Goal: Task Accomplishment & Management: Use online tool/utility

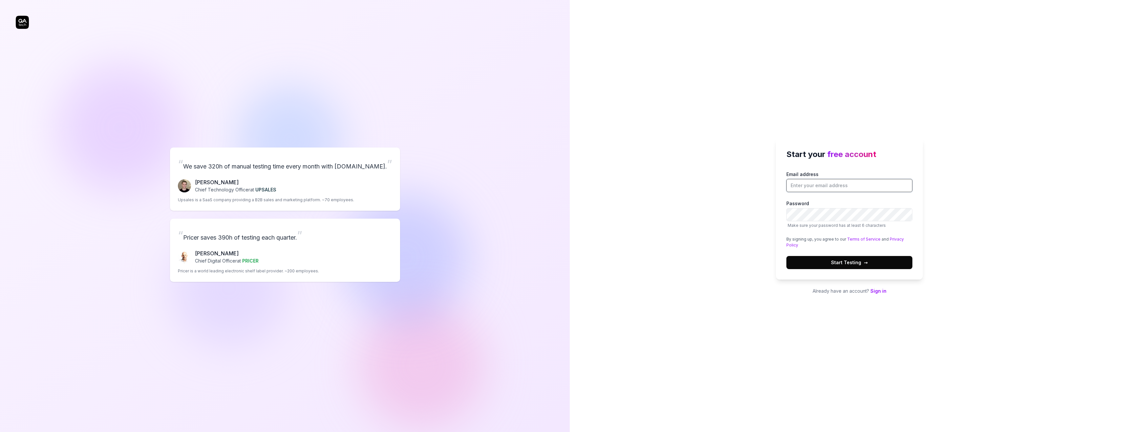
click at [823, 183] on input "Email address" at bounding box center [849, 185] width 126 height 13
type input "[EMAIL_ADDRESS][DOMAIN_NAME]"
click at [873, 263] on button "Start Testing →" at bounding box center [849, 262] width 126 height 13
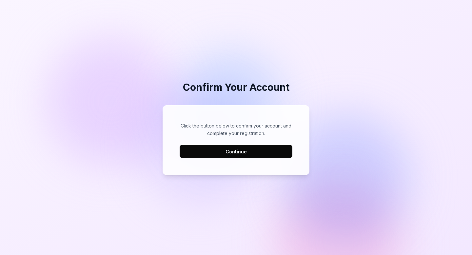
click at [228, 151] on button "Continue" at bounding box center [236, 151] width 113 height 13
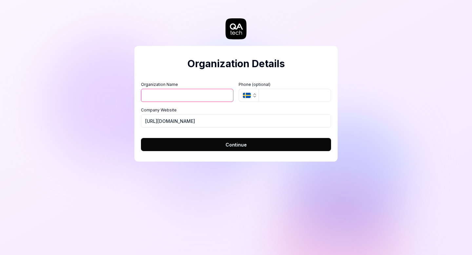
click at [208, 96] on input "Organization Name" at bounding box center [187, 95] width 93 height 13
type input "Cleeng"
click at [207, 141] on button "Continue" at bounding box center [236, 144] width 190 height 13
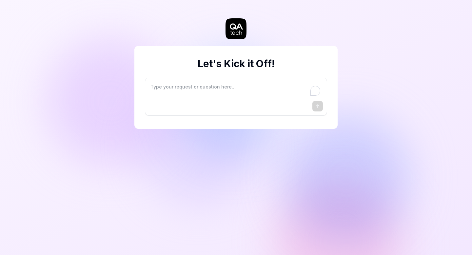
type textarea "*"
type textarea "I"
type textarea "*"
type textarea "I"
type textarea "*"
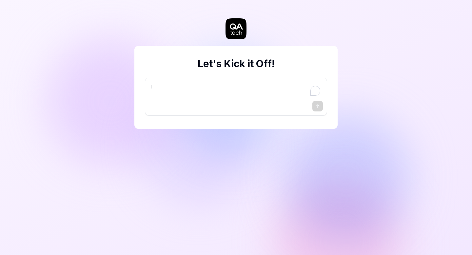
type textarea "I w"
type textarea "*"
type textarea "I wa"
type textarea "*"
type textarea "I wan"
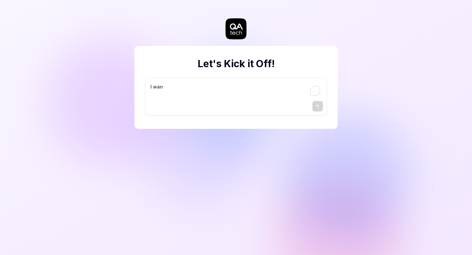
type textarea "*"
type textarea "I want"
type textarea "*"
type textarea "I want"
type textarea "*"
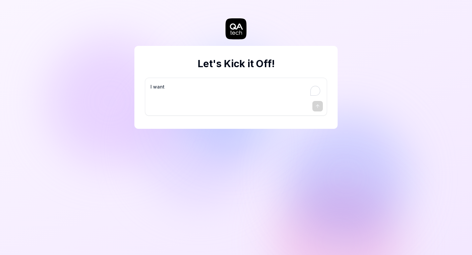
type textarea "I want a"
type textarea "*"
type textarea "I want a"
type textarea "*"
type textarea "I want a g"
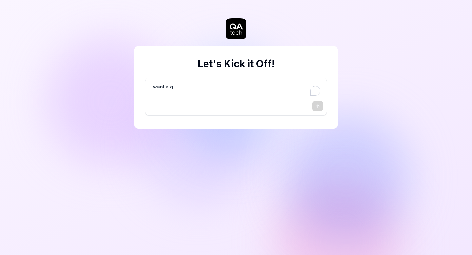
type textarea "*"
type textarea "I want a go"
type textarea "*"
type textarea "I want a goo"
type textarea "*"
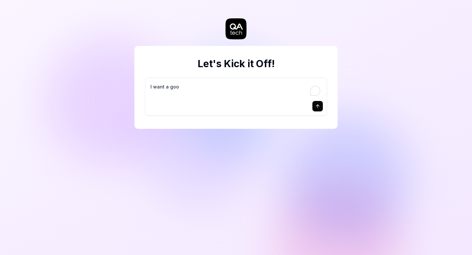
type textarea "I want a good"
type textarea "*"
type textarea "I want a good"
type textarea "*"
type textarea "I want a good t"
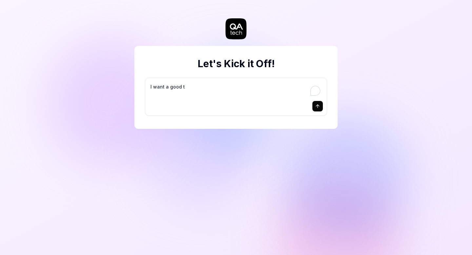
type textarea "*"
type textarea "I want a good te"
type textarea "*"
type textarea "I want a good tes"
type textarea "*"
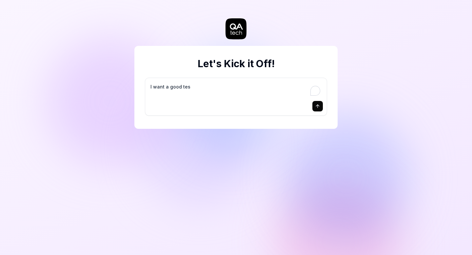
type textarea "I want a good test"
type textarea "*"
type textarea "I want a good test"
type textarea "*"
type textarea "I want a good test s"
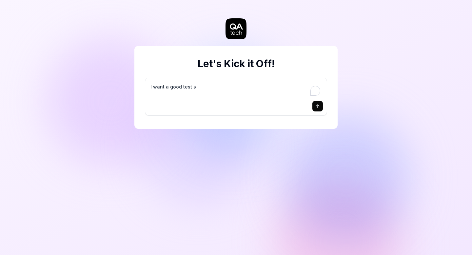
type textarea "*"
type textarea "I want a good test se"
type textarea "*"
type textarea "I want a good test set"
type textarea "*"
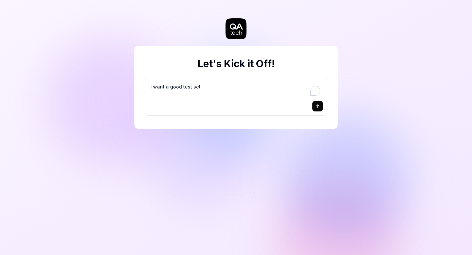
type textarea "I want a good test setu"
type textarea "*"
type textarea "I want a good test setup"
type textarea "*"
type textarea "I want a good test setup"
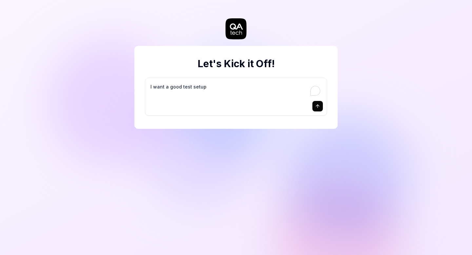
type textarea "*"
type textarea "I want a good test setup f"
type textarea "*"
type textarea "I want a good test setup fo"
type textarea "*"
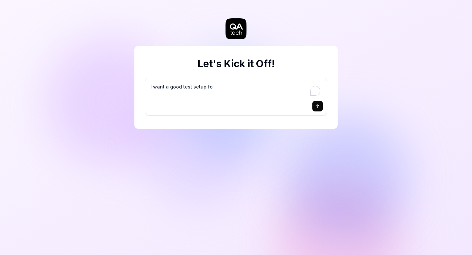
type textarea "I want a good test setup for"
type textarea "*"
type textarea "I want a good test setup for"
type textarea "*"
type textarea "I want a good test setup for m"
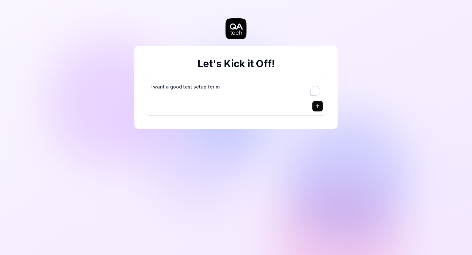
type textarea "*"
type textarea "I want a good test setup for my"
type textarea "*"
type textarea "I want a good test setup for my"
type textarea "*"
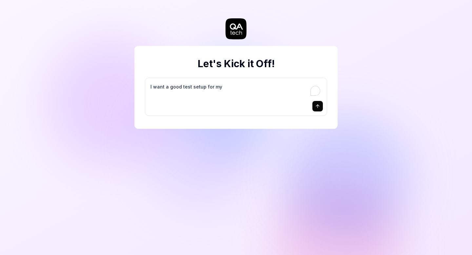
type textarea "I want a good test setup for my s"
type textarea "*"
type textarea "I want a good test setup for my si"
type textarea "*"
type textarea "I want a good test setup for my sit"
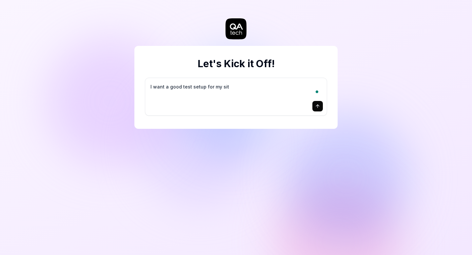
type textarea "*"
type textarea "I want a good test setup for my site"
type textarea "*"
type textarea "I want a good test setup for my site"
type textarea "*"
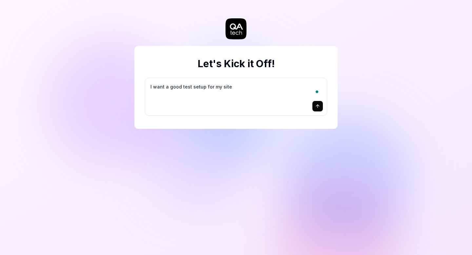
type textarea "I want a good test setup for my site -"
type textarea "*"
type textarea "I want a good test setup for my site -"
type textarea "*"
type textarea "I want a good test setup for my site - h"
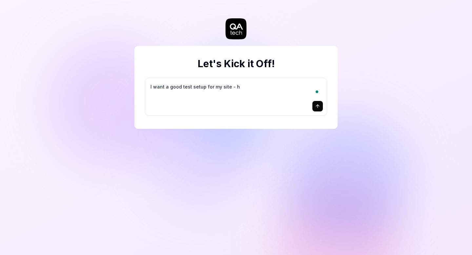
type textarea "*"
type textarea "I want a good test setup for my site - he"
type textarea "*"
type textarea "I want a good test setup for my site - hel"
type textarea "*"
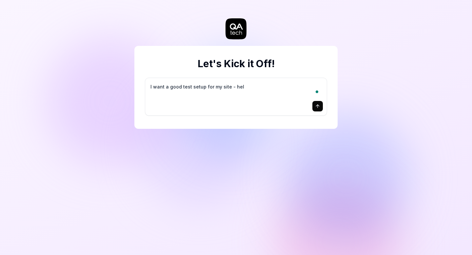
type textarea "I want a good test setup for my site - help"
type textarea "*"
type textarea "I want a good test setup for my site - help"
type textarea "*"
type textarea "I want a good test setup for my site - help m"
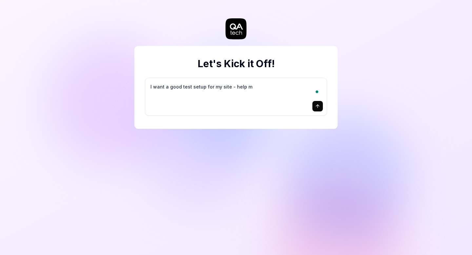
type textarea "*"
type textarea "I want a good test setup for my site - help me"
type textarea "*"
type textarea "I want a good test setup for my site - help me"
type textarea "*"
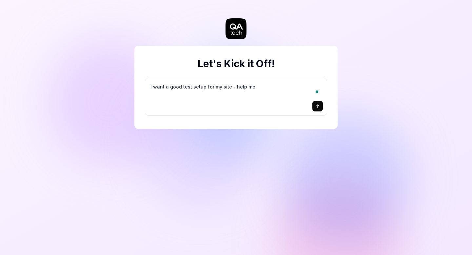
type textarea "I want a good test setup for my site - help me c"
type textarea "*"
type textarea "I want a good test setup for my site - help me cr"
type textarea "*"
type textarea "I want a good test setup for my site - help me cre"
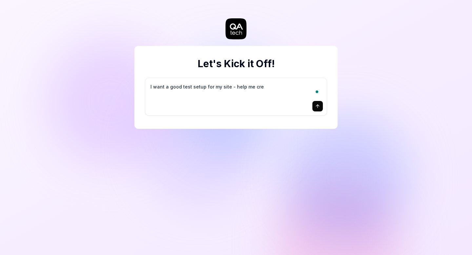
type textarea "*"
type textarea "I want a good test setup for my site - help me crea"
type textarea "*"
type textarea "I want a good test setup for my site - help me creat"
type textarea "*"
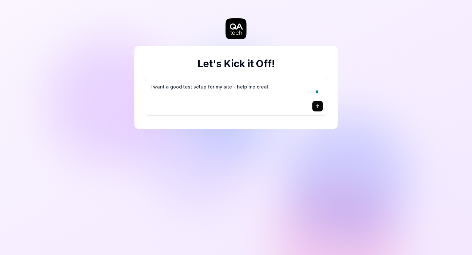
type textarea "I want a good test setup for my site - help me create"
type textarea "*"
type textarea "I want a good test setup for my site - help me create"
type textarea "*"
type textarea "I want a good test setup for my site - help me create t"
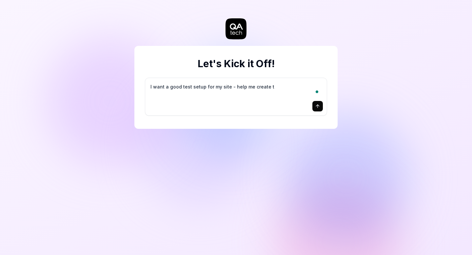
type textarea "*"
type textarea "I want a good test setup for my site - help me create th"
type textarea "*"
type textarea "I want a good test setup for my site - help me create the"
type textarea "*"
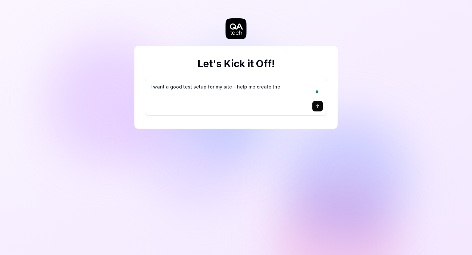
type textarea "I want a good test setup for my site - help me create the"
type textarea "*"
type textarea "I want a good test setup for my site - help me create the f"
type textarea "*"
type textarea "I want a good test setup for my site - help me create the fi"
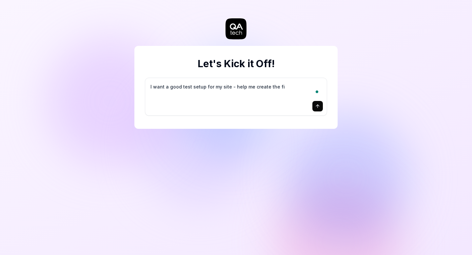
type textarea "*"
type textarea "I want a good test setup for my site - help me create the fir"
type textarea "*"
type textarea "I want a good test setup for my site - help me create the firs"
type textarea "*"
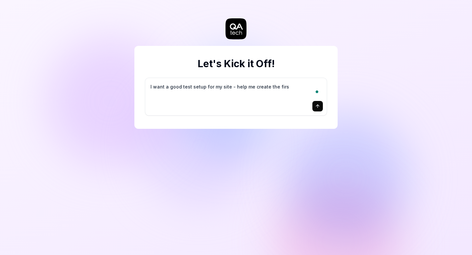
type textarea "I want a good test setup for my site - help me create the first"
type textarea "*"
type textarea "I want a good test setup for my site - help me create the first"
type textarea "*"
type textarea "I want a good test setup for my site - help me create the first 3"
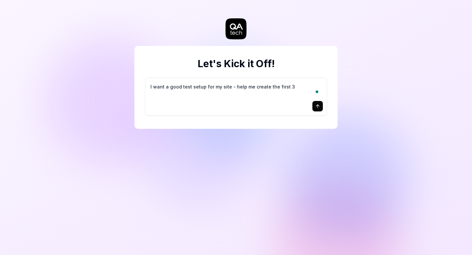
type textarea "*"
type textarea "I want a good test setup for my site - help me create the first 3-"
type textarea "*"
type textarea "I want a good test setup for my site - help me create the first 3-5"
type textarea "*"
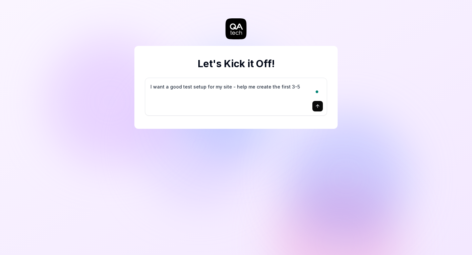
type textarea "I want a good test setup for my site - help me create the first 3-5"
type textarea "*"
type textarea "I want a good test setup for my site - help me create the first 3-5 t"
type textarea "*"
type textarea "I want a good test setup for my site - help me create the first 3-5 te"
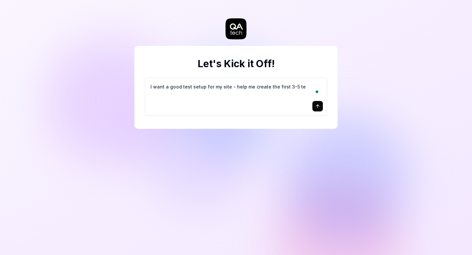
type textarea "*"
type textarea "I want a good test setup for my site - help me create the first 3-5 tes"
type textarea "*"
type textarea "I want a good test setup for my site - help me create the first 3-5 test"
type textarea "*"
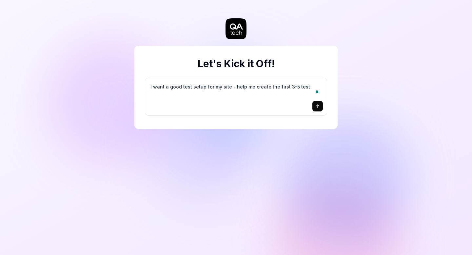
type textarea "I want a good test setup for my site - help me create the first 3-5 test"
type textarea "*"
type textarea "I want a good test setup for my site - help me create the first 3-5 test c"
type textarea "*"
type textarea "I want a good test setup for my site - help me create the first 3-5 test ca"
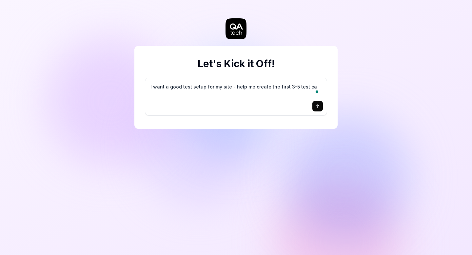
type textarea "*"
type textarea "I want a good test setup for my site - help me create the first 3-5 test cas"
type textarea "*"
type textarea "I want a good test setup for my site - help me create the first 3-5 test case"
type textarea "*"
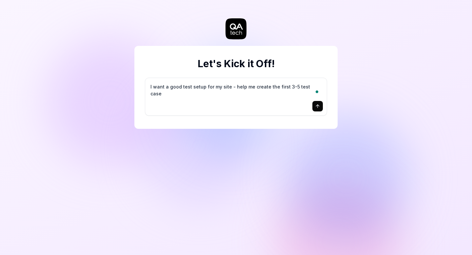
type textarea "I want a good test setup for my site - help me create the first 3-5 test cases"
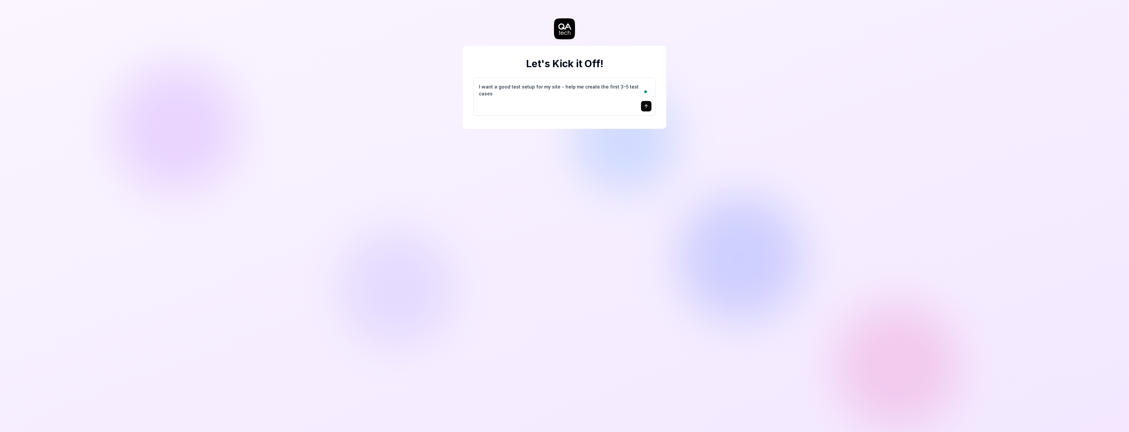
click at [294, 198] on div "Let's Kick it Off! I want a good test setup for my site - help me create the fi…" at bounding box center [564, 216] width 1129 height 432
click at [472, 90] on textarea "I want a good test setup for my site - help me create the first 3-5 test cases" at bounding box center [564, 90] width 174 height 16
click at [472, 104] on div at bounding box center [564, 106] width 174 height 10
click at [472, 92] on textarea "I want a good test setup for my site - help me create the first 3-5 test cases" at bounding box center [564, 90] width 174 height 16
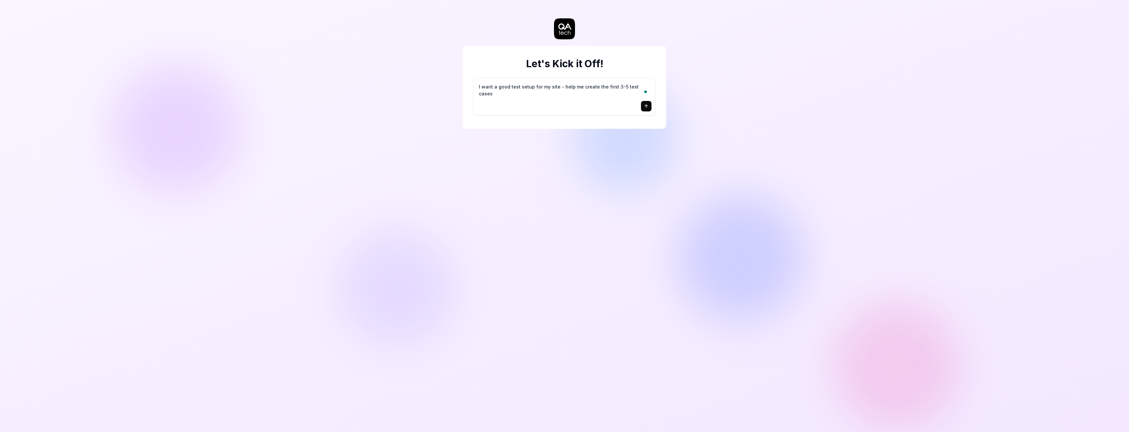
click at [472, 92] on textarea "I want a good test setup for my site - help me create the first 3-5 test cases" at bounding box center [564, 90] width 174 height 16
type textarea "*"
type textarea "I want a good test setup for my site - help me create the first 3-5 test cases."
type textarea "*"
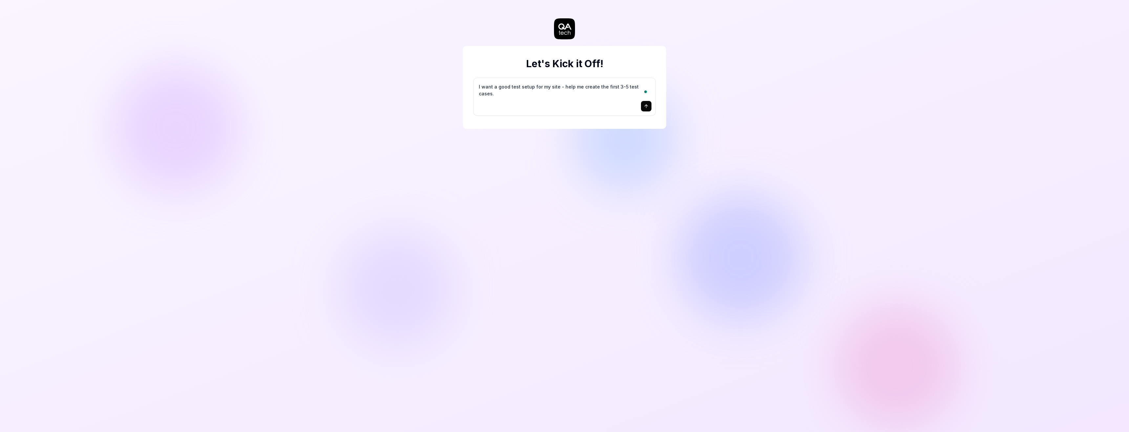
type textarea "I want a good test setup for my site - help me create the first 3-5 test cases."
type textarea "*"
type textarea "I want a good test setup for my site - help me create the first 3-5 test cases.…"
type textarea "*"
type textarea "I want a good test setup for my site - help me create the first 3-5 test cases.…"
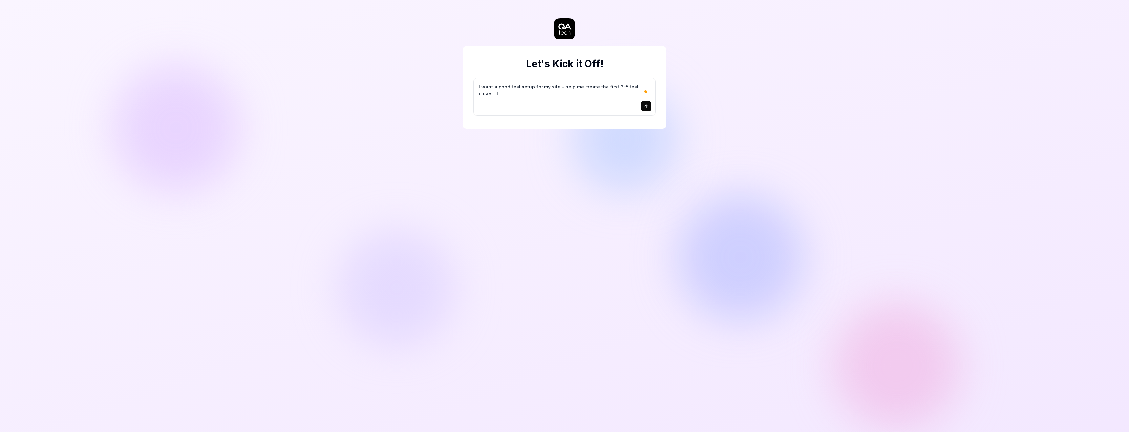
type textarea "*"
type textarea "I want a good test setup for my site - help me create the first 3-5 test cases.…"
type textarea "*"
type textarea "I want a good test setup for my site - help me create the first 3-5 test cases.…"
type textarea "*"
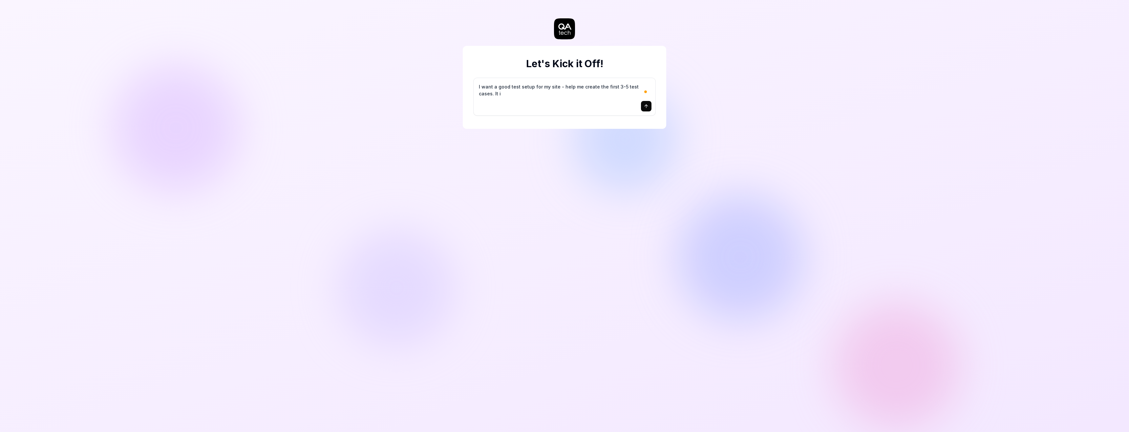
type textarea "I want a good test setup for my site - help me create the first 3-5 test cases.…"
type textarea "*"
type textarea "I want a good test setup for my site - help me create the first 3-5 test cases.…"
type textarea "*"
type textarea "I want a good test setup for my site - help me create the first 3-5 test cases.…"
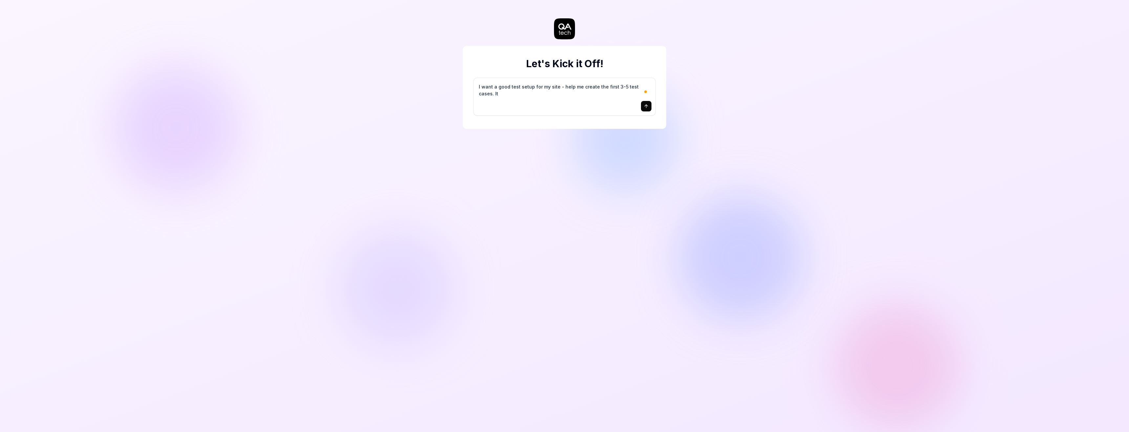
type textarea "*"
type textarea "I want a good test setup for my site - help me create the first 3-5 test cases.…"
type textarea "*"
type textarea "I want a good test setup for my site - help me create the first 3-5 test cases.…"
type textarea "*"
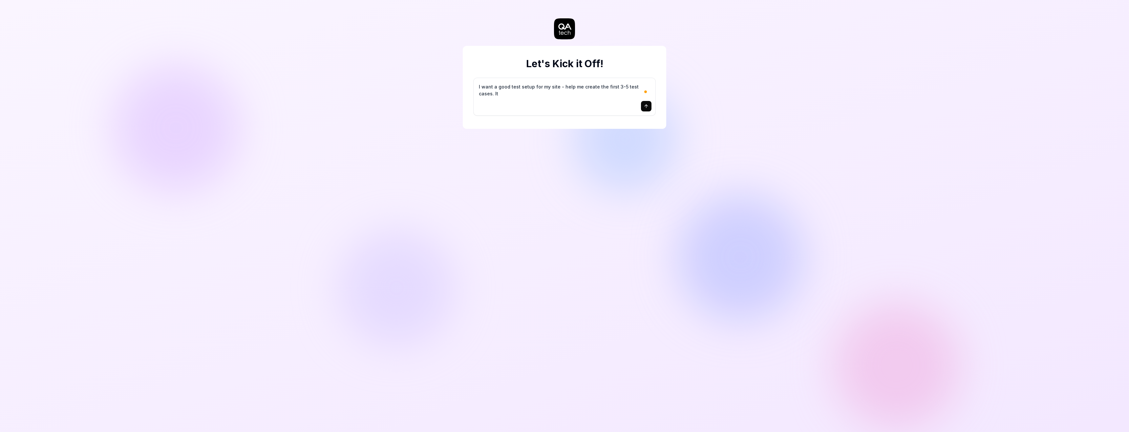
type textarea "I want a good test setup for my site - help me create the first 3-5 test cases.…"
type textarea "*"
type textarea "I want a good test setup for my site - help me create the first 3-5 test cases.…"
type textarea "*"
type textarea "I want a good test setup for my site - help me create the first 3-5 test cases.…"
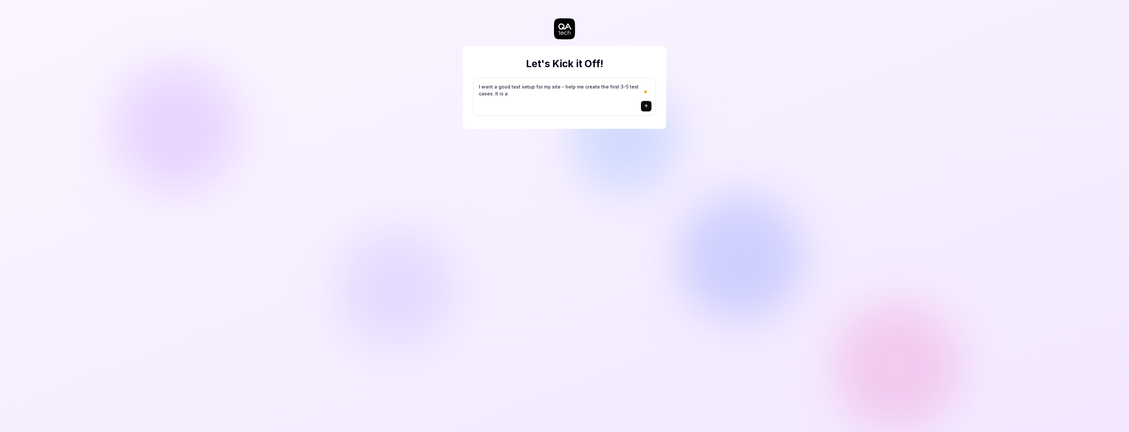
type textarea "*"
type textarea "I want a good test setup for my site - help me create the first 3-5 test cases.…"
type textarea "*"
type textarea "I want a good test setup for my site - help me create the first 3-5 test cases.…"
type textarea "*"
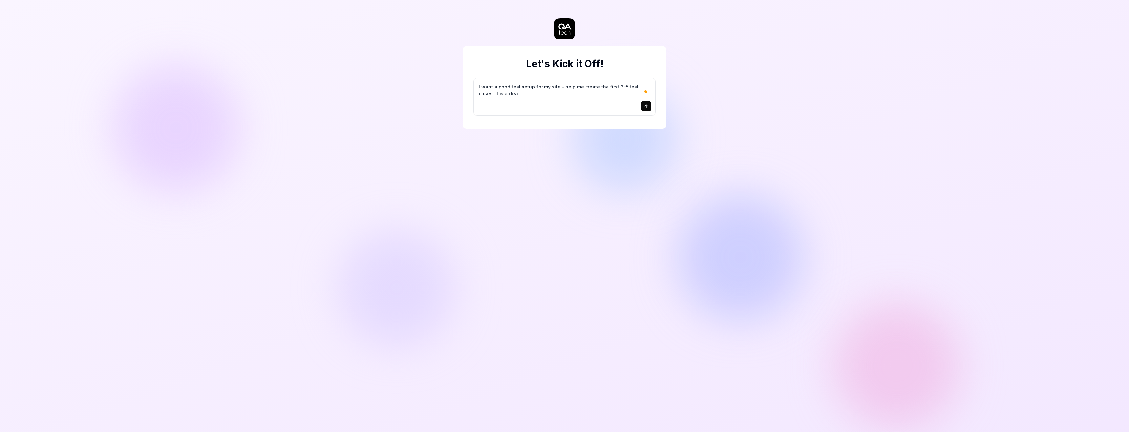
type textarea "I want a good test setup for my site - help me create the first 3-5 test cases.…"
type textarea "*"
type textarea "I want a good test setup for my site - help me create the first 3-5 test cases.…"
type textarea "*"
type textarea "I want a good test setup for my site - help me create the first 3-5 test cases.…"
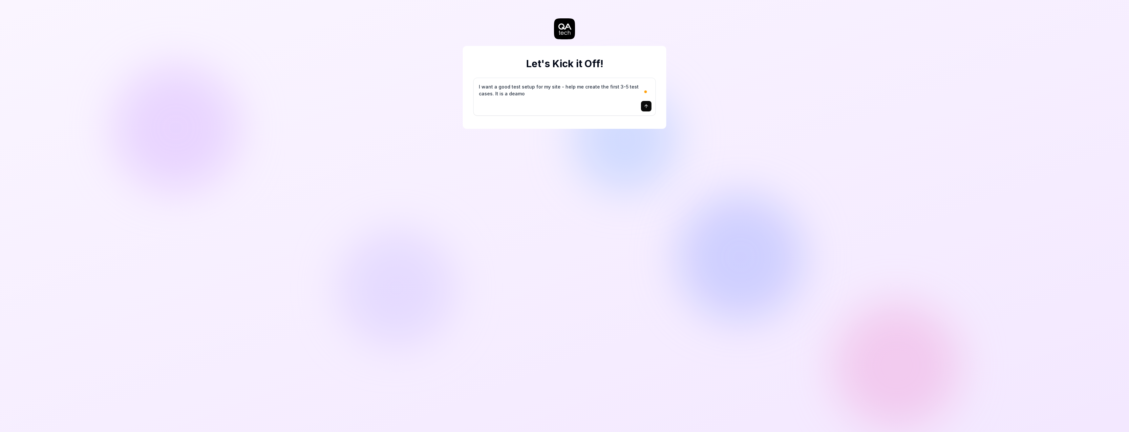
type textarea "*"
type textarea "I want a good test setup for my site - help me create the first 3-5 test cases.…"
type textarea "*"
type textarea "I want a good test setup for my site - help me create the first 3-5 test cases.…"
type textarea "*"
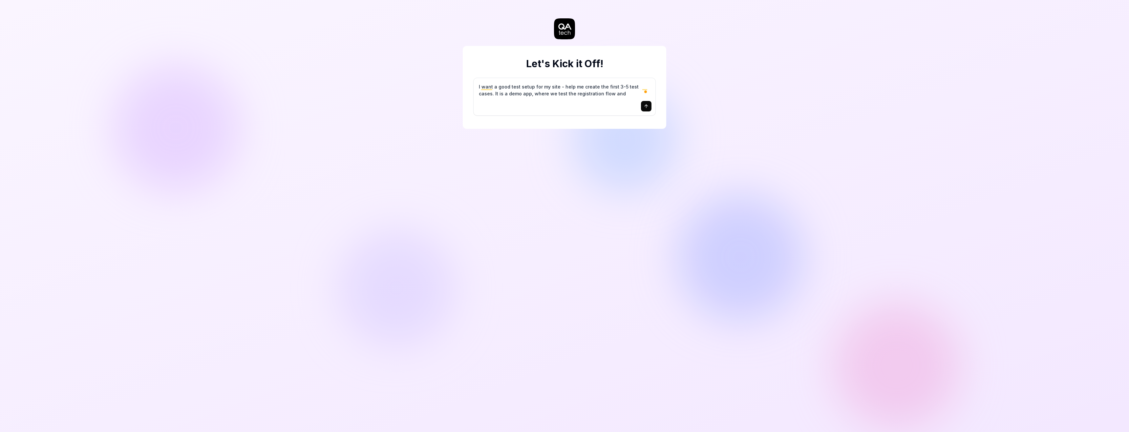
click at [472, 92] on textarea "I want a good test setup for my site - help me create the first 3-5 test cases.…" at bounding box center [564, 90] width 174 height 16
click at [472, 115] on icon "submit" at bounding box center [645, 113] width 5 height 5
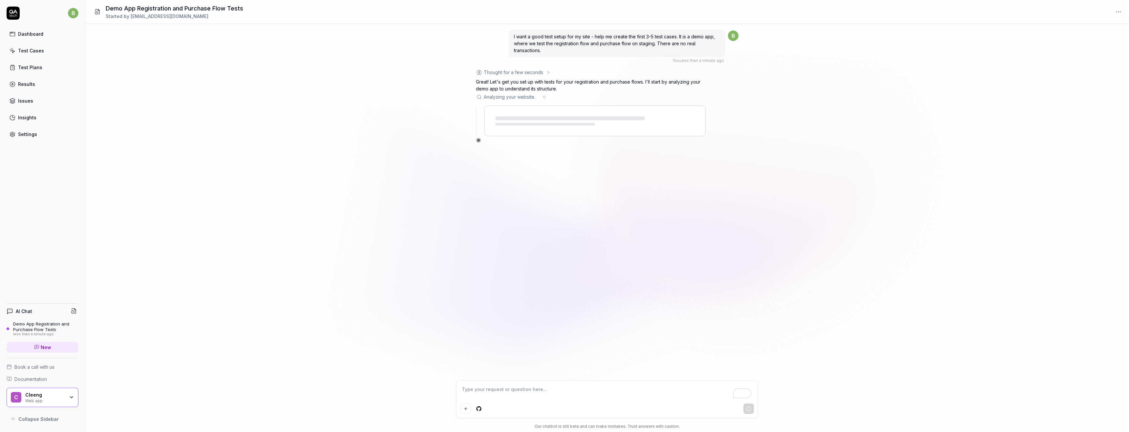
click at [472, 96] on icon at bounding box center [543, 96] width 5 height 5
click at [472, 98] on icon at bounding box center [543, 96] width 5 height 5
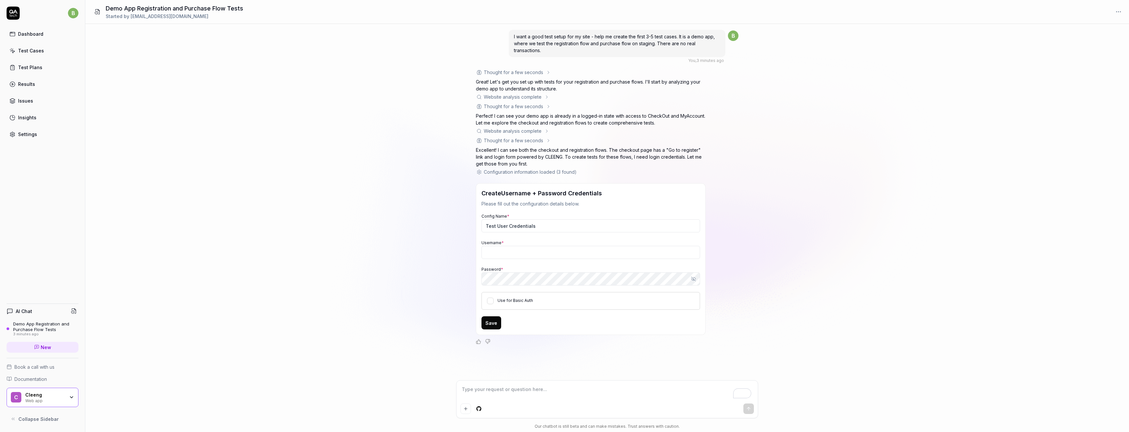
click at [472, 173] on div "Configuration information loaded (3 found)" at bounding box center [530, 172] width 93 height 7
click at [472, 227] on input "Test User Credentials" at bounding box center [590, 225] width 219 height 13
click at [472, 253] on input "Username *" at bounding box center [590, 252] width 219 height 13
click at [450, 255] on div "I want a good test setup for my site - help me create the first 3-5 test cases.…" at bounding box center [606, 202] width 1043 height 357
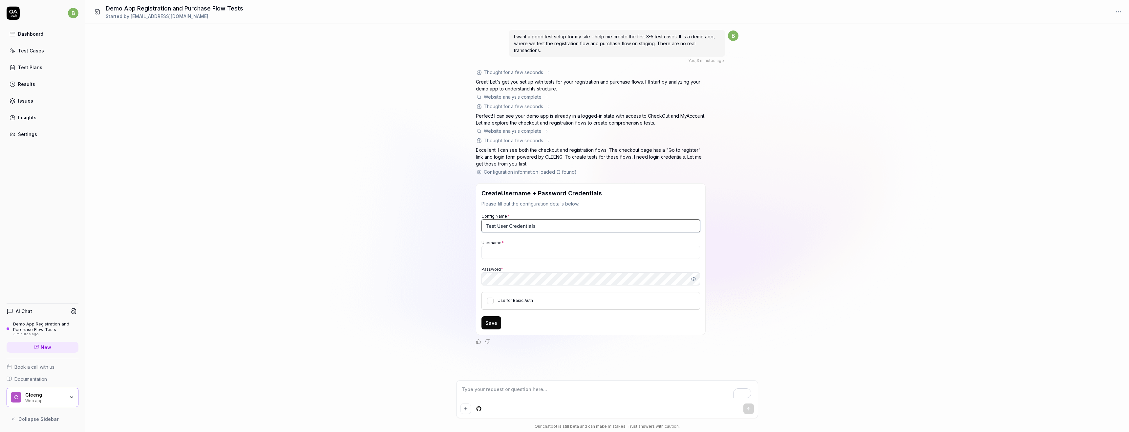
click at [472, 225] on input "Test User Credentials" at bounding box center [590, 225] width 219 height 13
click at [472, 255] on input "Username *" at bounding box center [590, 252] width 219 height 13
click at [443, 255] on div "I want a good test setup for my site - help me create the first 3-5 test cases.…" at bounding box center [606, 202] width 1043 height 357
click at [472, 255] on button "Use for Basic Auth" at bounding box center [490, 301] width 7 height 7
click at [472, 255] on button "Save" at bounding box center [491, 323] width 20 height 13
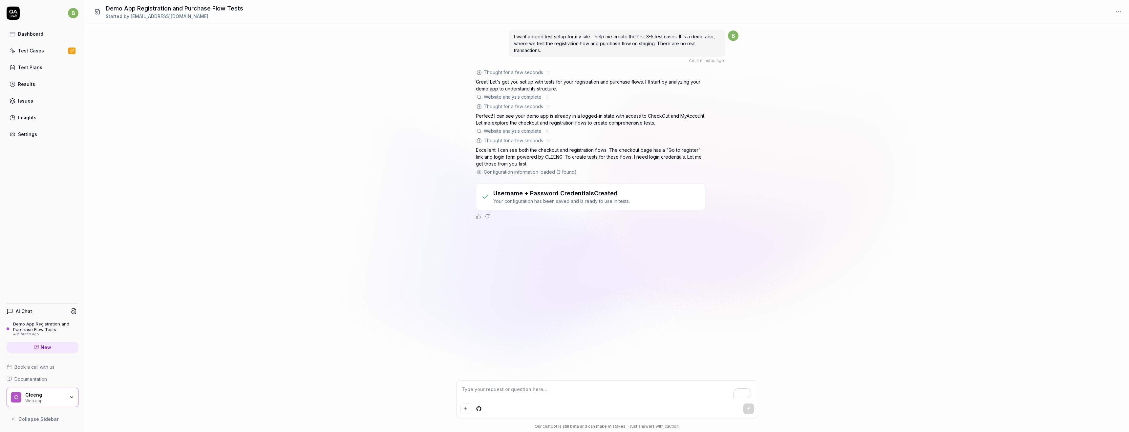
click at [472, 99] on div "I want a good test setup for my site - help me create the first 3-5 test cases.…" at bounding box center [606, 202] width 1043 height 357
click at [472, 199] on p "Your configuration has been saved and is ready to use in tests." at bounding box center [561, 201] width 136 height 7
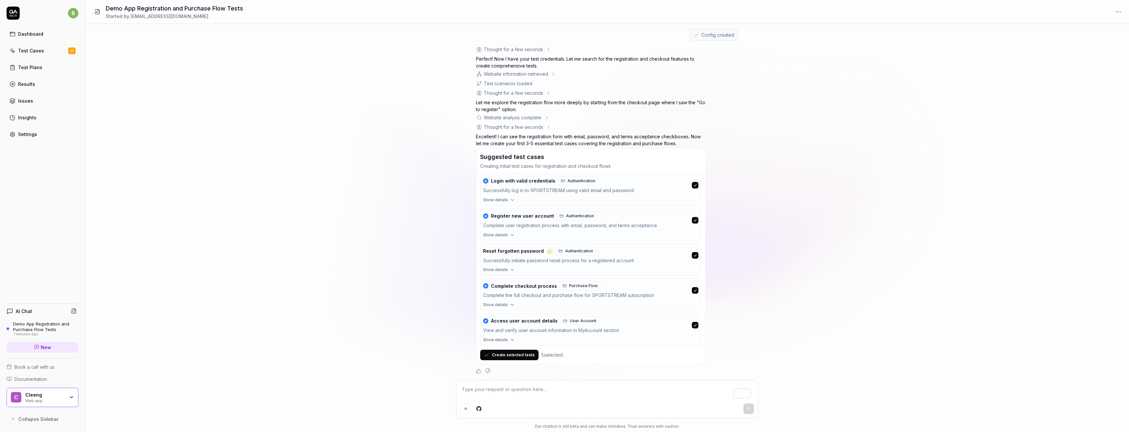
scroll to position [195, 0]
click at [472, 255] on button "Create selected tests" at bounding box center [509, 356] width 58 height 10
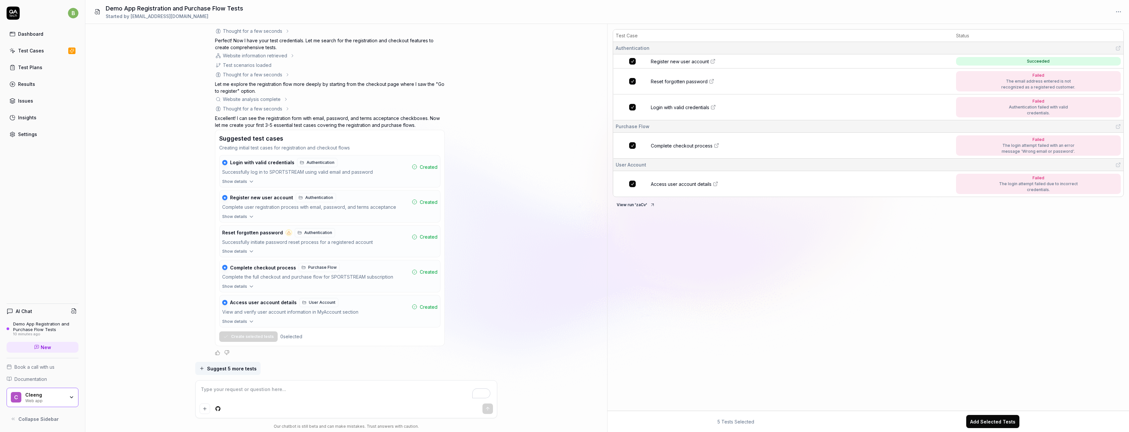
click at [472, 220] on div "Test Case Status Authentication Register new user account Succeeded Reset forgo…" at bounding box center [867, 219] width 521 height 385
click at [472, 81] on span "Reset forgotten password" at bounding box center [679, 81] width 57 height 7
click at [472, 63] on span "Register new user account" at bounding box center [680, 61] width 58 height 7
click at [280, 255] on div "Complete the full checkout and purchase flow for SPORTSTREAM subscription" at bounding box center [315, 278] width 187 height 8
click at [226, 255] on textarea "To enrich screen reader interactions, please activate Accessibility in Grammarl…" at bounding box center [345, 393] width 293 height 16
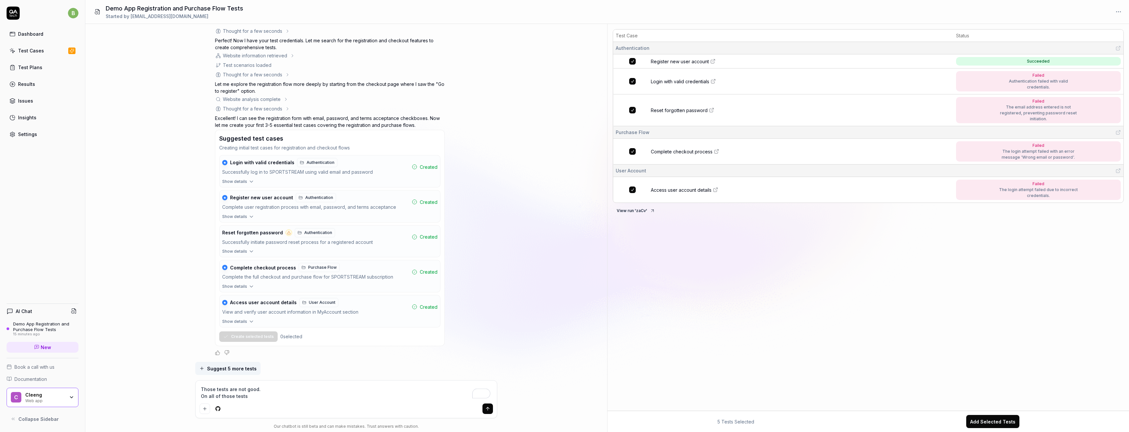
click at [273, 255] on textarea "Those tests are not good. On all of those tests" at bounding box center [345, 393] width 293 height 16
drag, startPoint x: 291, startPoint y: 398, endPoint x: 273, endPoint y: 395, distance: 18.6
click at [273, 255] on textarea "Those tests are not good. Only the register test is ok. On all of those tests" at bounding box center [345, 393] width 293 height 16
drag, startPoint x: 333, startPoint y: 394, endPoint x: 263, endPoint y: 391, distance: 70.0
click at [263, 255] on textarea "Those tests are not good. Only the register test is ok. On all of those tests" at bounding box center [345, 393] width 293 height 16
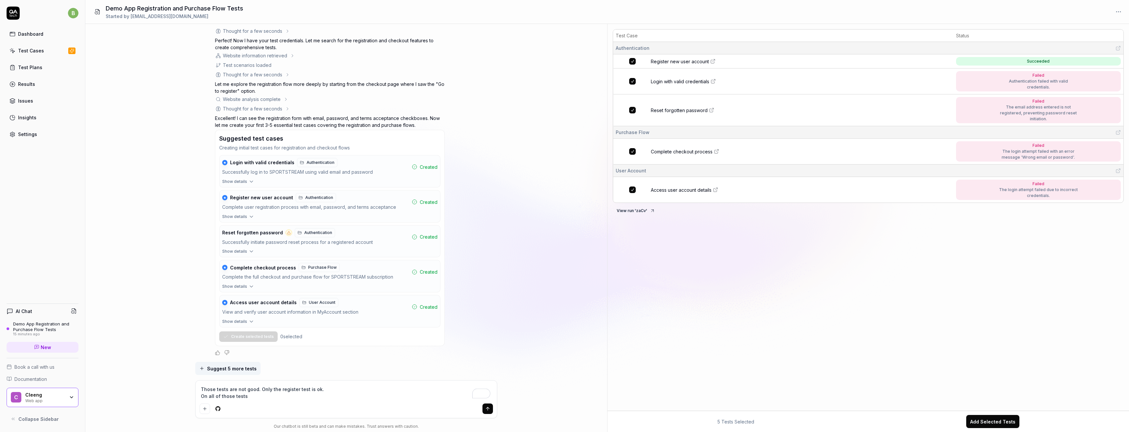
click at [263, 255] on textarea "Those tests are not good. Only the register test is ok. On all of those tests" at bounding box center [345, 393] width 293 height 16
drag, startPoint x: 325, startPoint y: 391, endPoint x: 259, endPoint y: 392, distance: 66.3
click at [259, 255] on textarea "Those tests are not good. Only the register test is ok. On all of those tests" at bounding box center [345, 393] width 293 height 16
click at [258, 255] on textarea "Those tests are not good. On all of those tests" at bounding box center [345, 393] width 293 height 16
drag, startPoint x: 258, startPoint y: 399, endPoint x: 184, endPoint y: 399, distance: 73.8
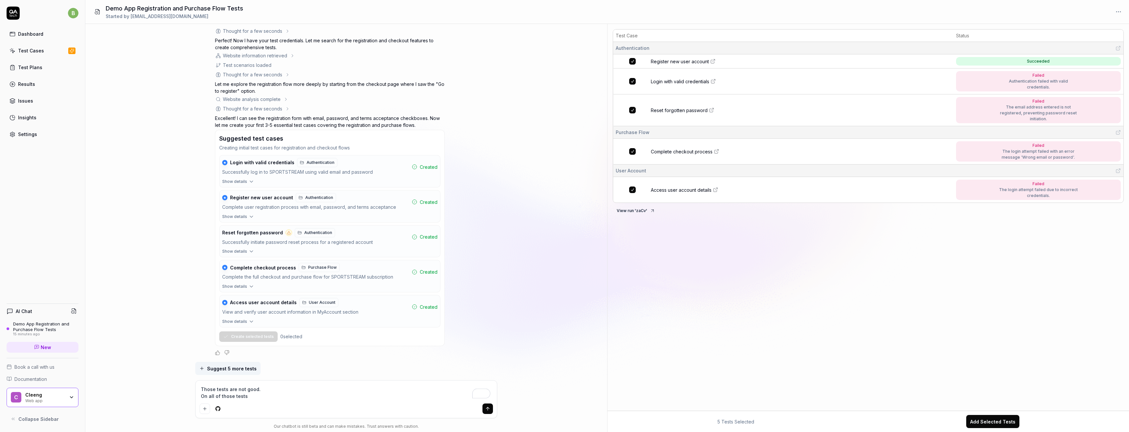
click at [184, 255] on div "I want a good test setup for my site - help me create the first 3-5 test cases.…" at bounding box center [346, 228] width 522 height 408
drag, startPoint x: 466, startPoint y: 398, endPoint x: 479, endPoint y: 398, distance: 12.8
click at [472, 255] on textarea "Those tests are not good. For those tests to work, the customer needs to be reg…" at bounding box center [345, 393] width 293 height 16
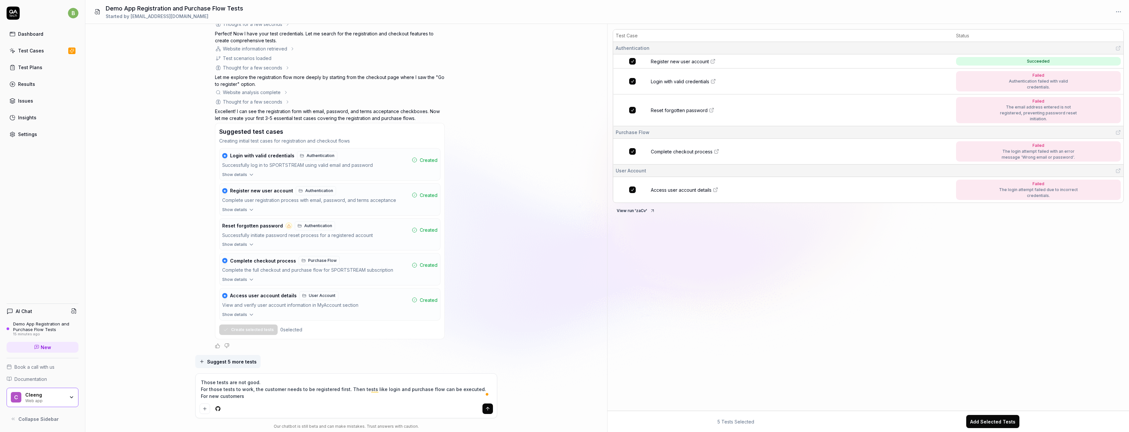
click at [199, 255] on textarea "Those tests are not good. For those tests to work, the customer needs to be reg…" at bounding box center [345, 389] width 293 height 23
click at [251, 255] on textarea "Those tests are not good. For those tests to work, the customer needs to be reg…" at bounding box center [345, 389] width 293 height 23
click at [472, 255] on button "submit" at bounding box center [487, 409] width 10 height 10
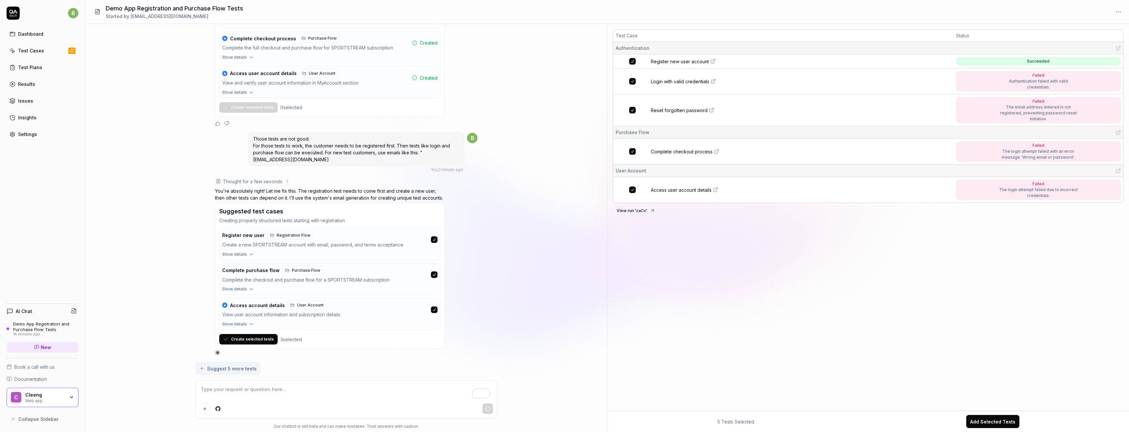
scroll to position [446, 0]
click at [240, 255] on textarea "To enrich screen reader interactions, please activate Accessibility in Grammarl…" at bounding box center [345, 393] width 293 height 16
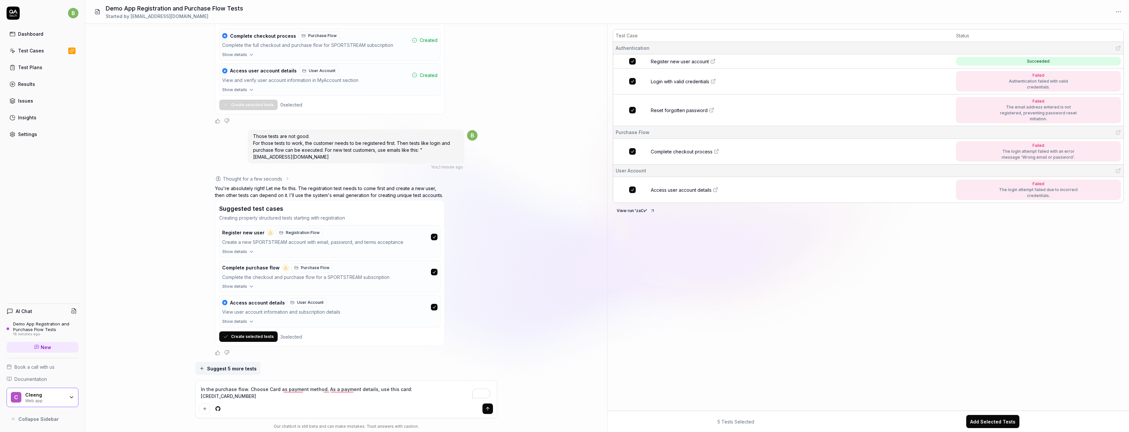
click at [201, 255] on textarea "In the purchase flow. Choose Card as payment method. As a payment details, use …" at bounding box center [345, 393] width 293 height 16
click at [295, 255] on textarea "In the purchase flow. Choose Card as payment method. As a payment details, use …" at bounding box center [345, 393] width 293 height 16
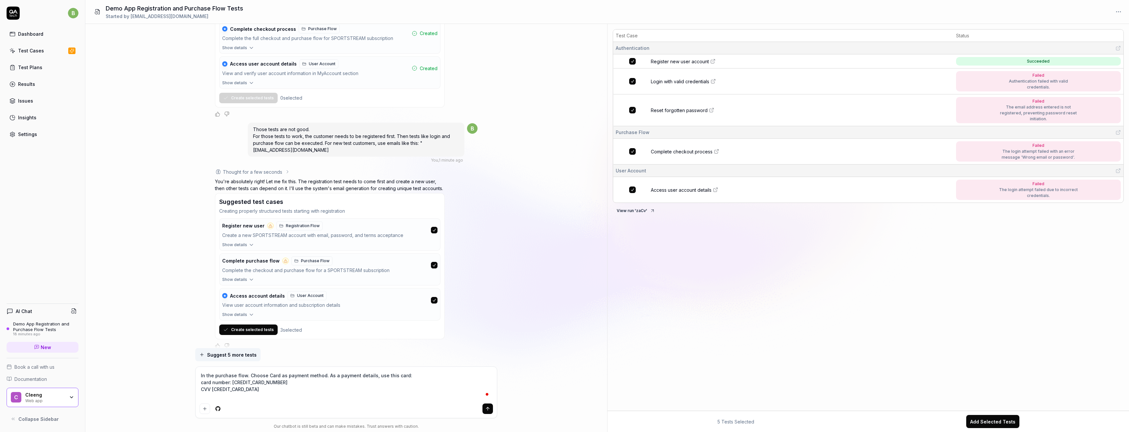
scroll to position [460, 0]
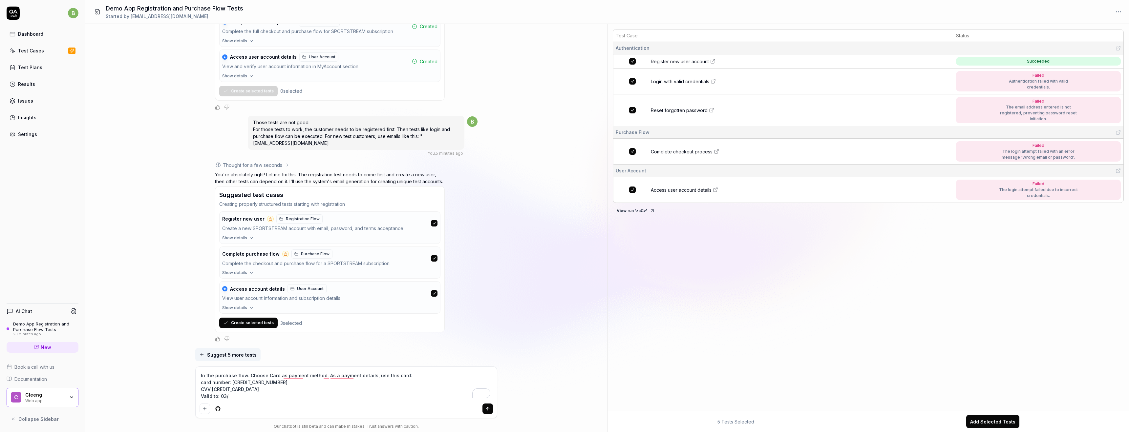
click at [260, 255] on div "In the purchase flow. Choose Card as payment method. As a payment details, use …" at bounding box center [346, 392] width 301 height 51
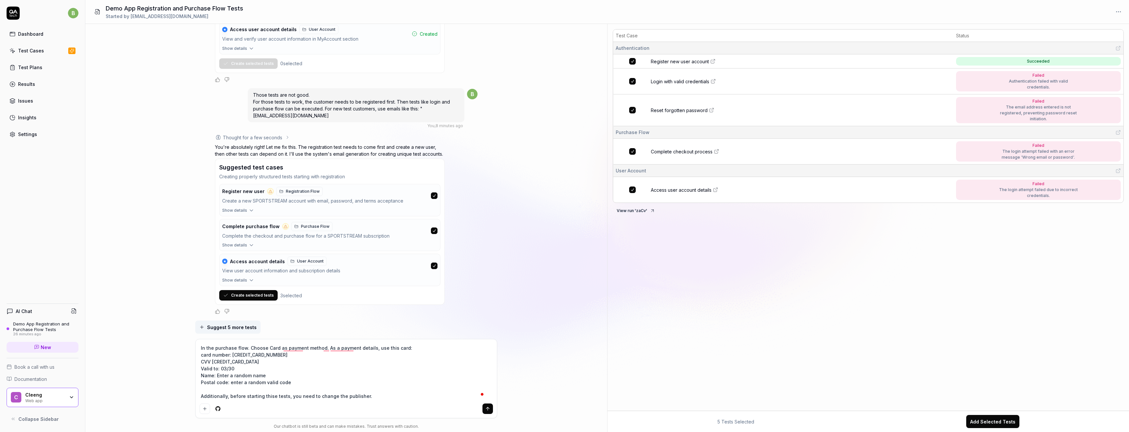
scroll to position [5, 0]
click at [303, 255] on textarea "In the purchase flow. Choose Card as payment method. As a payment details, use …" at bounding box center [345, 373] width 293 height 58
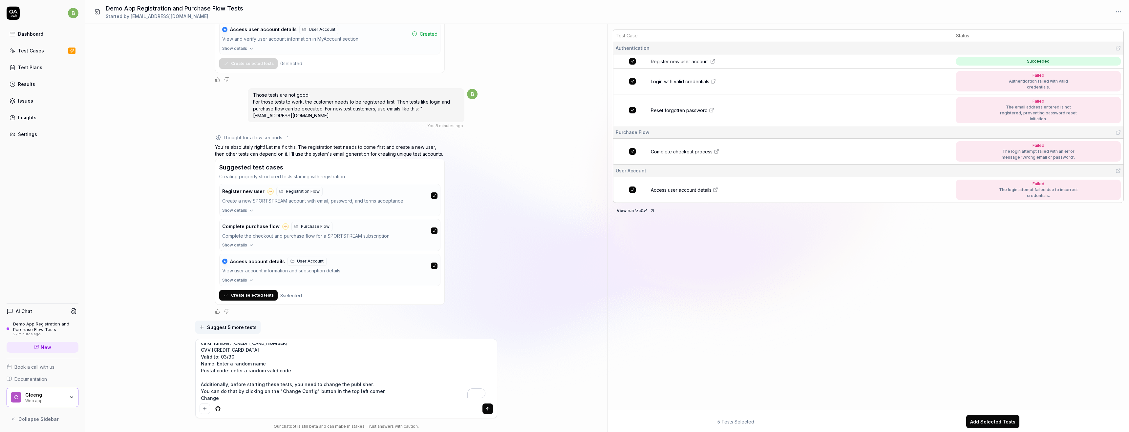
scroll to position [14, 0]
drag, startPoint x: 222, startPoint y: 399, endPoint x: 196, endPoint y: 399, distance: 26.2
click at [196, 255] on div "In the purchase flow. Choose Card as payment method. As a payment details, use …" at bounding box center [346, 379] width 301 height 79
click at [275, 255] on textarea "In the purchase flow. Choose Card as payment method. As a payment details, use …" at bounding box center [345, 373] width 293 height 58
paste textarea "716217205"
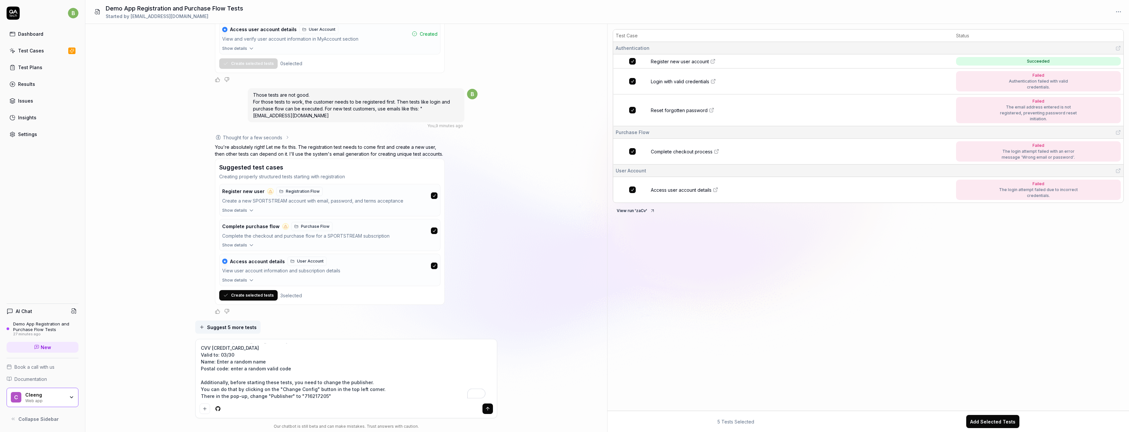
click at [289, 255] on textarea "In the purchase flow. Choose Card as payment method. As a payment details, use …" at bounding box center [345, 373] width 293 height 58
click at [347, 255] on textarea "In the purchase flow. Choose Card as payment method. As a payment details, use …" at bounding box center [345, 373] width 293 height 58
paste textarea "S226542881_PL"
click at [472, 255] on icon "submit" at bounding box center [487, 409] width 5 height 5
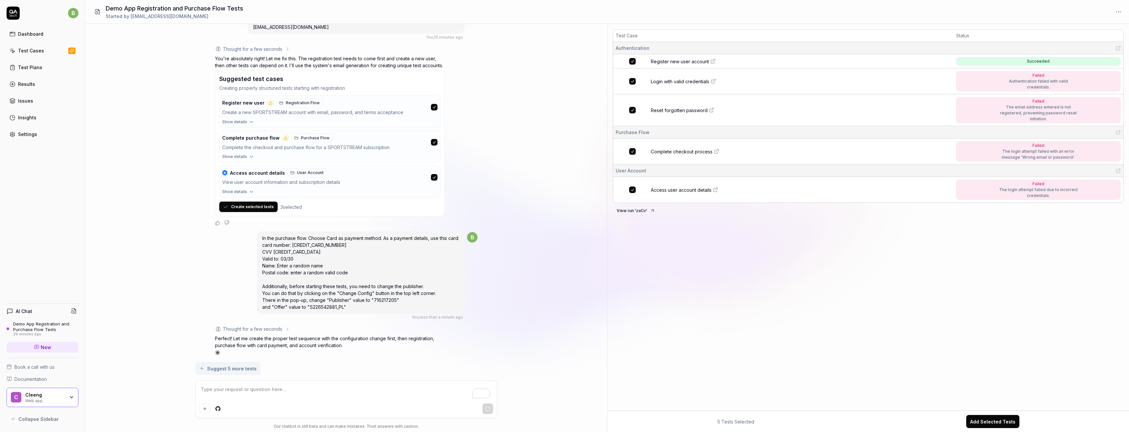
scroll to position [579, 0]
click at [472, 250] on div "I want a good test setup for my site - help me create the first 3-5 test cases.…" at bounding box center [346, 193] width 522 height 338
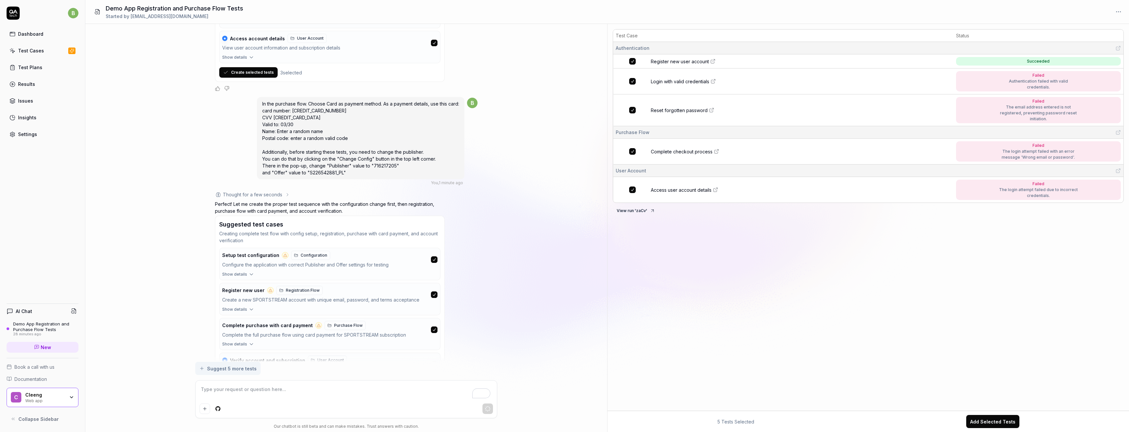
scroll to position [768, 0]
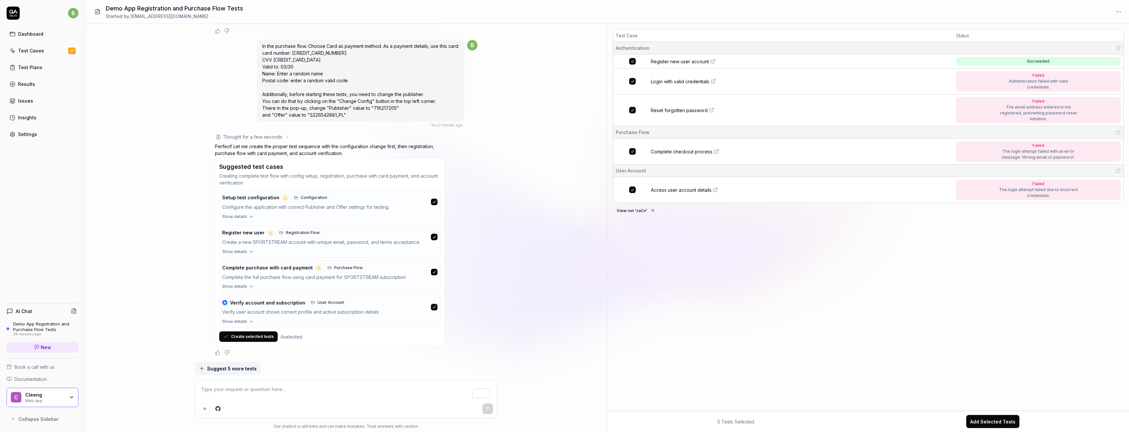
click at [251, 255] on button "Create selected tests" at bounding box center [248, 337] width 58 height 10
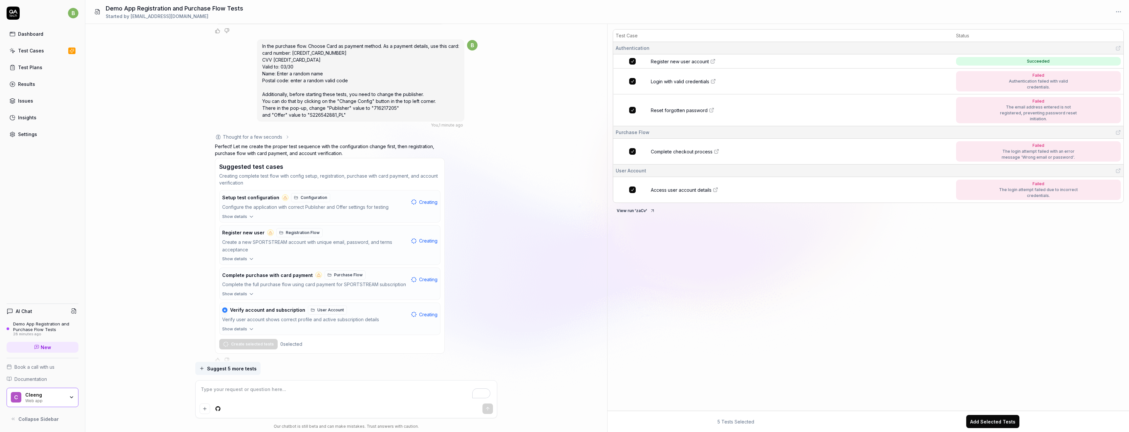
scroll to position [776, 0]
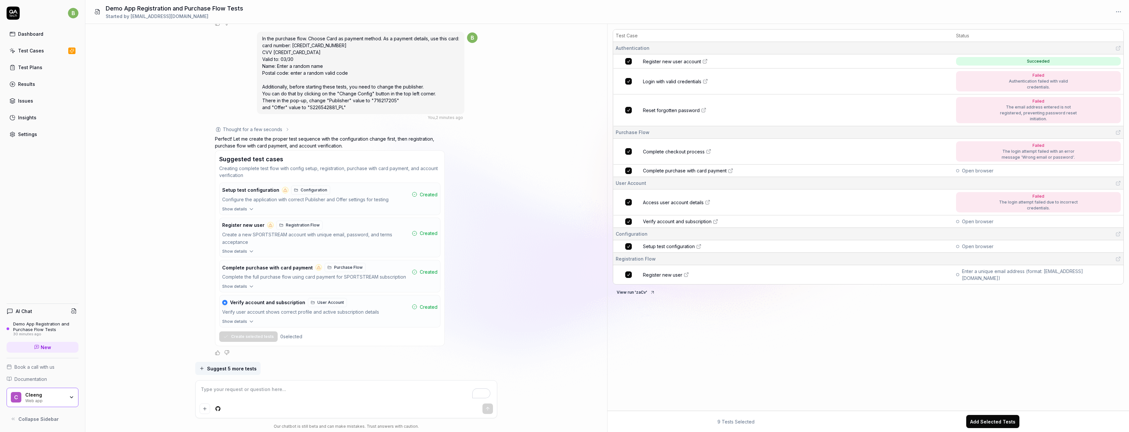
click at [472, 81] on button "button" at bounding box center [628, 81] width 7 height 7
click at [472, 111] on button "button" at bounding box center [628, 110] width 7 height 7
click at [472, 153] on button "button" at bounding box center [628, 151] width 7 height 7
click at [472, 202] on button "button" at bounding box center [628, 202] width 7 height 7
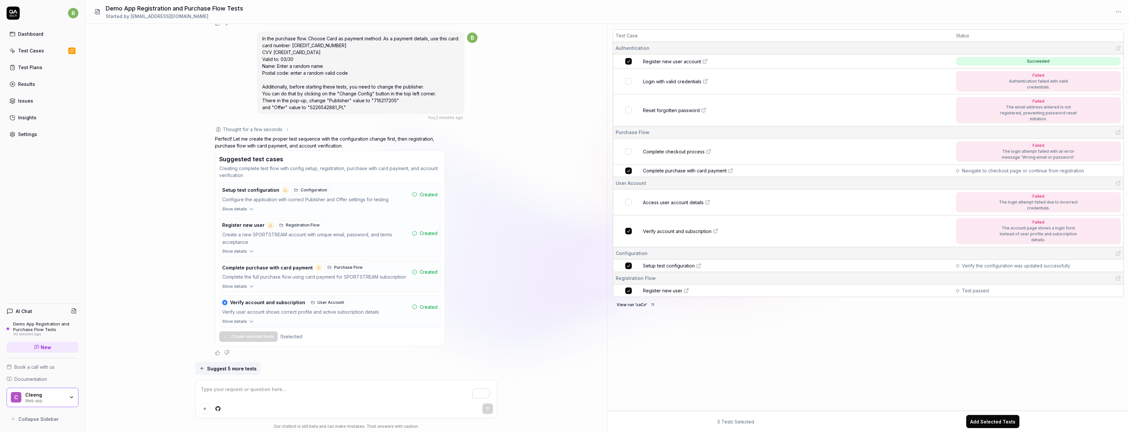
click at [472, 201] on icon at bounding box center [707, 202] width 5 height 5
click at [472, 82] on icon at bounding box center [704, 81] width 5 height 5
click at [472, 255] on icon at bounding box center [699, 266] width 2 height 2
click at [472, 208] on div "I want a good test setup for my site - help me create the first 3-5 test cases.…" at bounding box center [346, 193] width 522 height 338
click at [472, 255] on link "Register new user" at bounding box center [797, 293] width 309 height 7
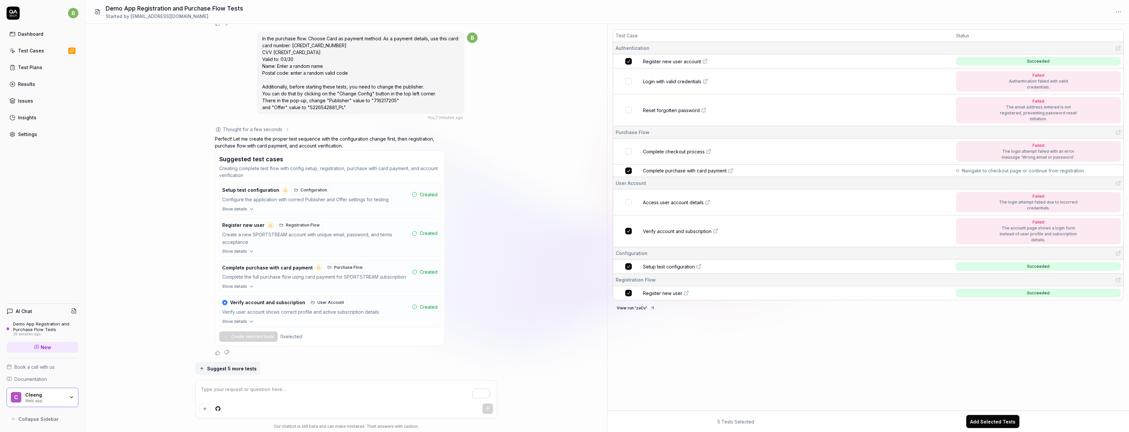
click at [469, 153] on div "Thought for a few seconds The user is providing specific requirements for the t…" at bounding box center [346, 241] width 262 height 230
click at [472, 233] on span "Verify account and subscription" at bounding box center [677, 231] width 69 height 7
click at [472, 170] on div "I want a good test setup for my site - help me create the first 3-5 test cases.…" at bounding box center [346, 193] width 522 height 338
click at [472, 171] on span "Complete purchase with card payment" at bounding box center [685, 170] width 84 height 7
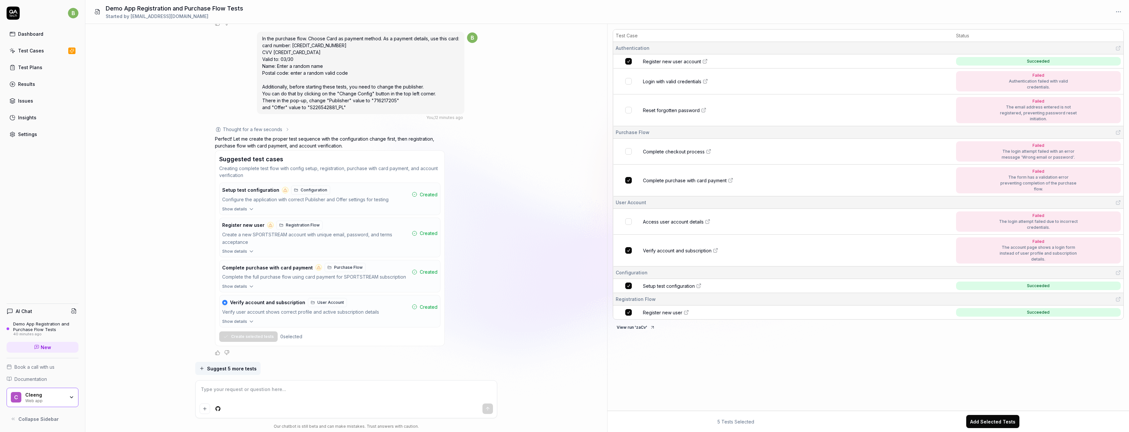
click at [318, 255] on textarea "To enrich screen reader interactions, please activate Accessibility in Grammarl…" at bounding box center [345, 393] width 293 height 16
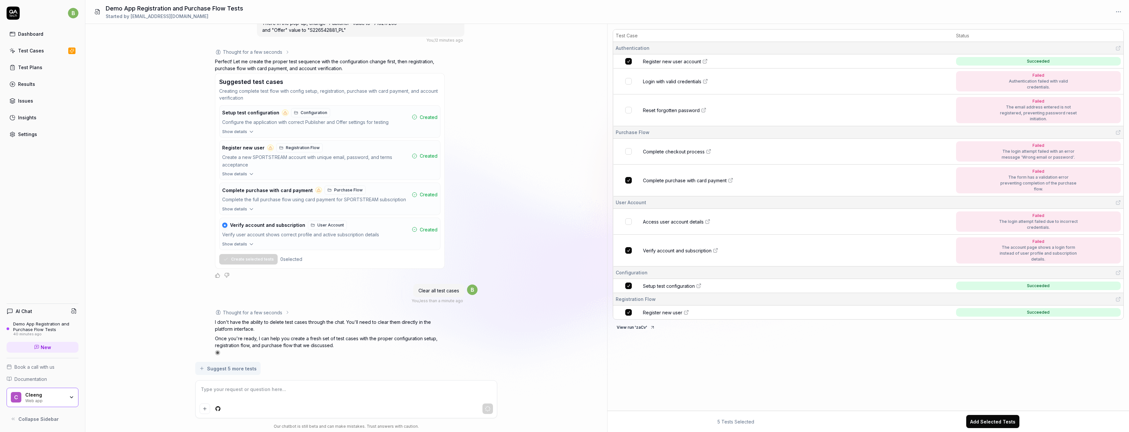
scroll to position [856, 0]
click at [472, 255] on icon at bounding box center [652, 327] width 5 height 5
click at [472, 60] on button "button" at bounding box center [628, 61] width 7 height 7
click at [472, 15] on html "b Dashboard Test Cases Test Plans Results Issues Insights Settings AI Chat Demo…" at bounding box center [564, 216] width 1129 height 432
click at [472, 7] on html "b Dashboard Test Cases Test Plans Results Issues Insights Settings AI Chat Demo…" at bounding box center [564, 216] width 1129 height 432
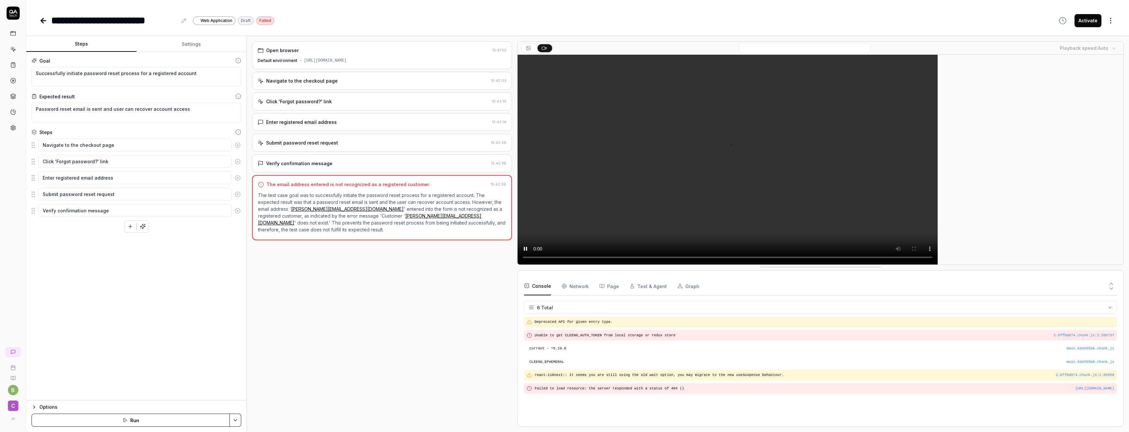
scroll to position [26, 0]
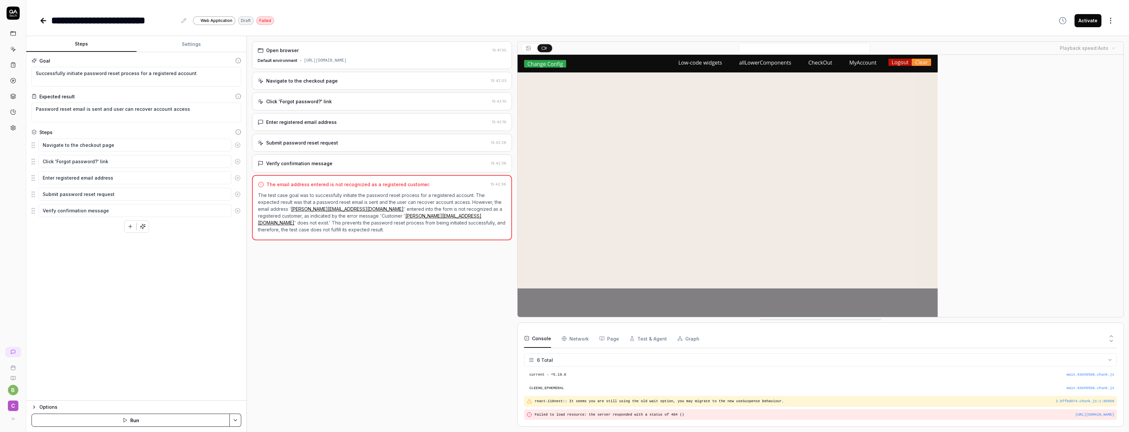
click at [296, 84] on div "Navigate to the checkout page" at bounding box center [302, 80] width 72 height 7
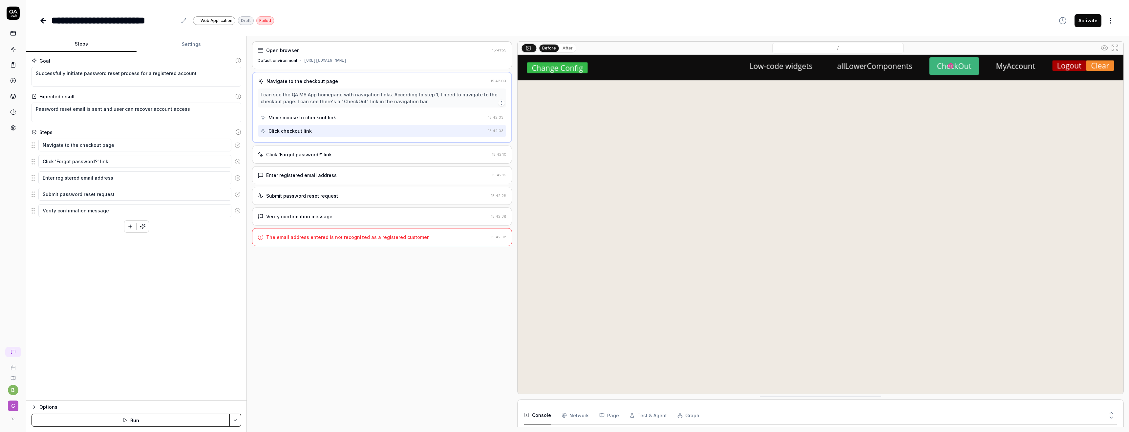
click at [301, 152] on div "Click 'Forgot password?' link" at bounding box center [299, 154] width 66 height 7
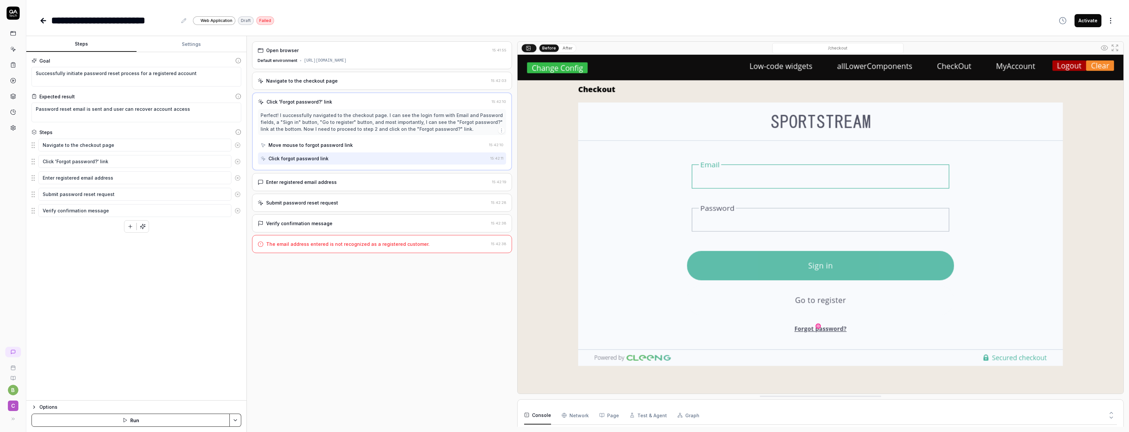
click at [137, 421] on button "Run" at bounding box center [130, 420] width 198 height 13
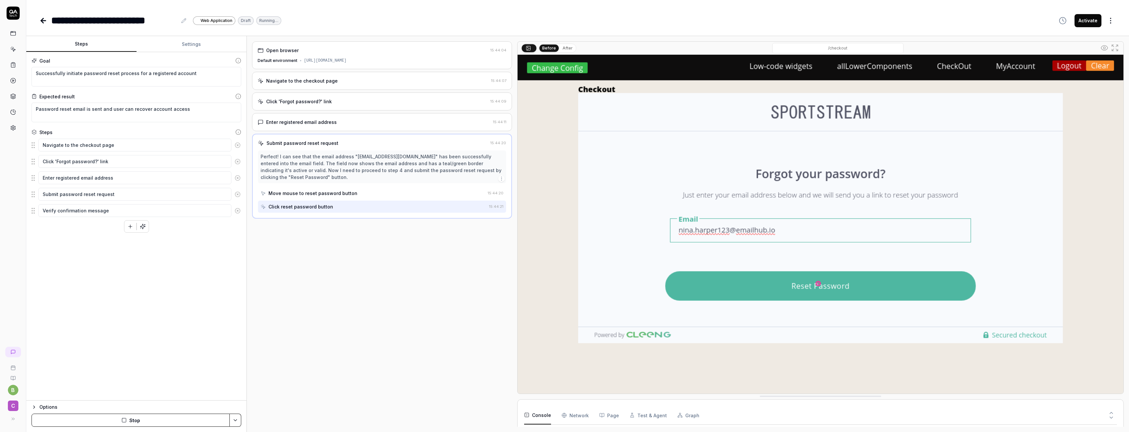
scroll to position [32, 0]
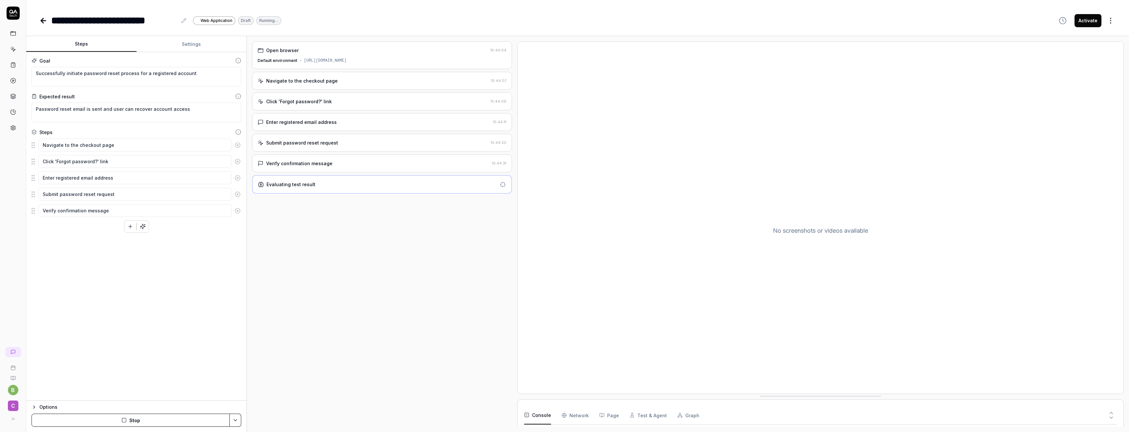
click at [341, 182] on div "Evaluating test result" at bounding box center [377, 184] width 239 height 7
click at [309, 83] on div "Navigate to the checkout page" at bounding box center [302, 80] width 72 height 7
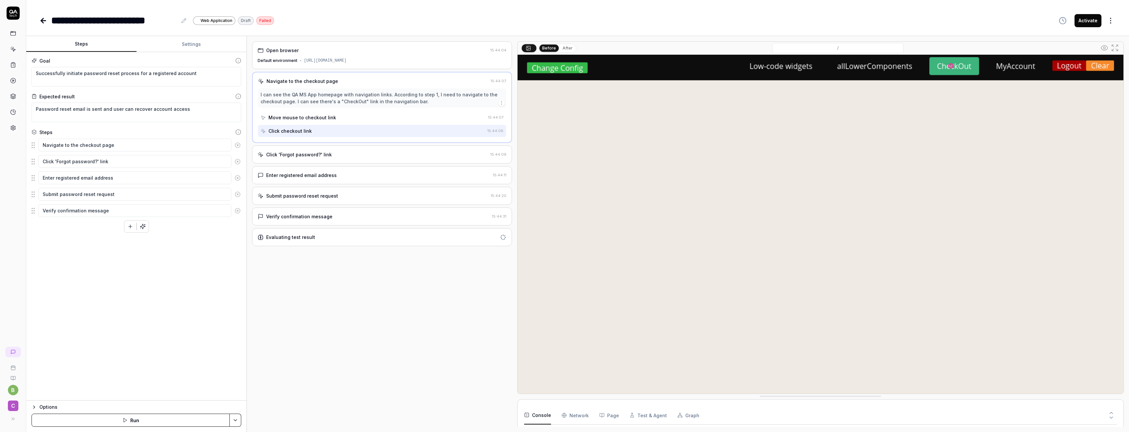
click at [316, 158] on div "Click 'Forgot password?' link 15:44:09" at bounding box center [382, 155] width 260 height 18
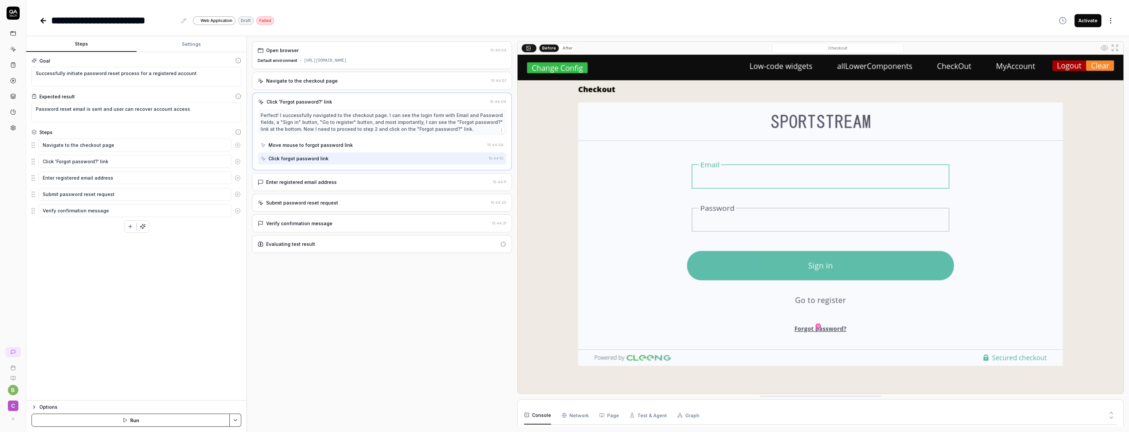
click at [323, 184] on div "Enter registered email address" at bounding box center [301, 182] width 71 height 7
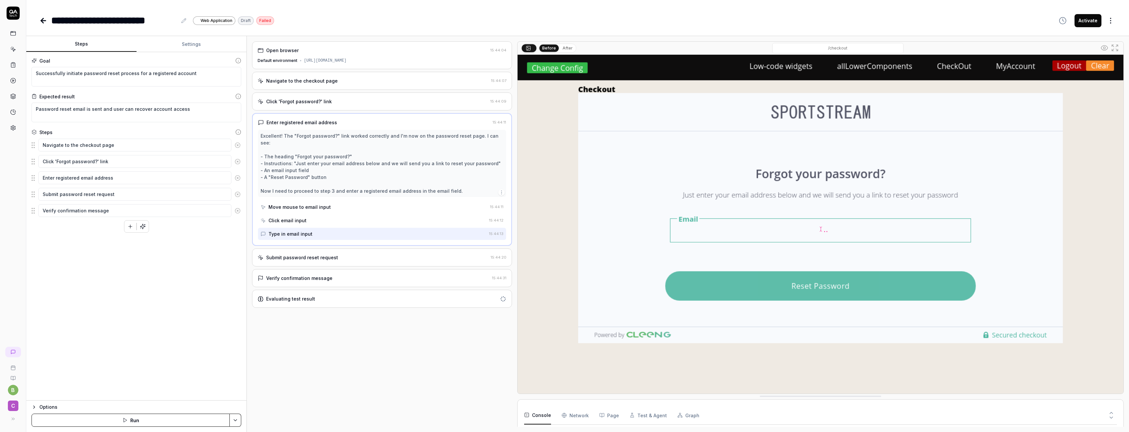
click at [314, 215] on div "Click email input" at bounding box center [374, 221] width 226 height 12
click at [312, 228] on div "Type in email input" at bounding box center [374, 234] width 226 height 12
click at [323, 254] on div "Submit password reset request" at bounding box center [302, 257] width 72 height 7
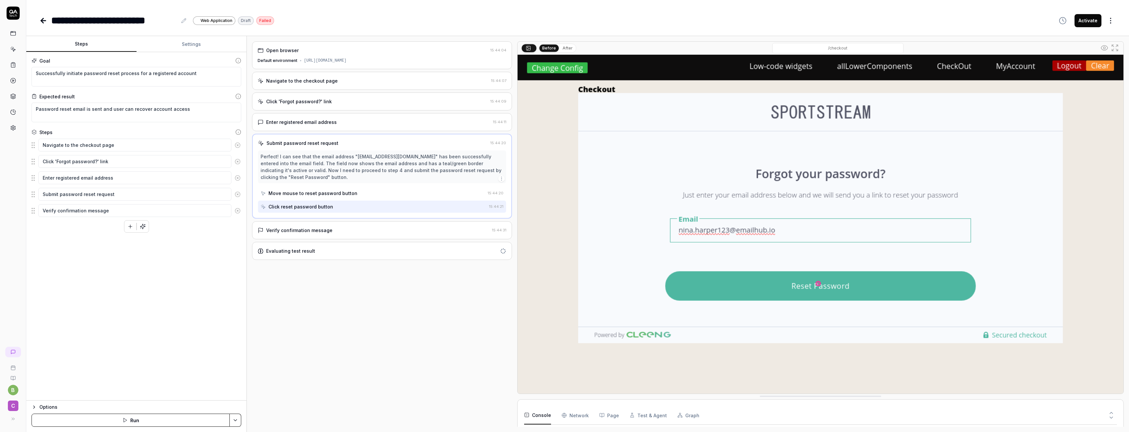
click at [326, 193] on div "Move mouse to reset password button" at bounding box center [312, 193] width 89 height 7
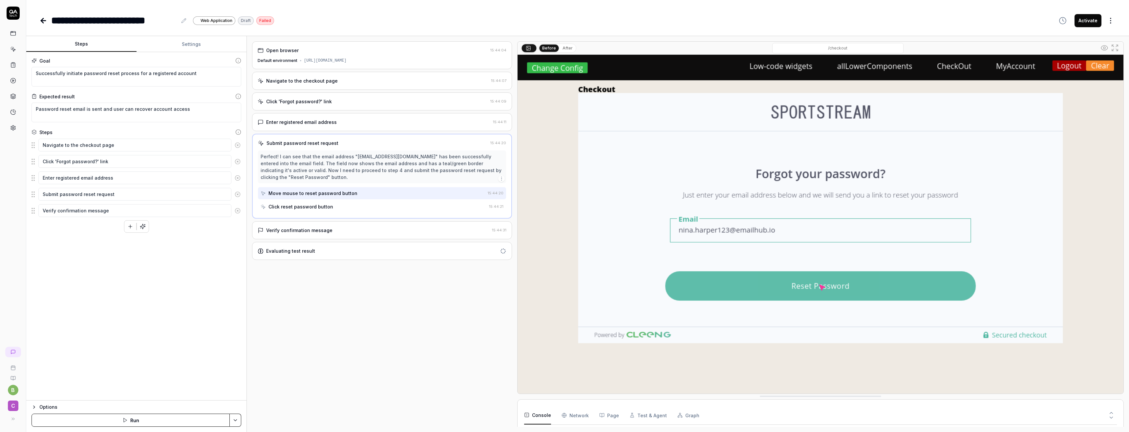
click at [324, 205] on div "Click reset password button" at bounding box center [300, 206] width 65 height 7
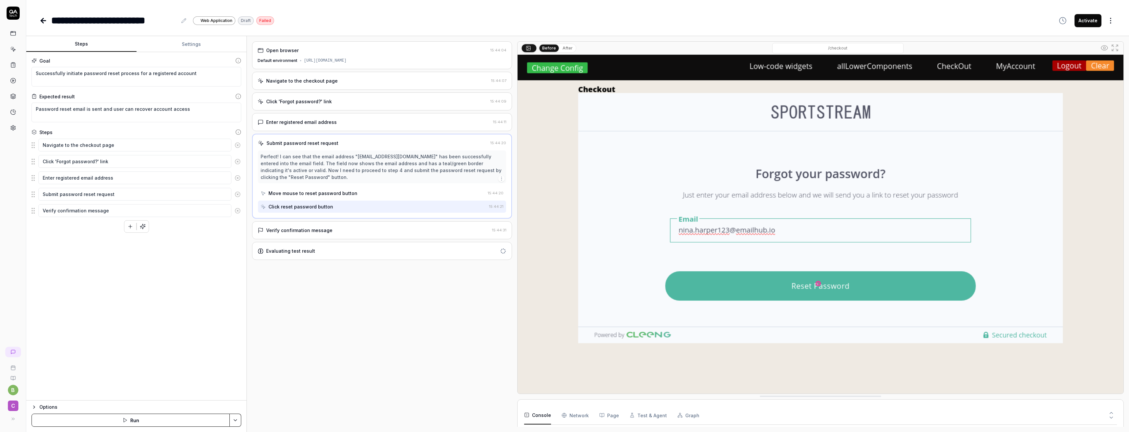
click at [316, 126] on div "Enter registered email address 15:44:11" at bounding box center [382, 122] width 260 height 18
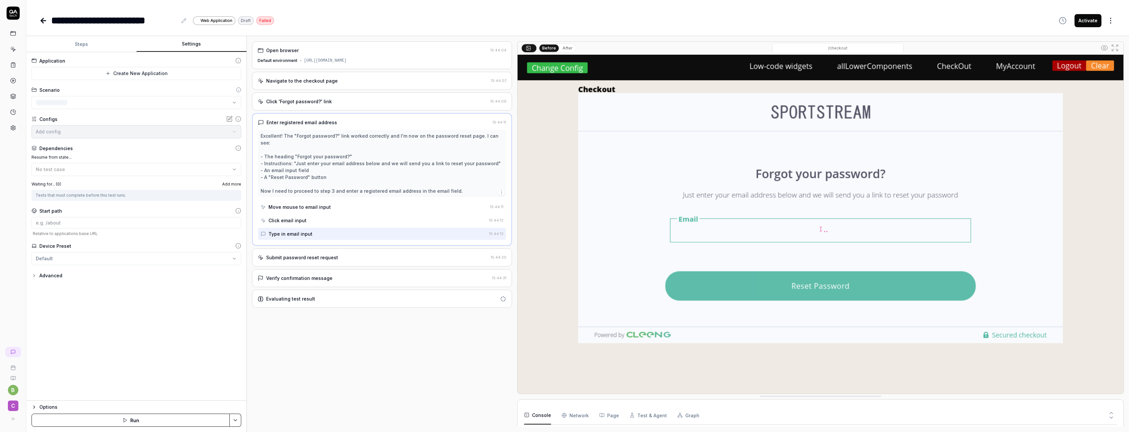
click at [175, 49] on button "Settings" at bounding box center [191, 44] width 110 height 16
click at [117, 129] on body "**********" at bounding box center [564, 216] width 1129 height 432
click at [135, 300] on html "**********" at bounding box center [564, 216] width 1129 height 432
click at [77, 277] on div "Advanced" at bounding box center [136, 276] width 210 height 8
click at [44, 276] on div "Advanced" at bounding box center [50, 276] width 23 height 8
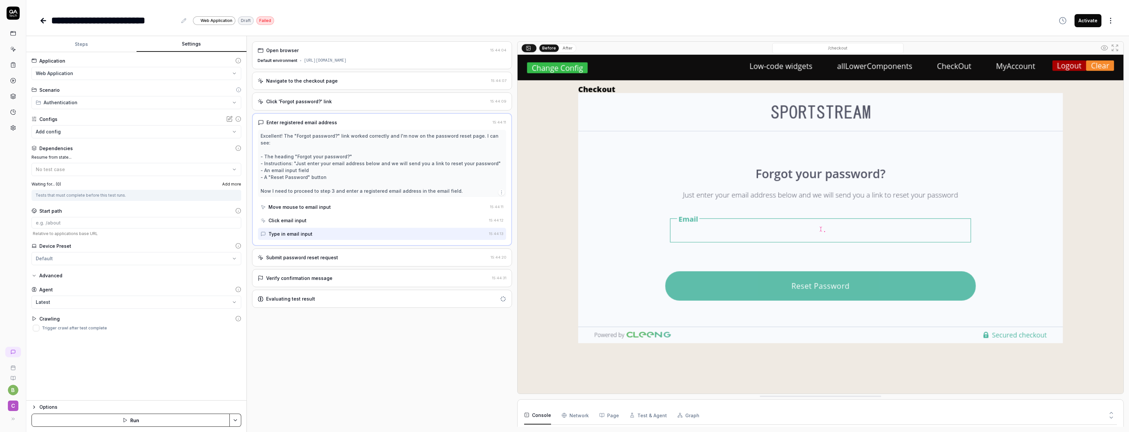
click at [35, 275] on icon "button" at bounding box center [33, 275] width 5 height 5
click at [60, 137] on body "**********" at bounding box center [564, 216] width 1129 height 432
click at [80, 308] on html "**********" at bounding box center [564, 216] width 1129 height 432
click at [70, 102] on html "**********" at bounding box center [564, 216] width 1129 height 432
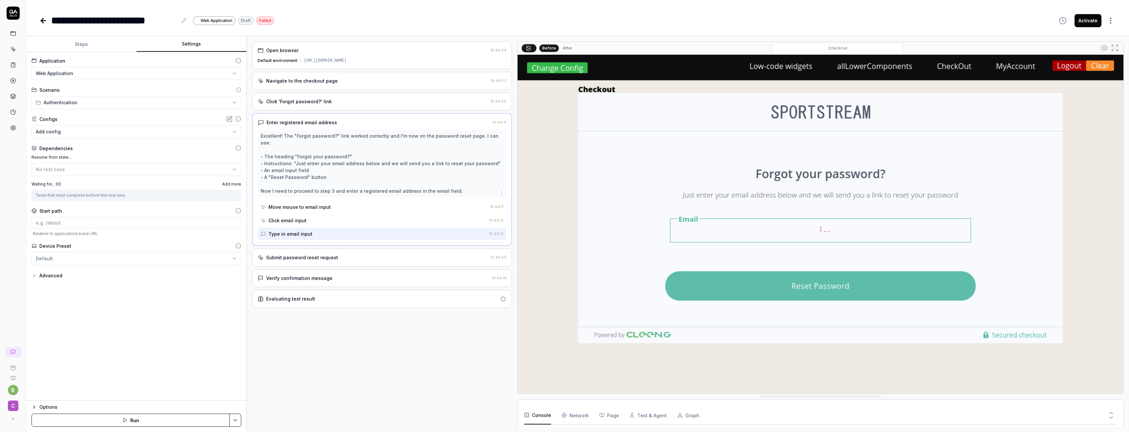
click at [66, 73] on html "**********" at bounding box center [564, 216] width 1129 height 432
click at [576, 416] on Requests "Network" at bounding box center [574, 416] width 27 height 18
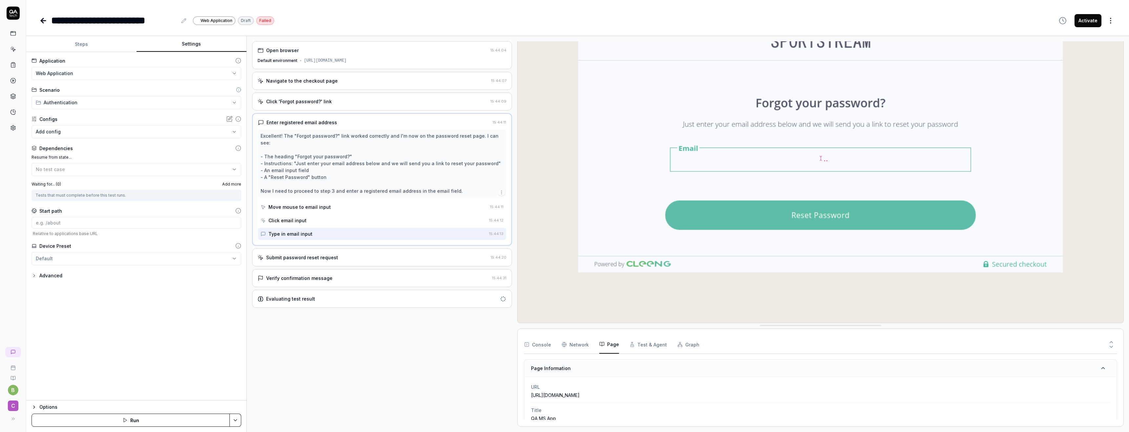
click at [606, 341] on button "Page" at bounding box center [609, 345] width 20 height 18
click at [643, 347] on button "Test & Agent" at bounding box center [647, 345] width 37 height 18
click at [678, 347] on button "Graph" at bounding box center [688, 345] width 22 height 18
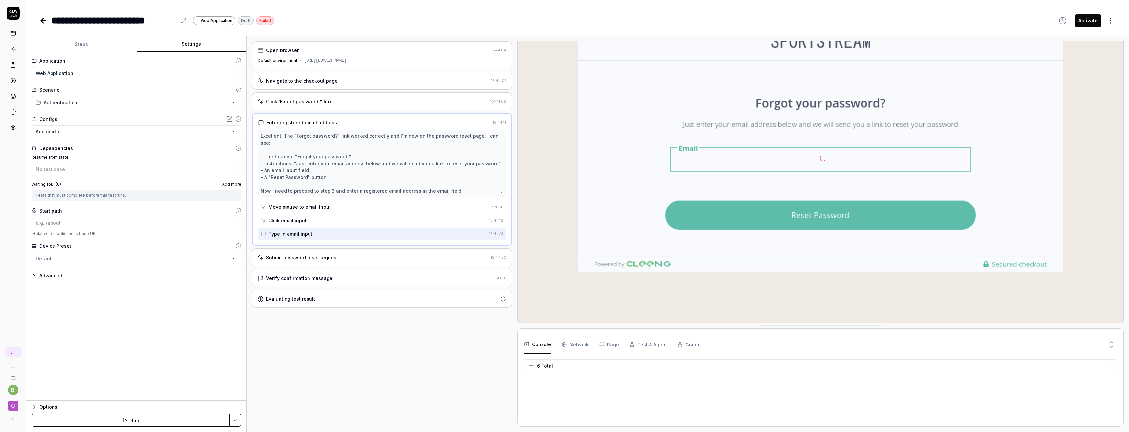
click at [546, 345] on button "Console" at bounding box center [537, 345] width 27 height 18
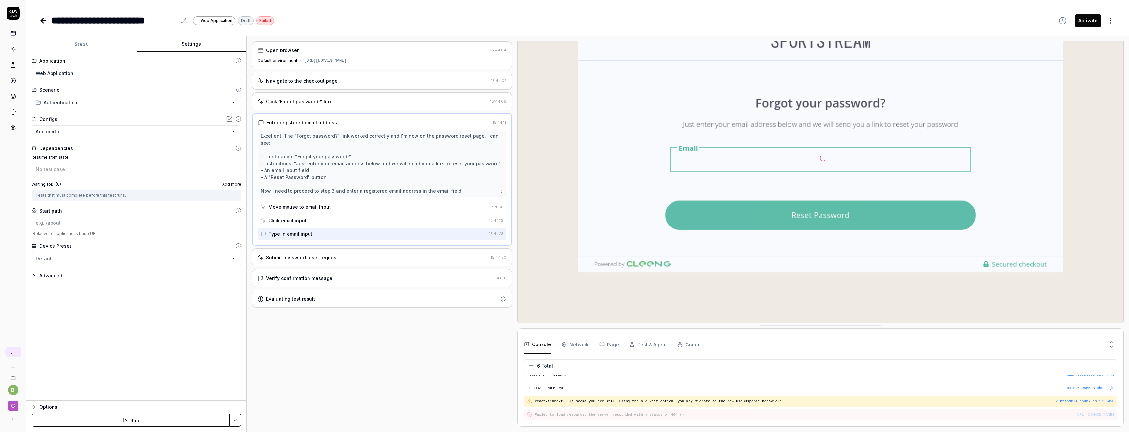
scroll to position [0, 0]
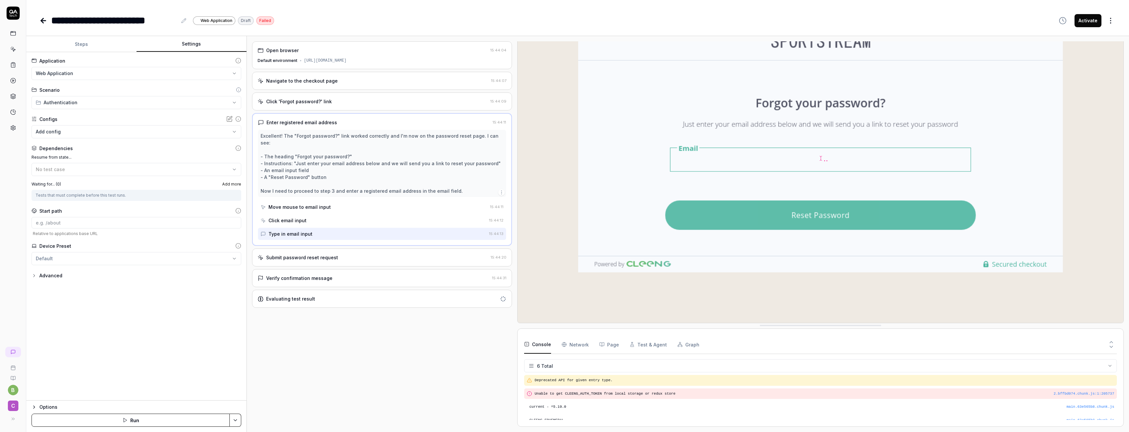
click at [567, 344] on Requests "Network" at bounding box center [574, 345] width 27 height 18
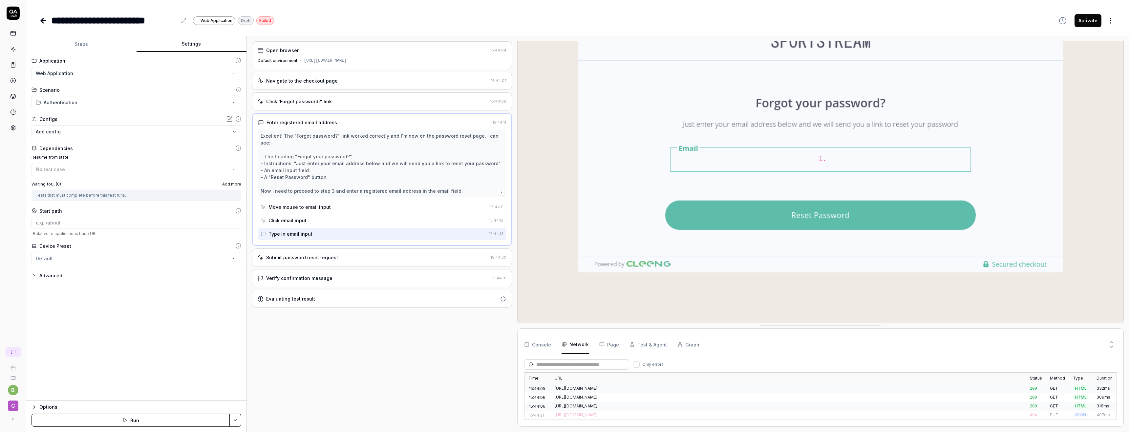
click at [542, 346] on button "Console" at bounding box center [537, 345] width 27 height 18
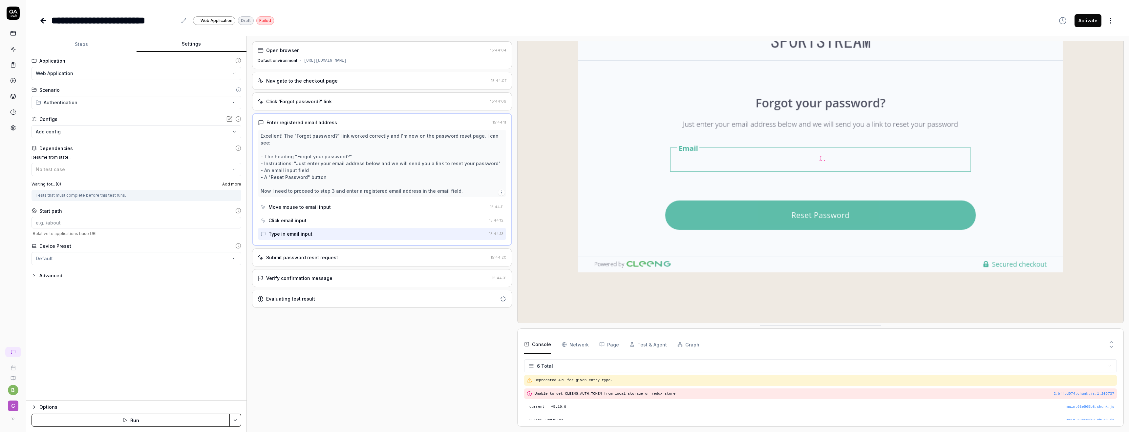
click at [373, 229] on div "Type in email input" at bounding box center [374, 234] width 226 height 12
click at [348, 228] on div "Type in email input" at bounding box center [374, 234] width 226 height 12
click at [340, 343] on div "Open browser 15:44:04 Default environment https://mssdk-demo-app.stardustlab.co…" at bounding box center [382, 234] width 260 height 386
click at [1108, 20] on html "**********" at bounding box center [564, 216] width 1129 height 432
click at [1060, 291] on html "**********" at bounding box center [564, 216] width 1129 height 432
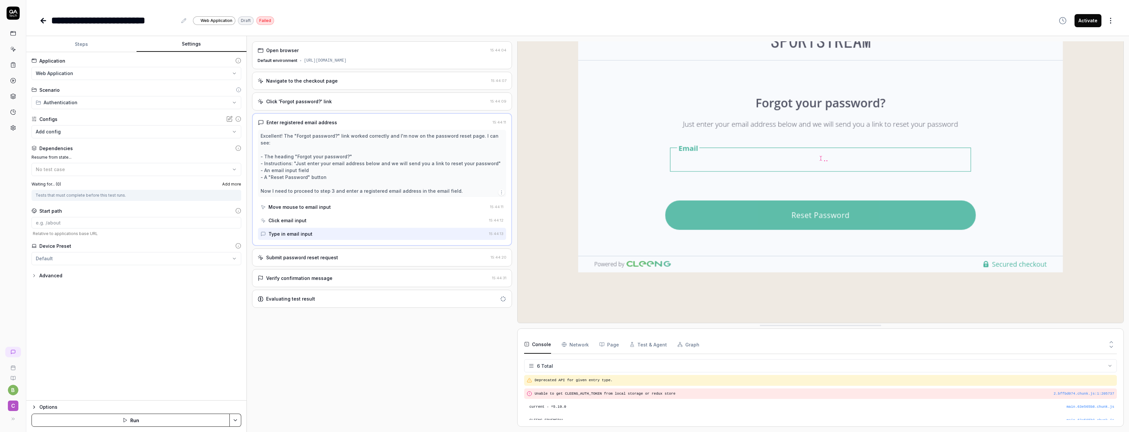
click at [641, 351] on button "Test & Agent" at bounding box center [647, 345] width 37 height 18
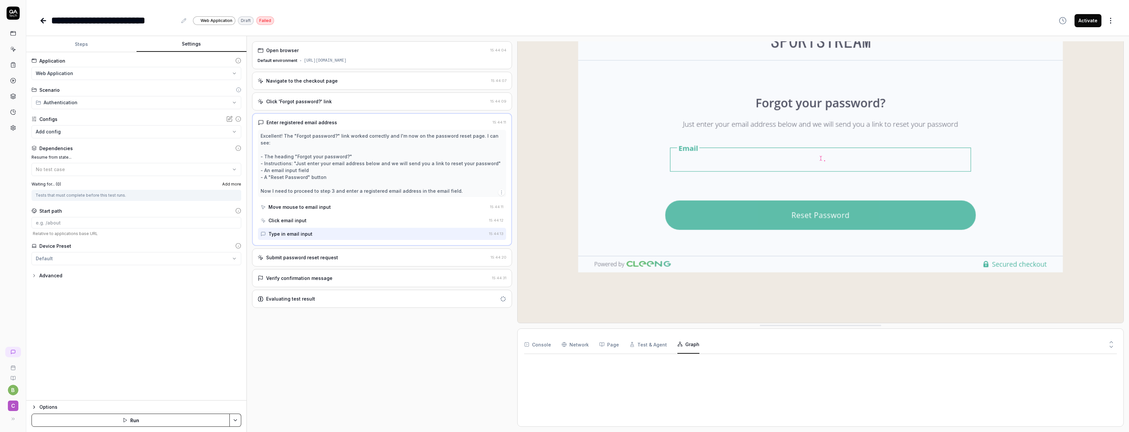
click at [684, 344] on button "Graph" at bounding box center [688, 345] width 22 height 18
click at [119, 169] on div "No test case" at bounding box center [133, 169] width 195 height 7
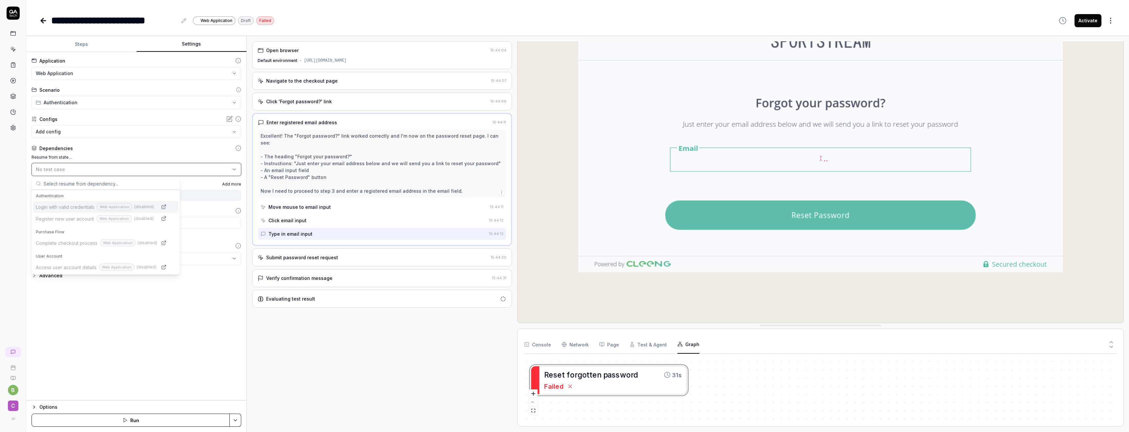
click at [119, 169] on div "No test case" at bounding box center [133, 169] width 195 height 7
click at [90, 222] on input at bounding box center [136, 222] width 210 height 11
click at [89, 259] on html "**********" at bounding box center [564, 216] width 1129 height 432
click at [73, 274] on div "Advanced" at bounding box center [136, 276] width 210 height 8
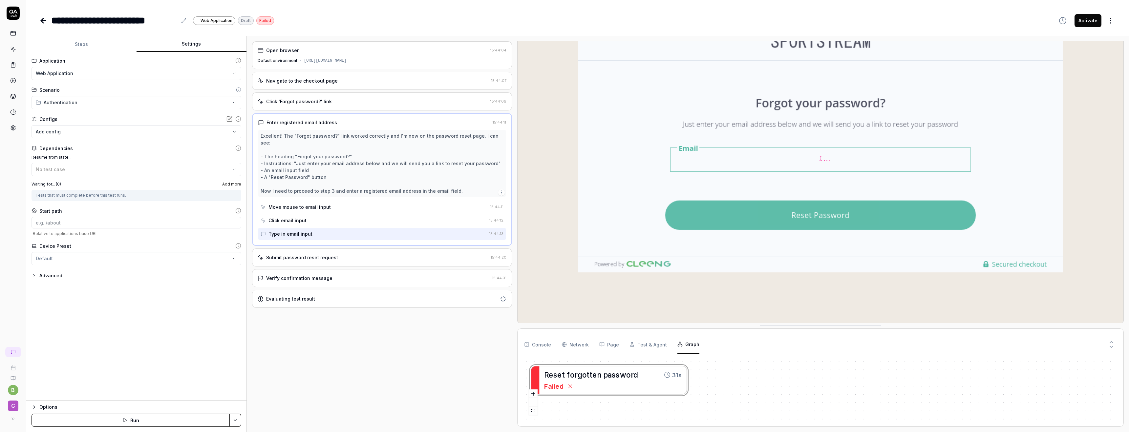
click at [66, 279] on div "Advanced" at bounding box center [136, 276] width 210 height 8
click at [35, 273] on icon "button" at bounding box center [33, 275] width 5 height 5
click at [83, 305] on body "**********" at bounding box center [564, 216] width 1129 height 432
click at [79, 265] on html "**********" at bounding box center [564, 216] width 1129 height 432
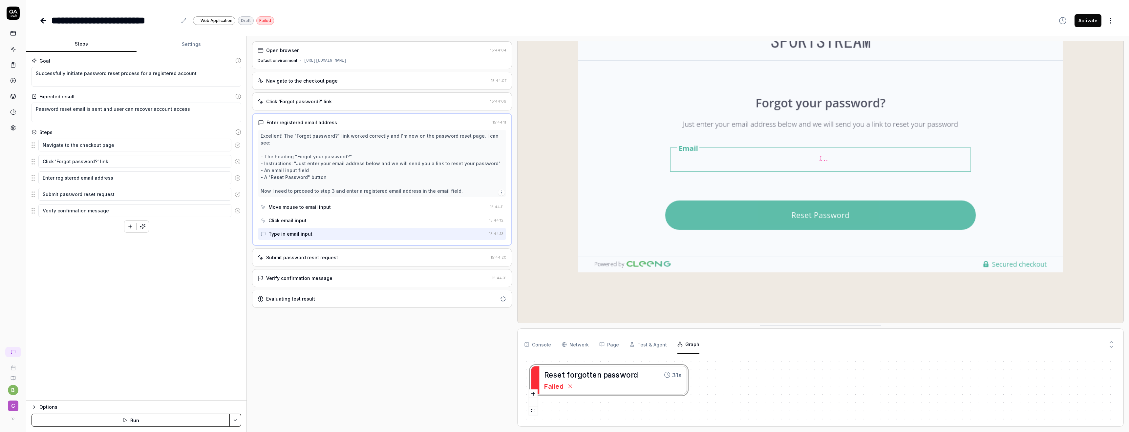
click at [81, 49] on button "Steps" at bounding box center [81, 44] width 110 height 16
click at [48, 405] on div "Options" at bounding box center [140, 408] width 202 height 8
click at [34, 340] on icon "button" at bounding box center [34, 339] width 3 height 1
click at [317, 254] on div "Submit password reset request 15:44:20" at bounding box center [382, 258] width 260 height 18
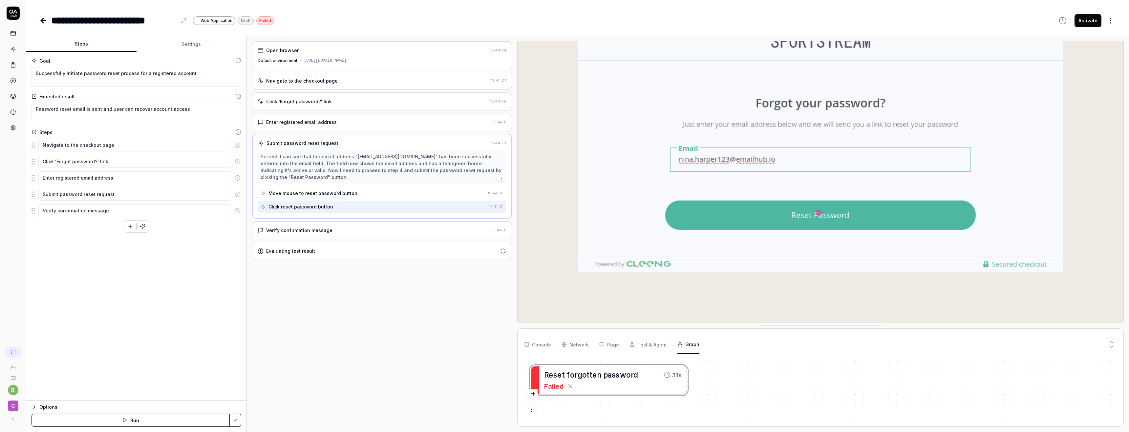
click at [311, 125] on div "Enter registered email address" at bounding box center [301, 122] width 71 height 7
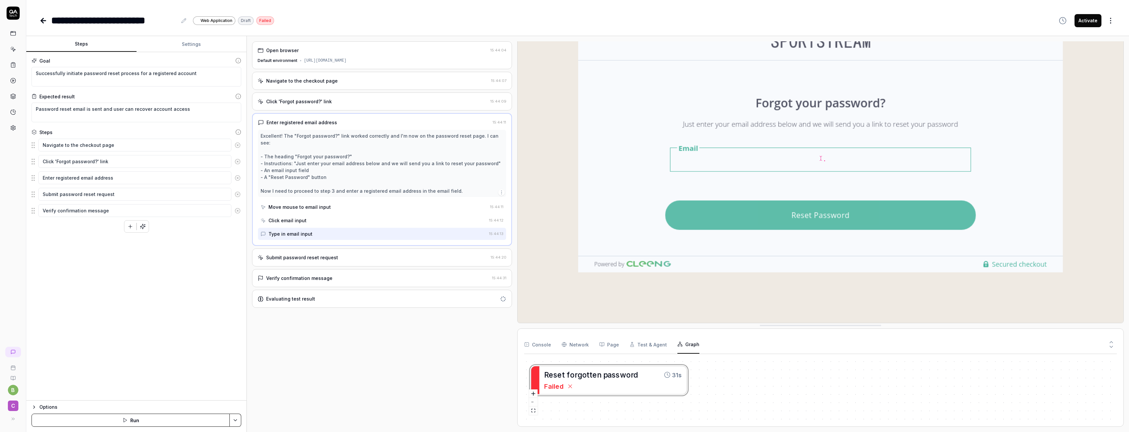
click at [315, 174] on div "Excellent! The "Forgot password?" link worked correctly and I'm now on the pass…" at bounding box center [382, 164] width 243 height 62
click at [503, 190] on icon "button" at bounding box center [501, 192] width 5 height 5
click at [527, 201] on button "Preview action" at bounding box center [563, 201] width 125 height 13
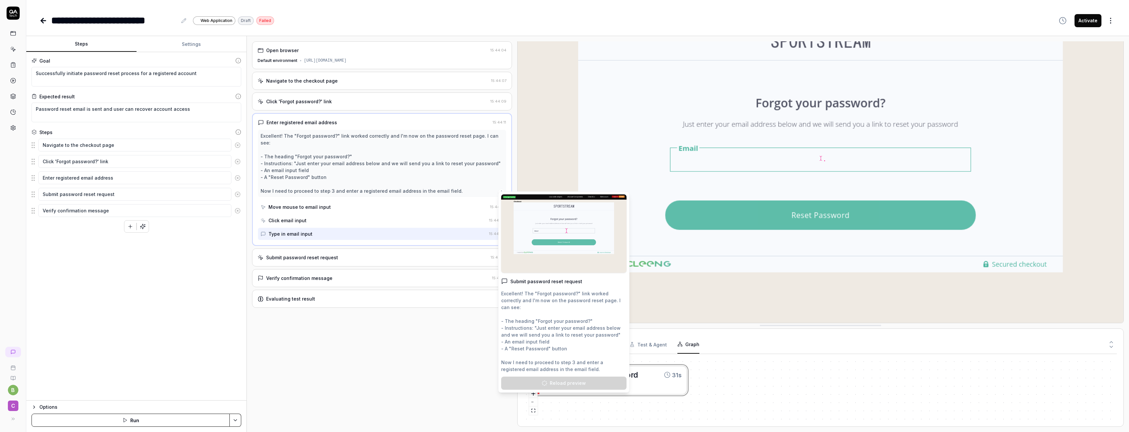
type textarea "*"
click at [433, 375] on div "Open browser 15:44:04 Default environment https://mssdk-demo-app.stardustlab.co…" at bounding box center [382, 234] width 260 height 386
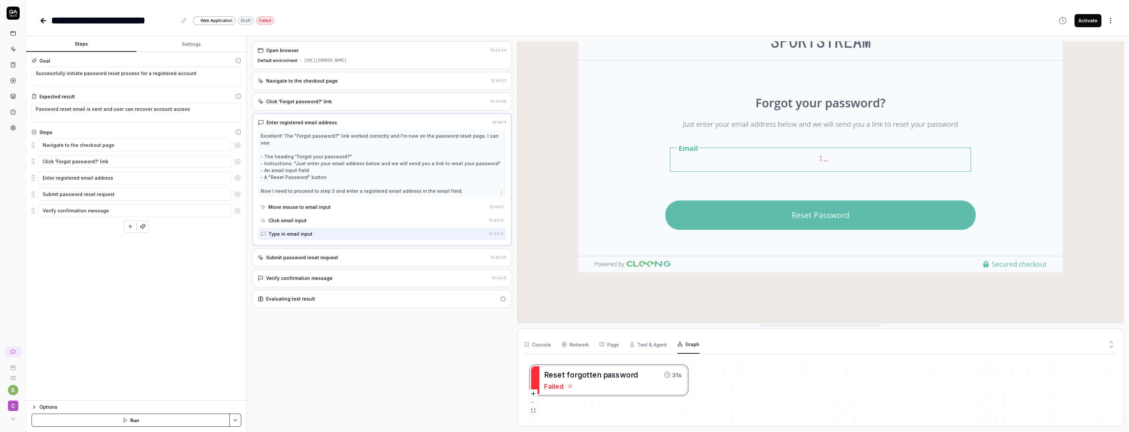
click at [447, 159] on div "Excellent! The "Forgot password?" link worked correctly and I'm now on the pass…" at bounding box center [382, 164] width 243 height 62
click at [321, 120] on div "Enter registered email address" at bounding box center [301, 122] width 71 height 7
click at [355, 307] on div "Open browser 15:44:04 Default environment https://mssdk-demo-app.stardustlab.co…" at bounding box center [382, 234] width 260 height 386
click at [46, 18] on icon at bounding box center [43, 21] width 8 height 8
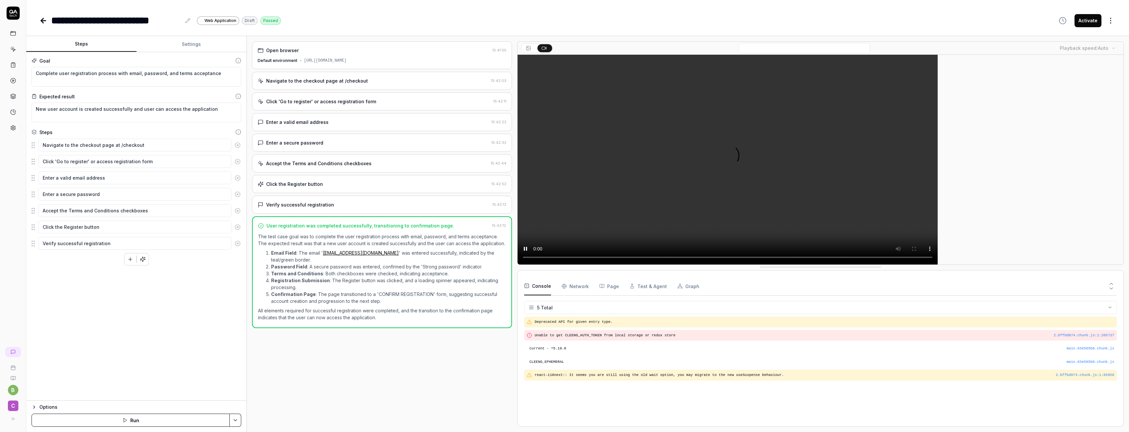
scroll to position [13, 0]
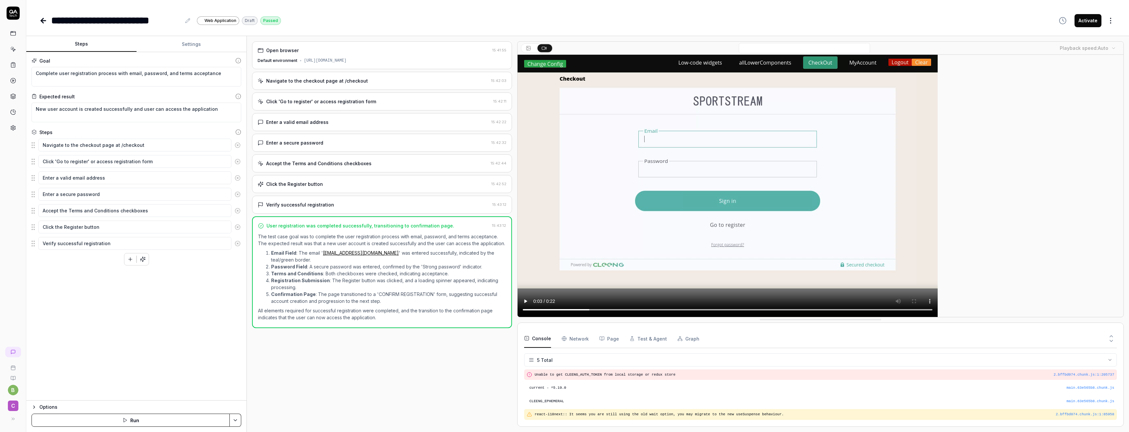
type textarea "*"
click at [334, 124] on div "Enter a valid email address" at bounding box center [373, 122] width 231 height 7
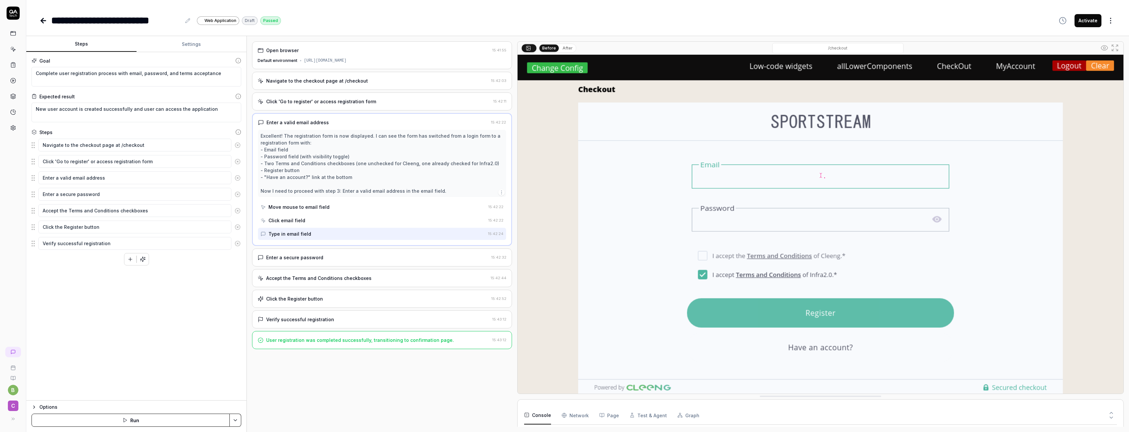
click at [334, 235] on div "Type in email field" at bounding box center [373, 234] width 225 height 12
click at [276, 230] on div "Type in email field" at bounding box center [373, 234] width 225 height 12
click at [263, 235] on icon at bounding box center [263, 234] width 4 height 4
click at [265, 219] on icon at bounding box center [263, 220] width 5 height 5
click at [265, 234] on icon at bounding box center [263, 234] width 4 height 4
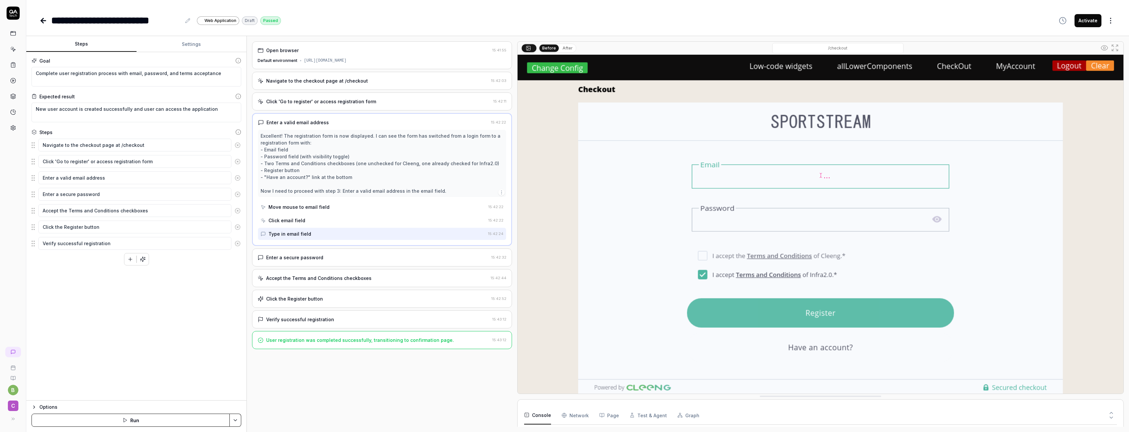
click at [310, 164] on div "Excellent! The registration form is now displayed. I can see the form has switc…" at bounding box center [382, 164] width 243 height 62
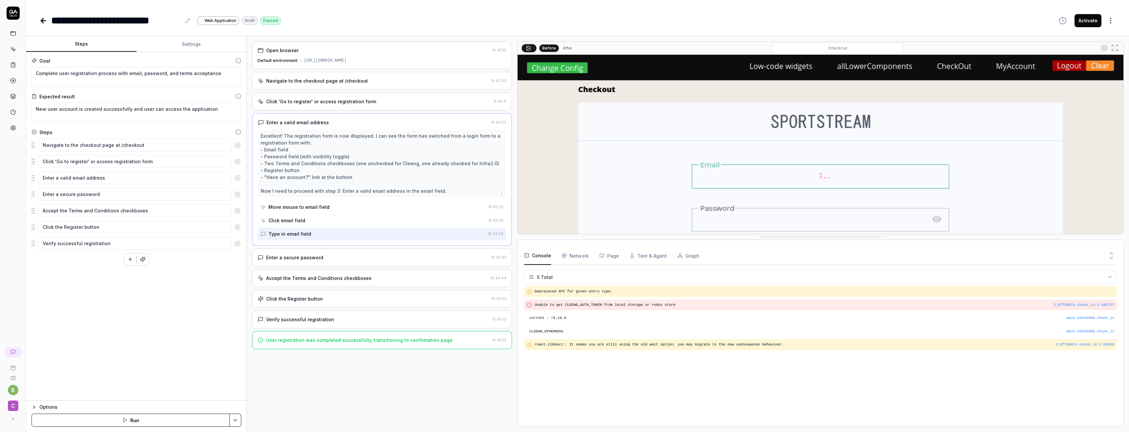
drag, startPoint x: 633, startPoint y: 397, endPoint x: 650, endPoint y: 238, distance: 160.7
click at [532, 278] on html "**********" at bounding box center [564, 216] width 1129 height 432
click at [573, 254] on Requests "Network" at bounding box center [574, 256] width 27 height 18
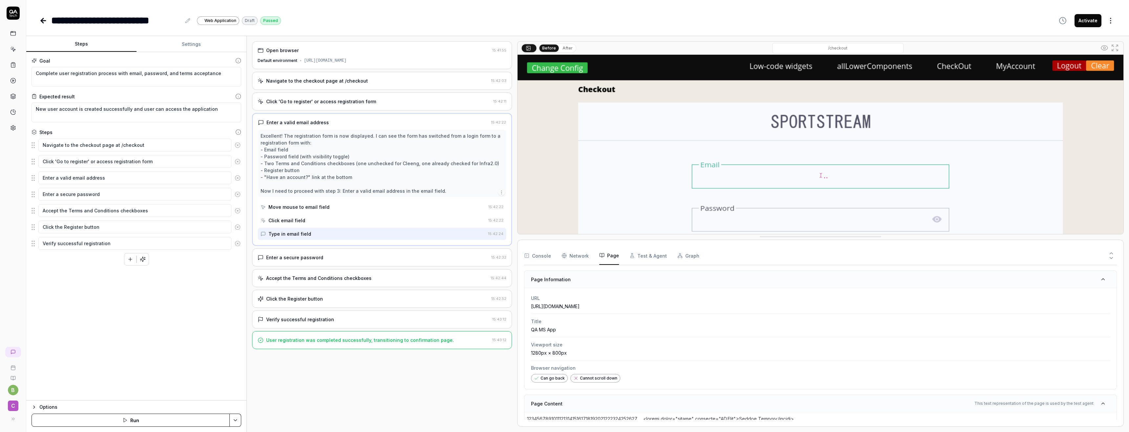
click at [611, 261] on button "Page" at bounding box center [609, 256] width 20 height 18
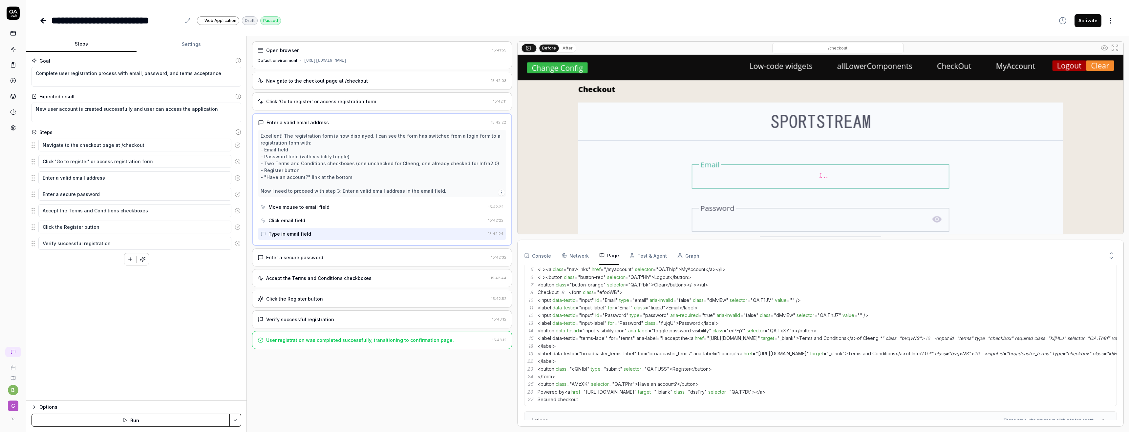
scroll to position [245, 0]
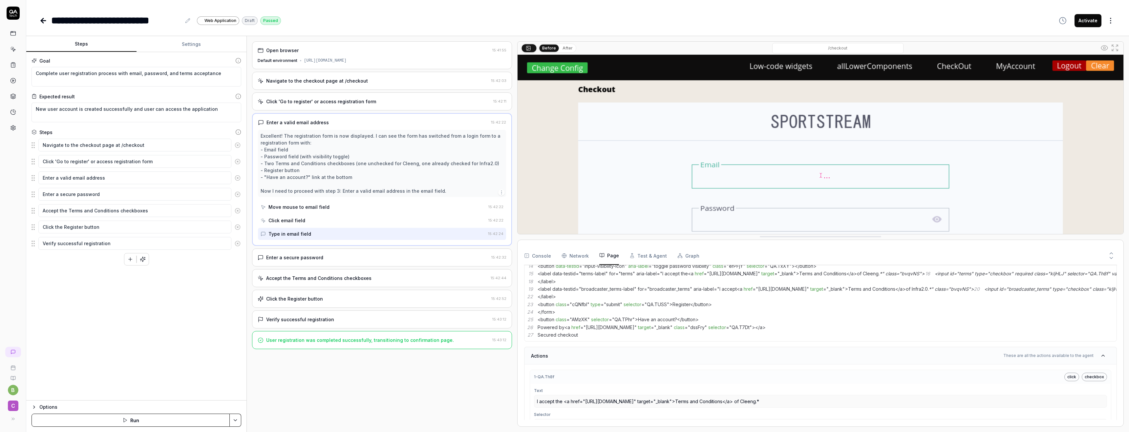
click at [647, 251] on button "Test & Agent" at bounding box center [647, 256] width 37 height 18
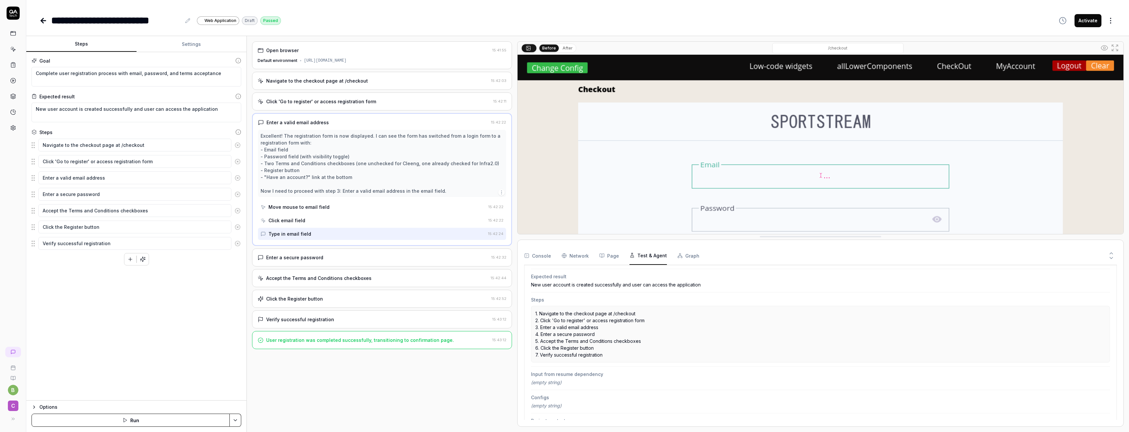
scroll to position [111, 0]
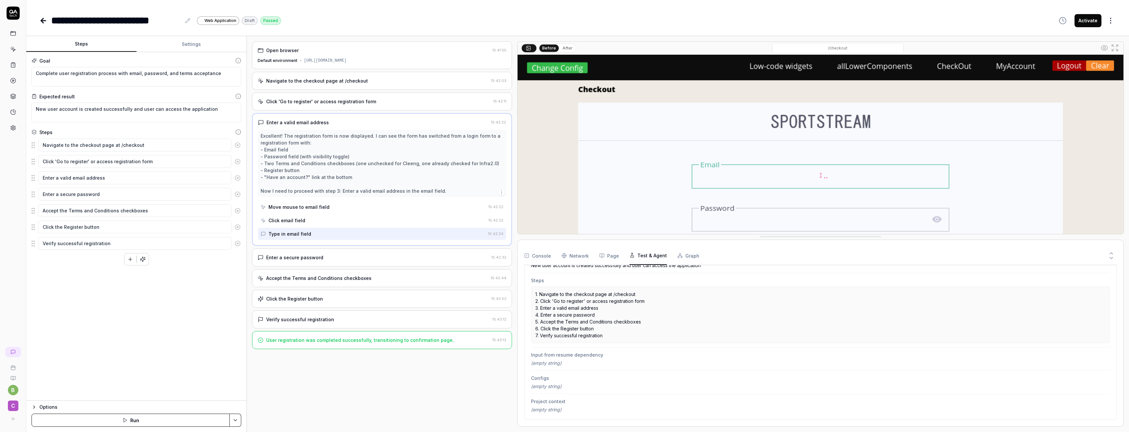
click at [584, 360] on div "(empty string)" at bounding box center [820, 363] width 579 height 7
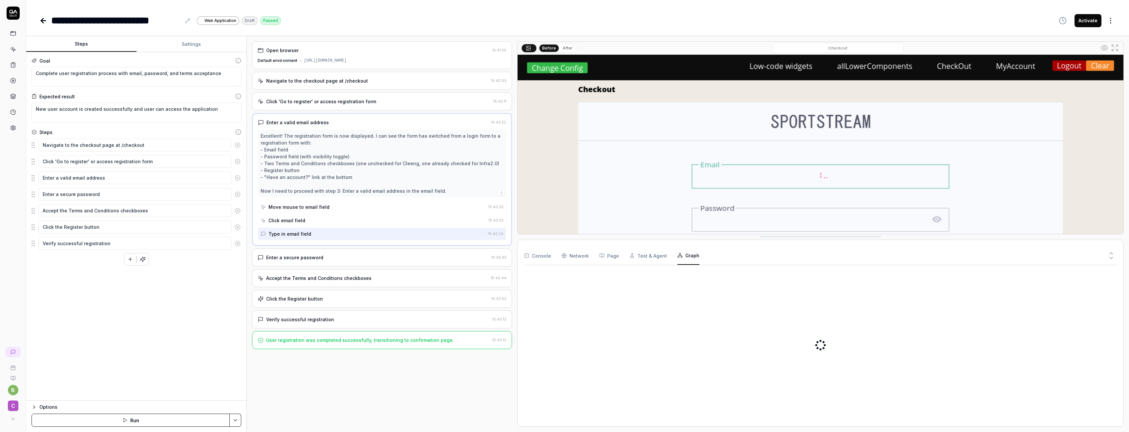
click at [681, 257] on button "Graph" at bounding box center [688, 256] width 22 height 18
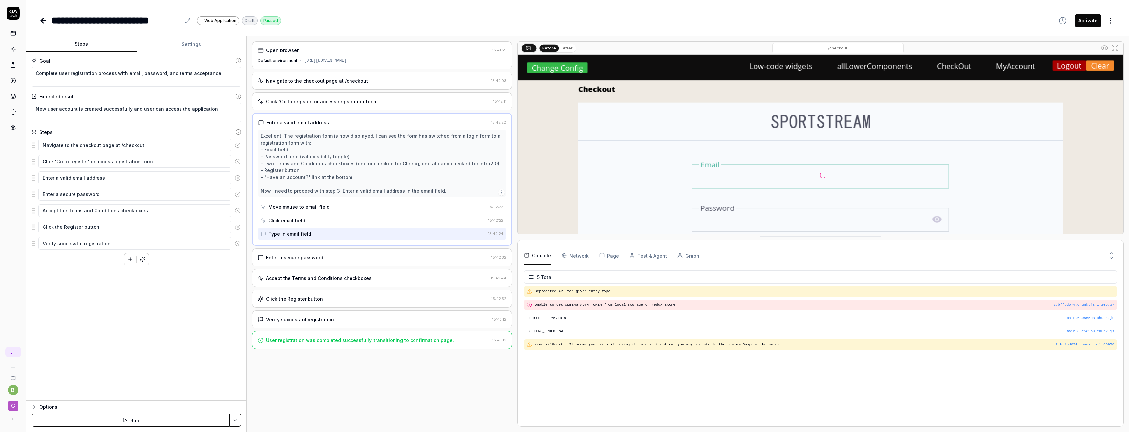
click at [535, 253] on button "Console" at bounding box center [537, 256] width 27 height 18
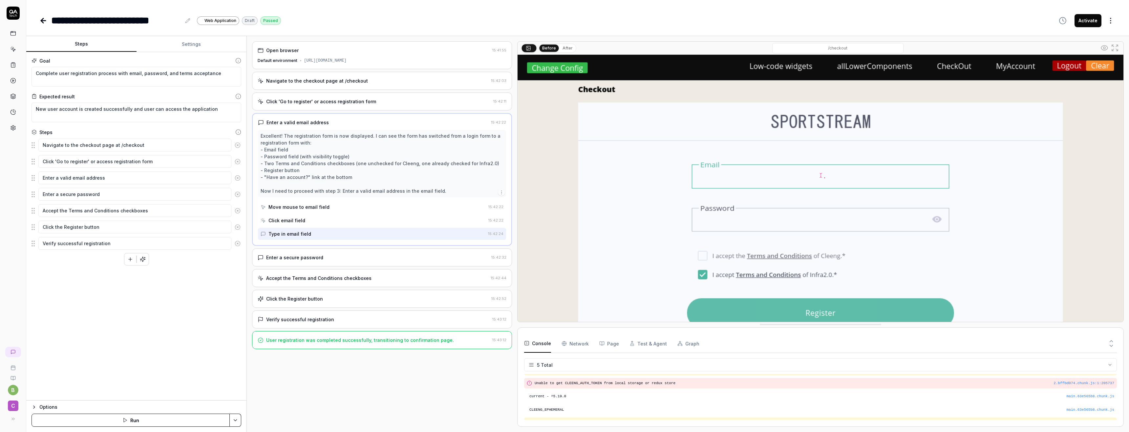
scroll to position [0, 0]
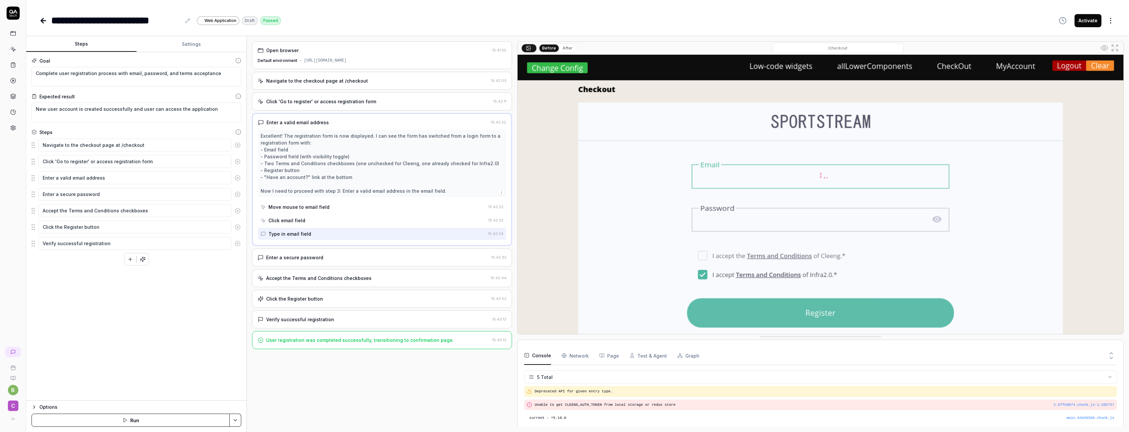
drag, startPoint x: 816, startPoint y: 236, endPoint x: 819, endPoint y: 336, distance: 100.4
click at [426, 343] on div "User registration was completed successfully, transitioning to confirmation pag…" at bounding box center [360, 340] width 188 height 7
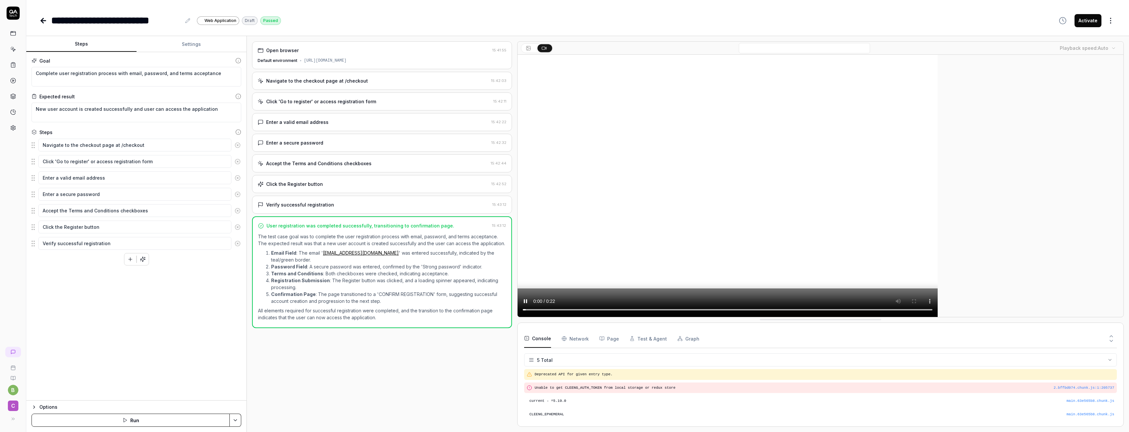
scroll to position [13, 0]
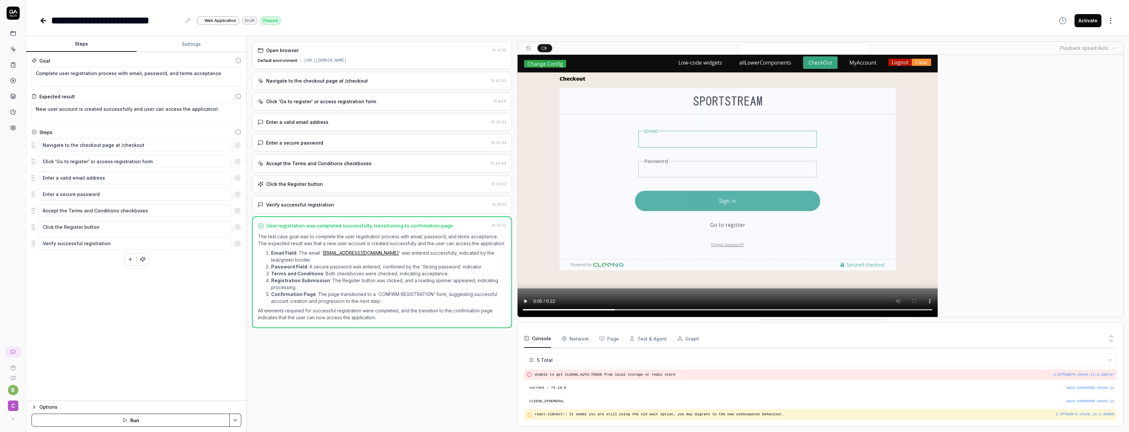
type textarea "*"
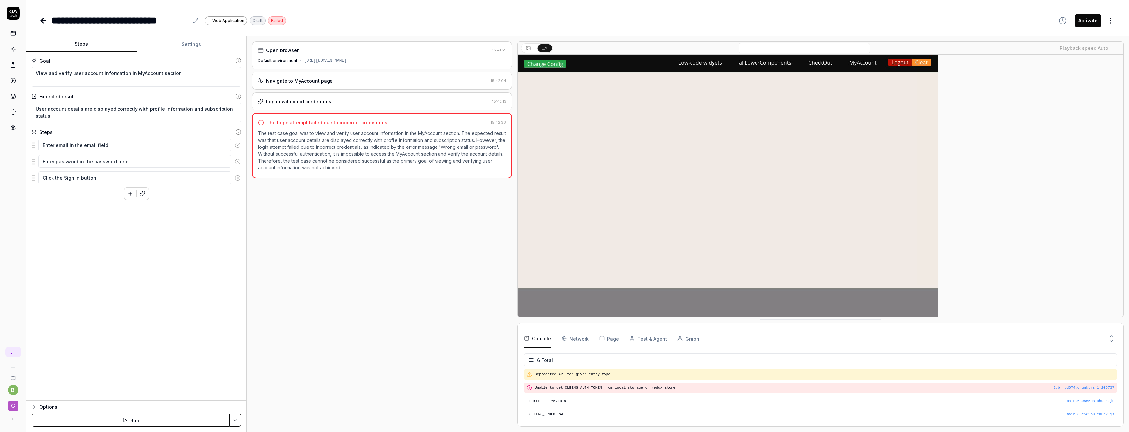
scroll to position [26, 0]
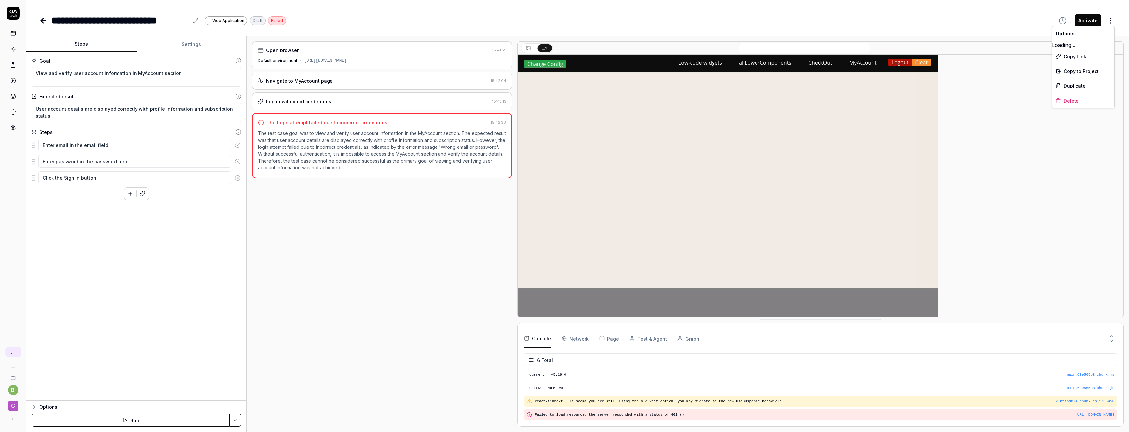
click at [1111, 22] on html "**********" at bounding box center [564, 216] width 1129 height 432
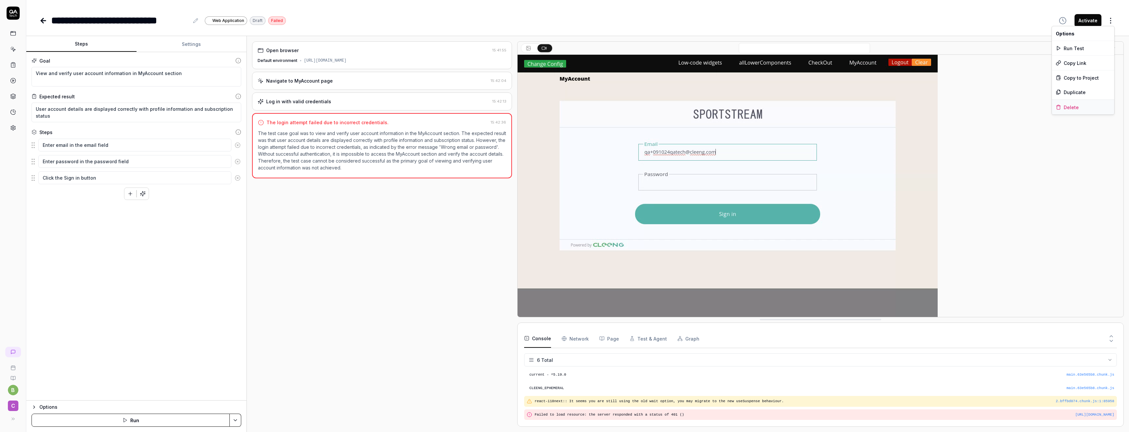
click at [1068, 108] on div "Delete" at bounding box center [1083, 107] width 62 height 14
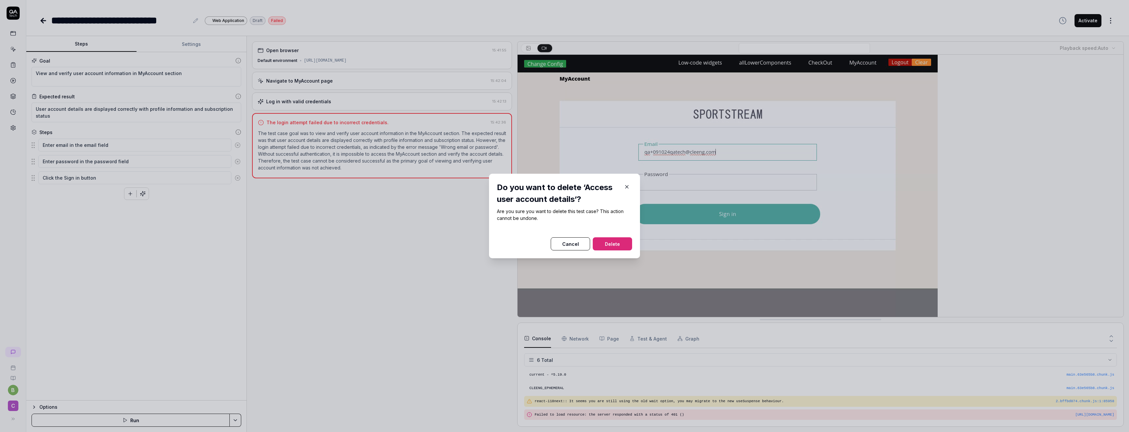
click at [608, 243] on button "Delete" at bounding box center [612, 244] width 39 height 13
type textarea "*"
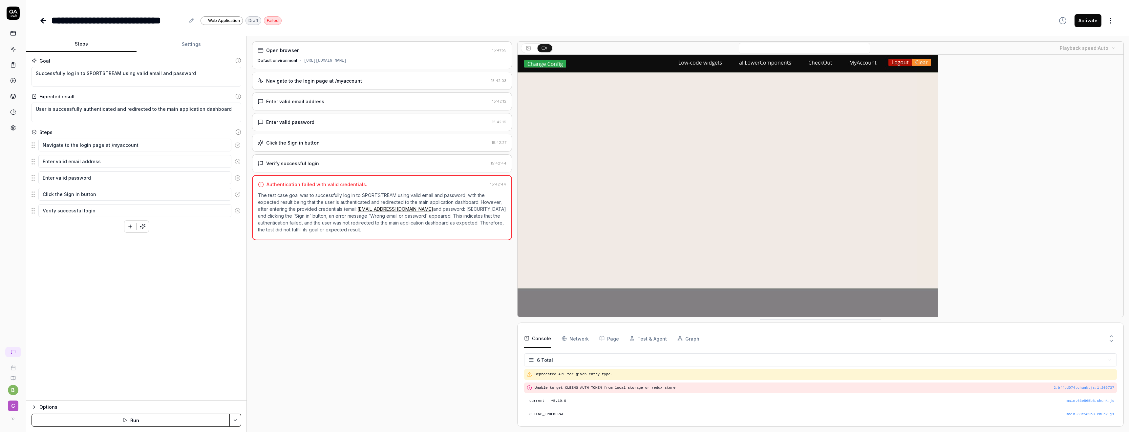
scroll to position [26, 0]
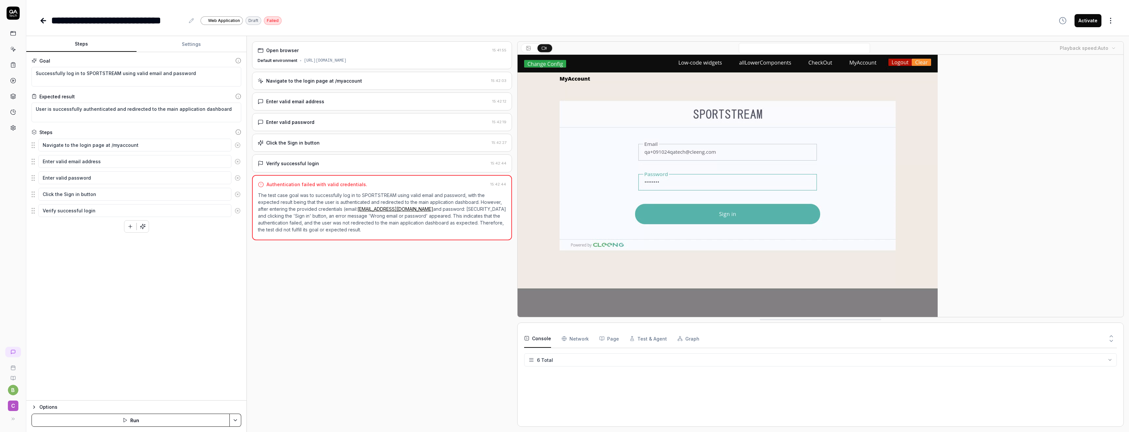
click at [1110, 20] on html "**********" at bounding box center [564, 216] width 1129 height 432
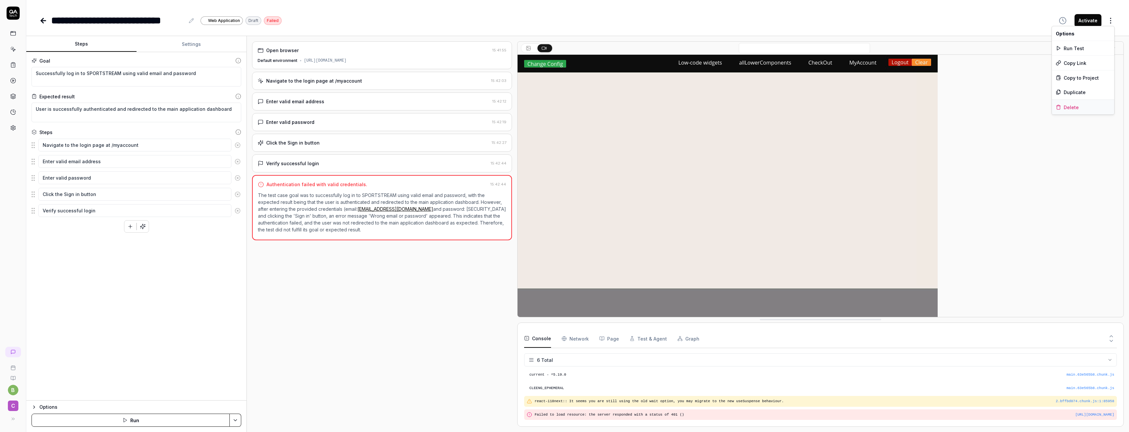
click at [1066, 106] on div "Delete" at bounding box center [1083, 107] width 62 height 14
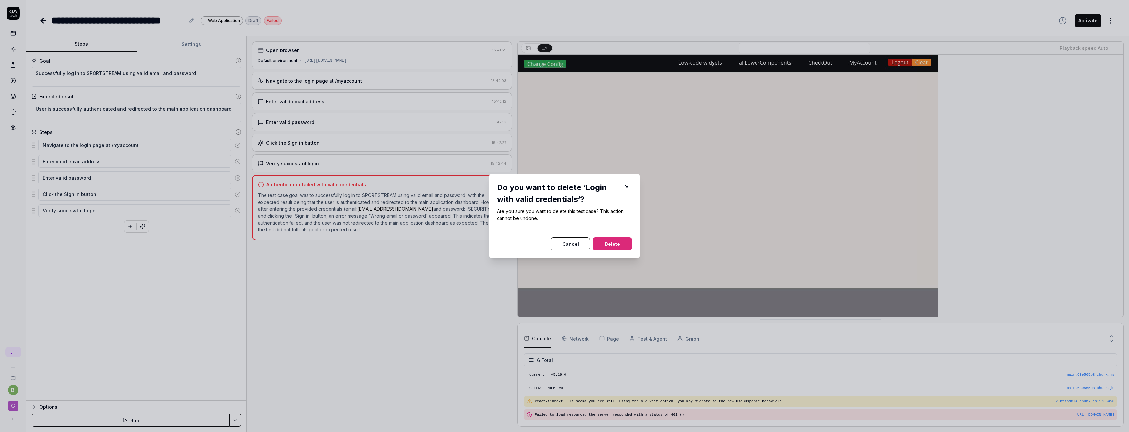
click at [603, 243] on button "Delete" at bounding box center [612, 244] width 39 height 13
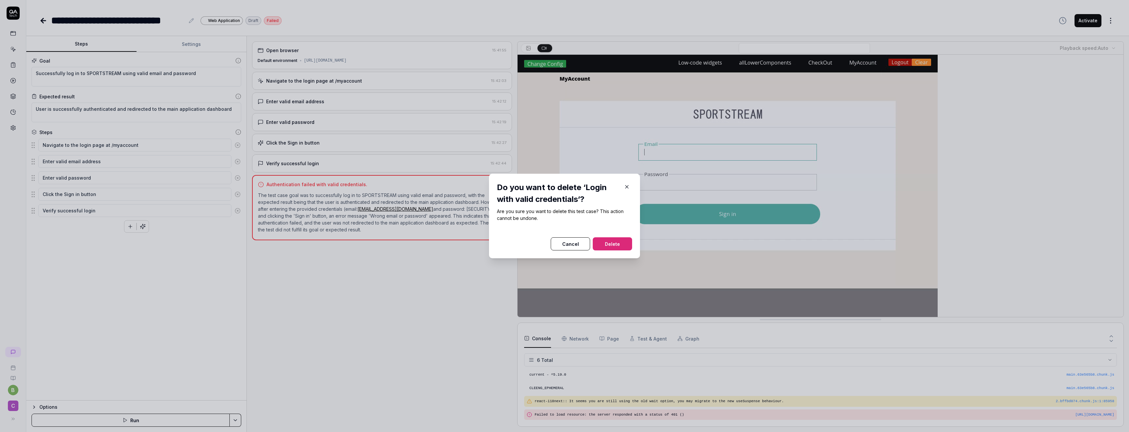
type textarea "*"
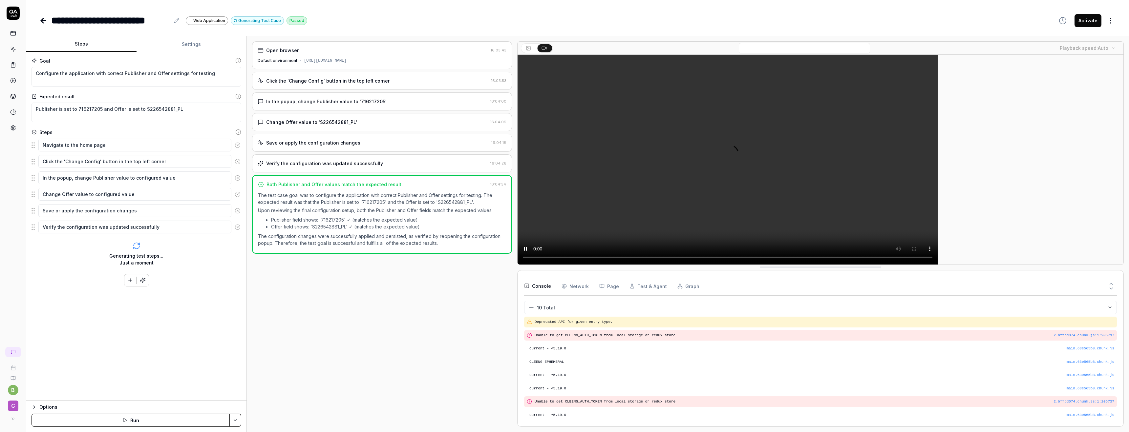
scroll to position [79, 0]
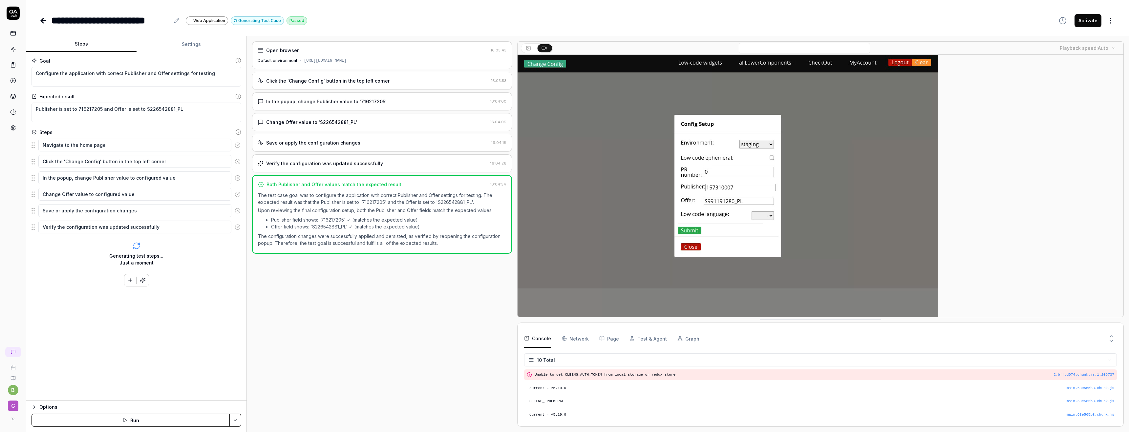
click at [324, 58] on div "[URL][DOMAIN_NAME]" at bounding box center [325, 61] width 43 height 6
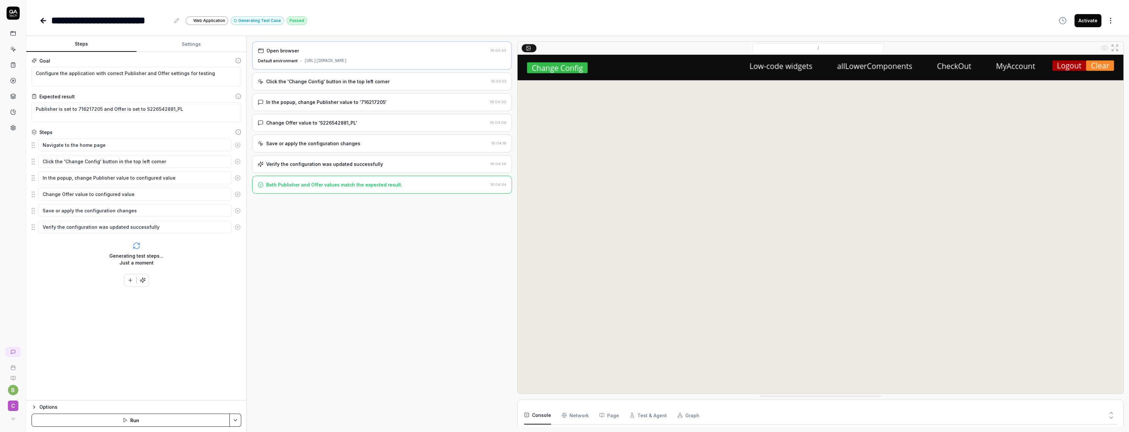
click at [327, 79] on div "Click the 'Change Config' button in the top left corner" at bounding box center [327, 81] width 123 height 7
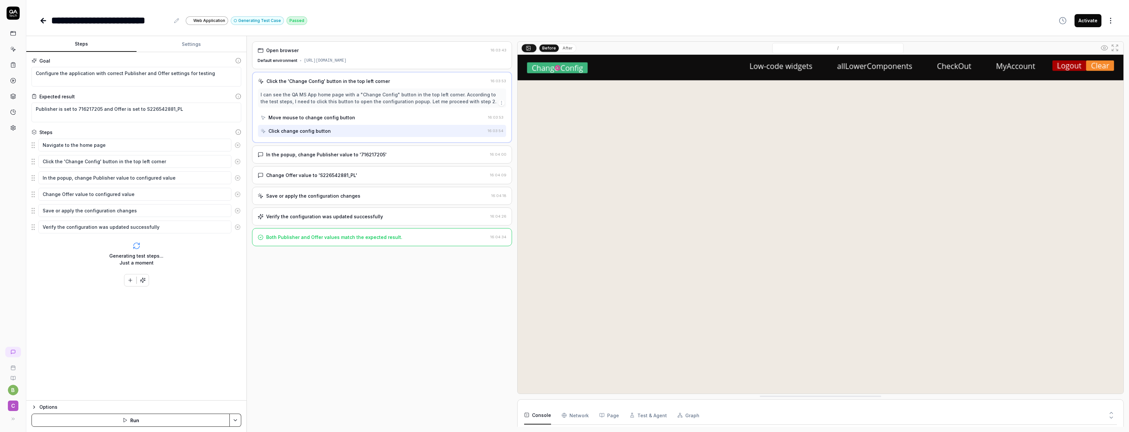
click at [324, 240] on div "Both Publisher and Offer values match the expected result." at bounding box center [334, 237] width 136 height 7
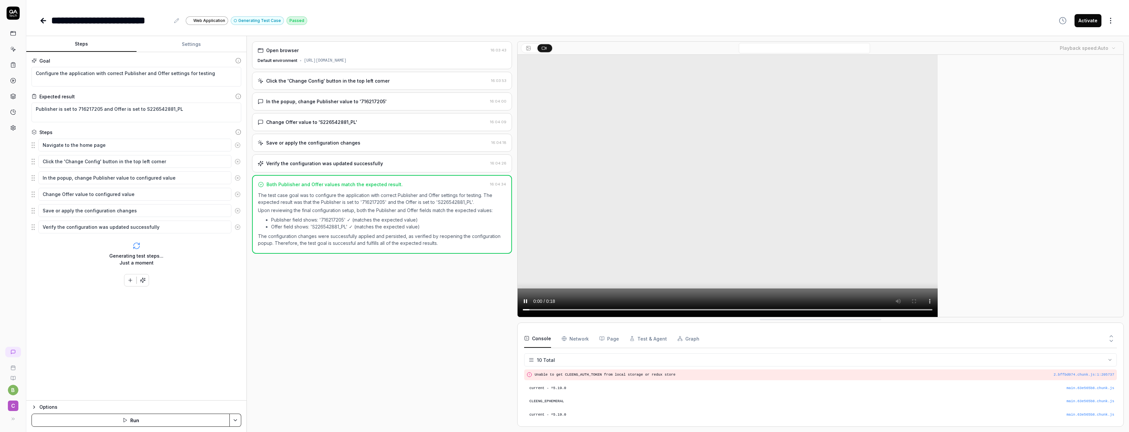
scroll to position [0, 0]
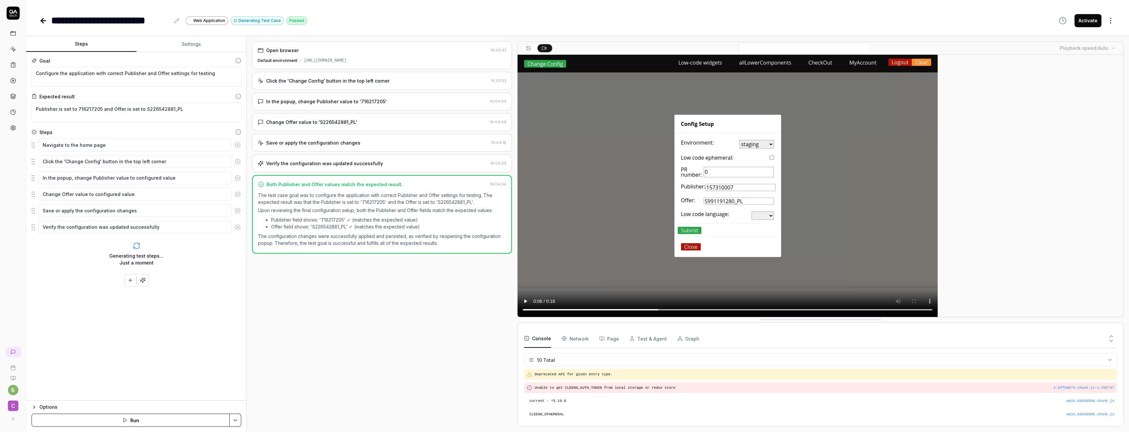
click at [46, 23] on icon at bounding box center [43, 21] width 8 height 8
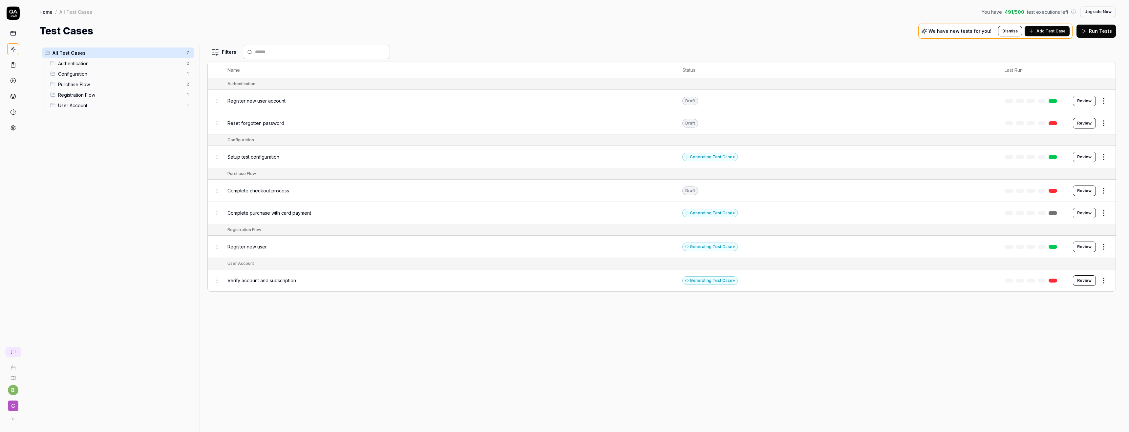
click at [49, 13] on link "Home" at bounding box center [45, 12] width 13 height 7
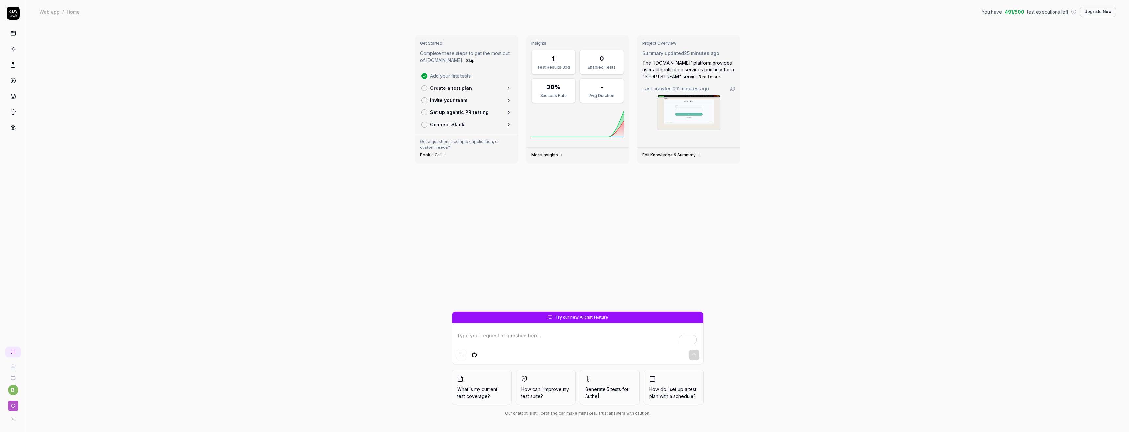
type textarea "*"
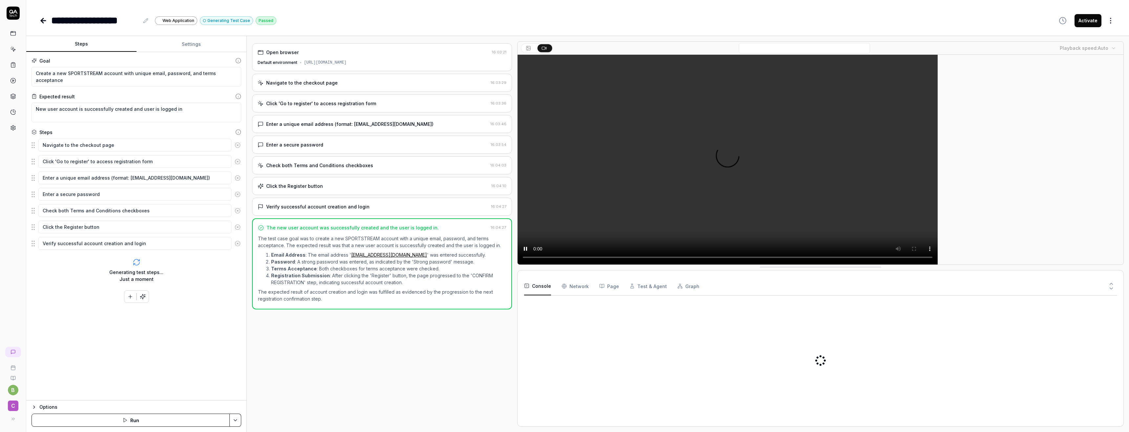
type textarea "*"
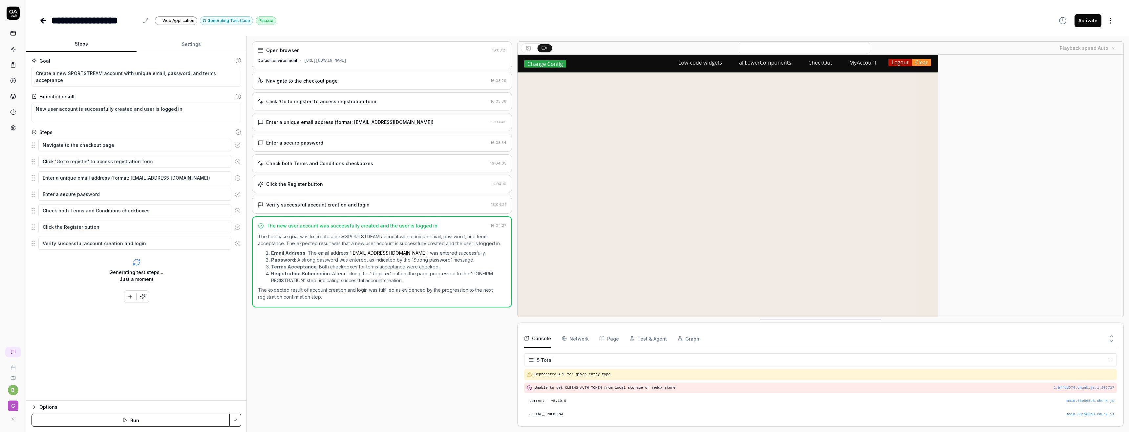
scroll to position [13, 0]
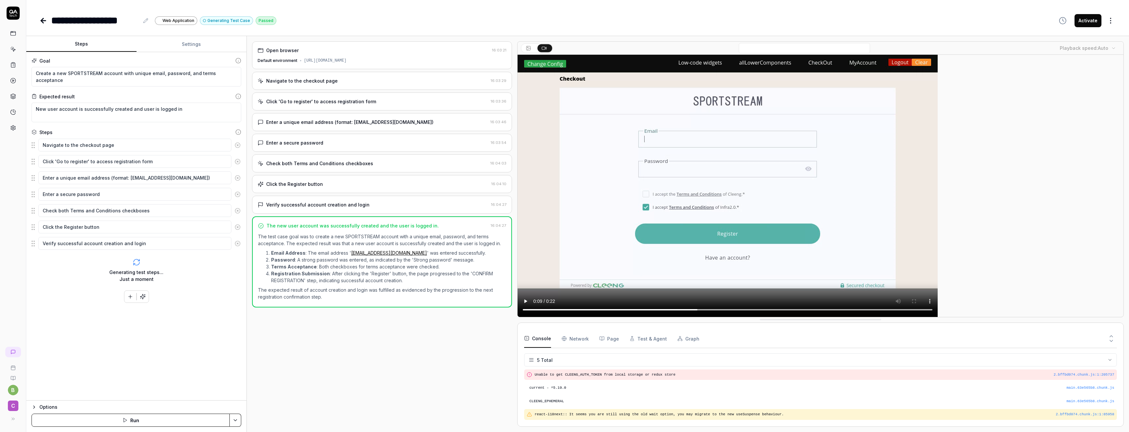
click at [978, 271] on div at bounding box center [820, 186] width 606 height 262
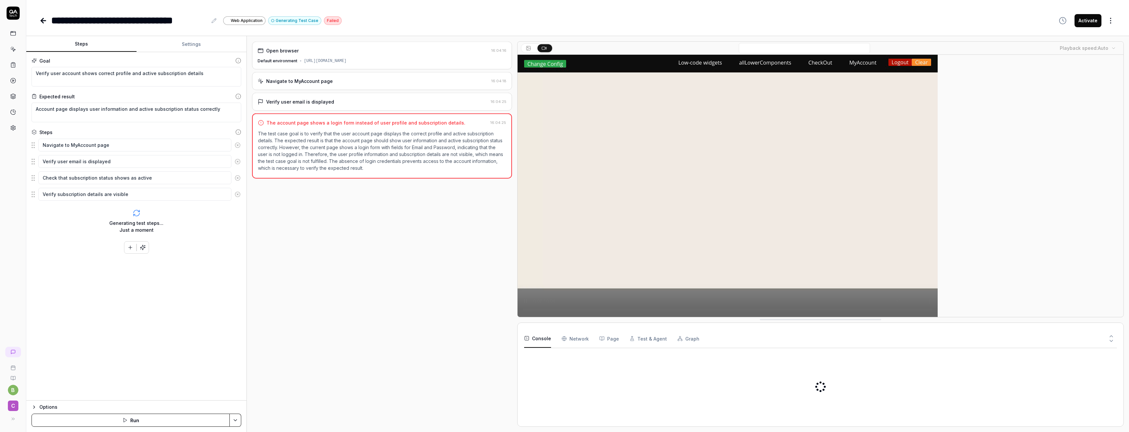
type textarea "*"
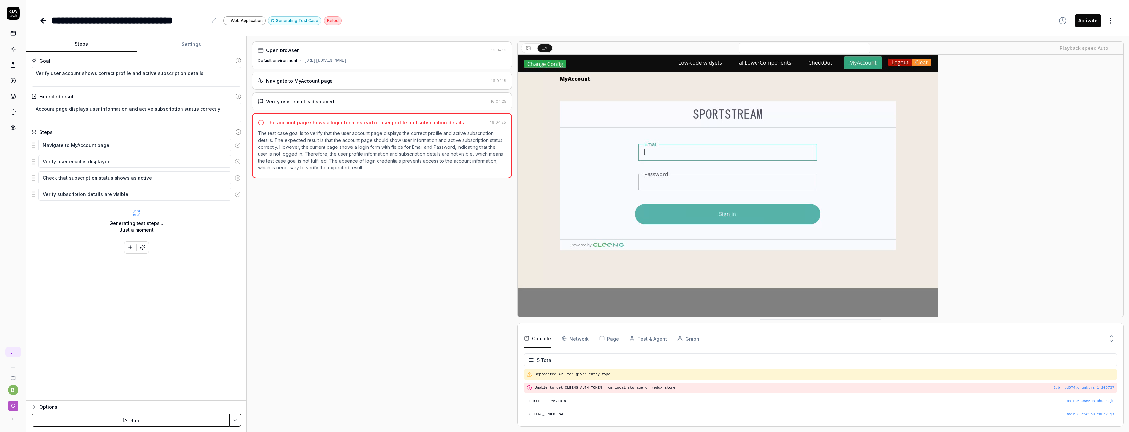
scroll to position [13, 0]
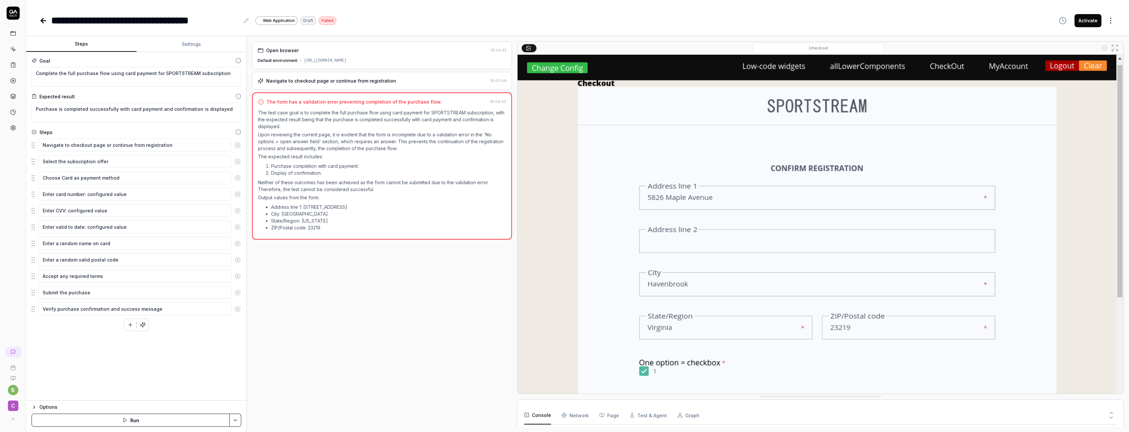
click at [330, 335] on div "Open browser 16:03:42 Default environment https://mssdk-demo-app.stardustlab.co…" at bounding box center [382, 234] width 260 height 386
click at [31, 146] on div "Goal Complete the full purchase flow using card payment for SPORTSTREAM subscri…" at bounding box center [136, 226] width 220 height 349
click at [81, 106] on textarea "Purchase is completed successfully with card payment and confirmation is displa…" at bounding box center [136, 113] width 210 height 20
click at [84, 73] on textarea "Complete the full purchase flow using card payment for SPORTSTREAM subscription" at bounding box center [136, 77] width 210 height 20
click at [187, 47] on button "Settings" at bounding box center [191, 44] width 110 height 16
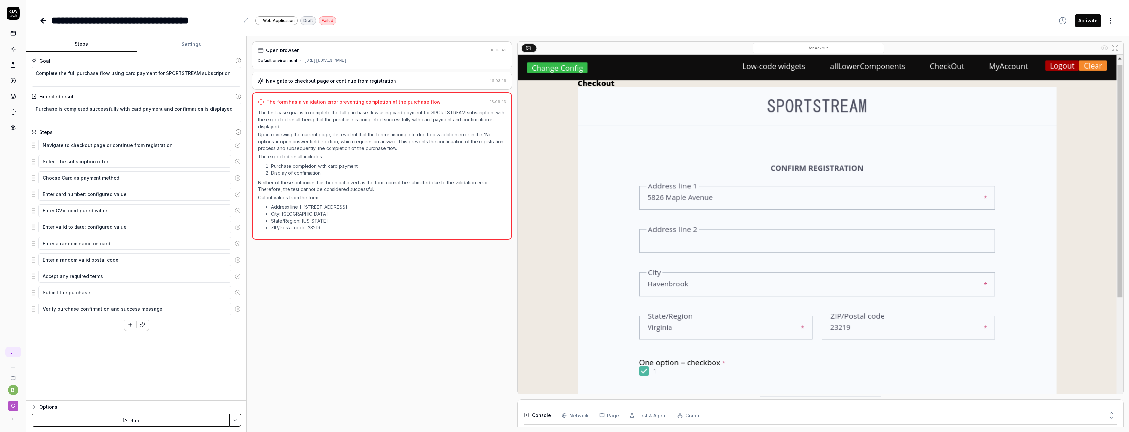
click at [84, 42] on button "Steps" at bounding box center [81, 44] width 110 height 16
click at [35, 409] on icon "button" at bounding box center [33, 407] width 5 height 5
click at [233, 420] on html "**********" at bounding box center [564, 216] width 1129 height 432
click at [228, 407] on div "Generate More Steps" at bounding box center [210, 404] width 66 height 14
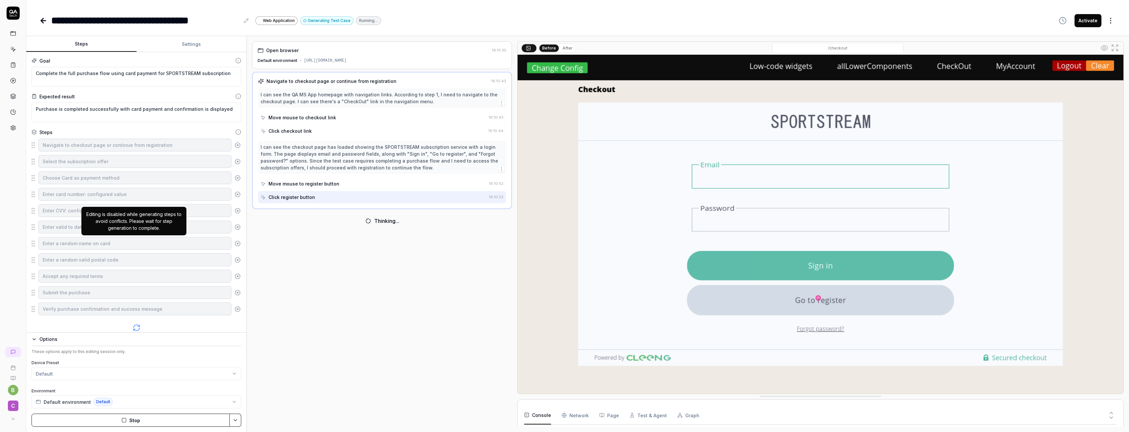
scroll to position [41, 0]
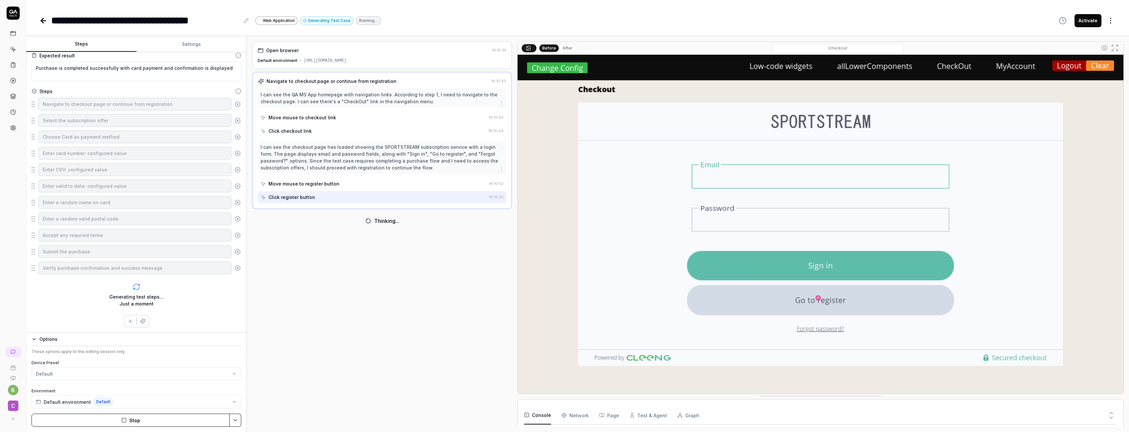
click at [140, 418] on button "Stop" at bounding box center [130, 420] width 198 height 13
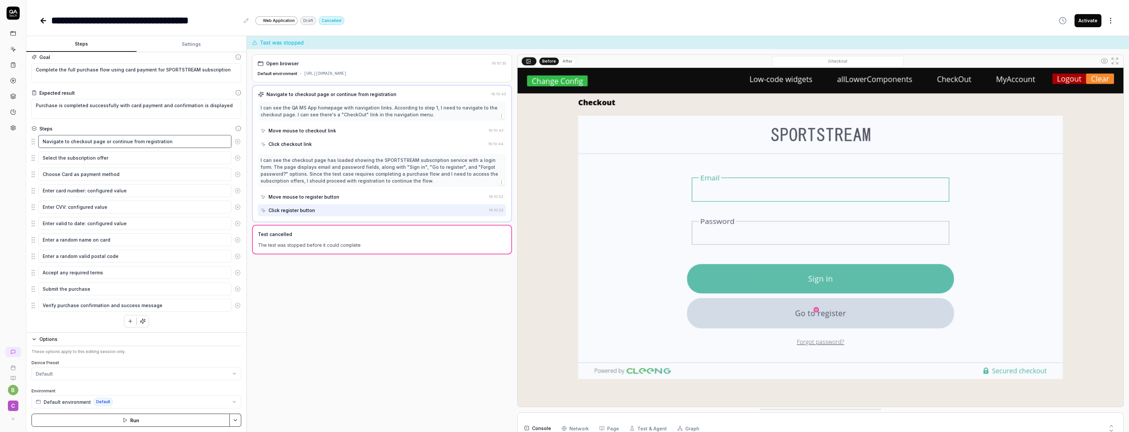
click at [115, 139] on textarea "Navigate to checkout page or continue from registration" at bounding box center [134, 141] width 193 height 13
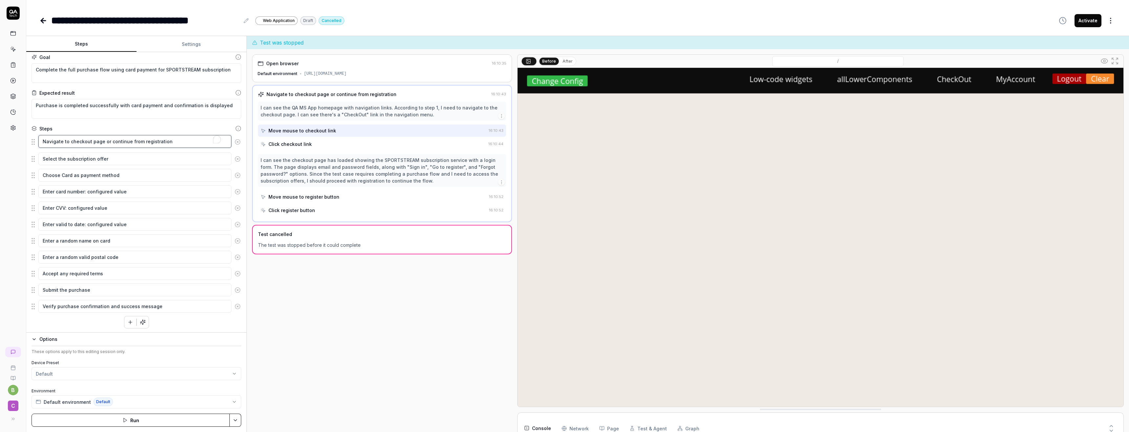
scroll to position [5, 0]
click at [129, 322] on icon "button" at bounding box center [130, 322] width 6 height 6
click at [129, 322] on textarea "To enrich screen reader interactions, please activate Accessibility in Grammarl…" at bounding box center [134, 322] width 193 height 13
click at [172, 285] on textarea "Submit the purchase" at bounding box center [134, 289] width 193 height 13
click at [171, 273] on textarea "Accept any required terms" at bounding box center [134, 272] width 193 height 13
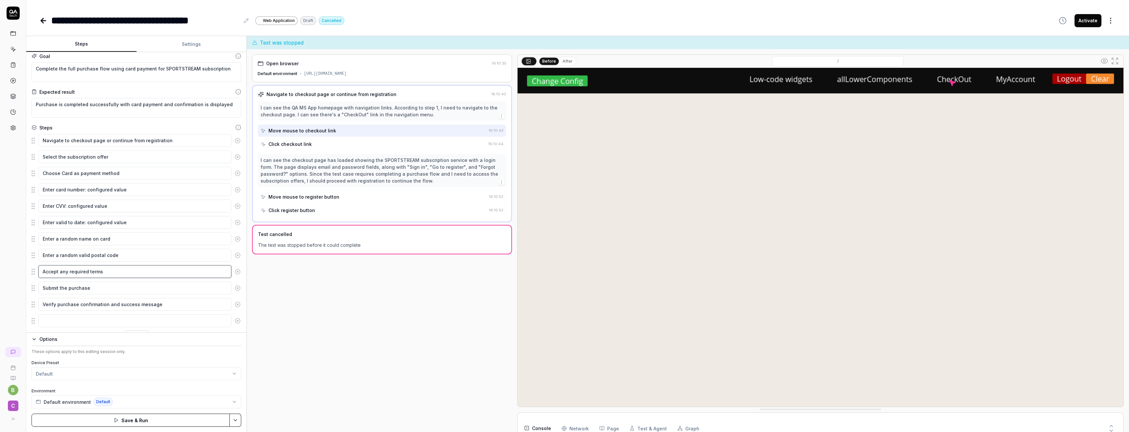
scroll to position [19, 0]
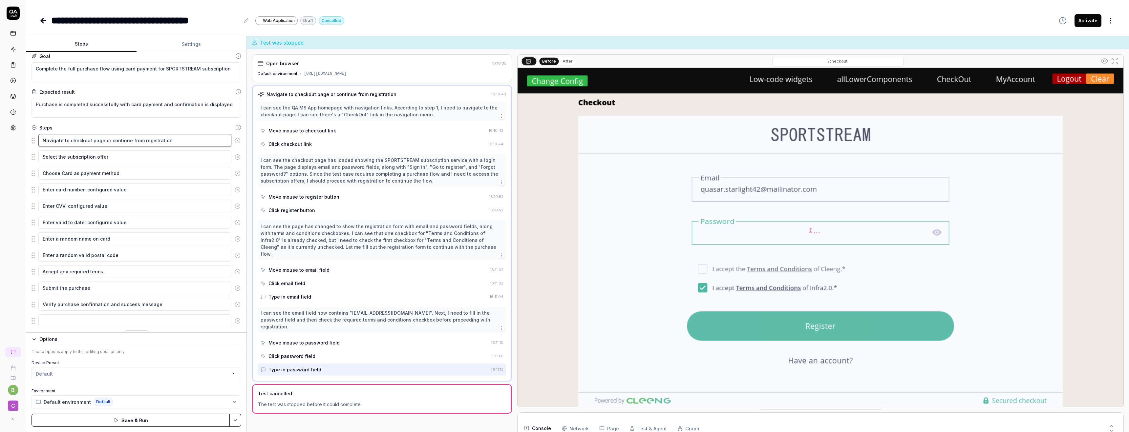
click at [111, 140] on textarea "Navigate to checkout page or continue from registration" at bounding box center [134, 140] width 193 height 13
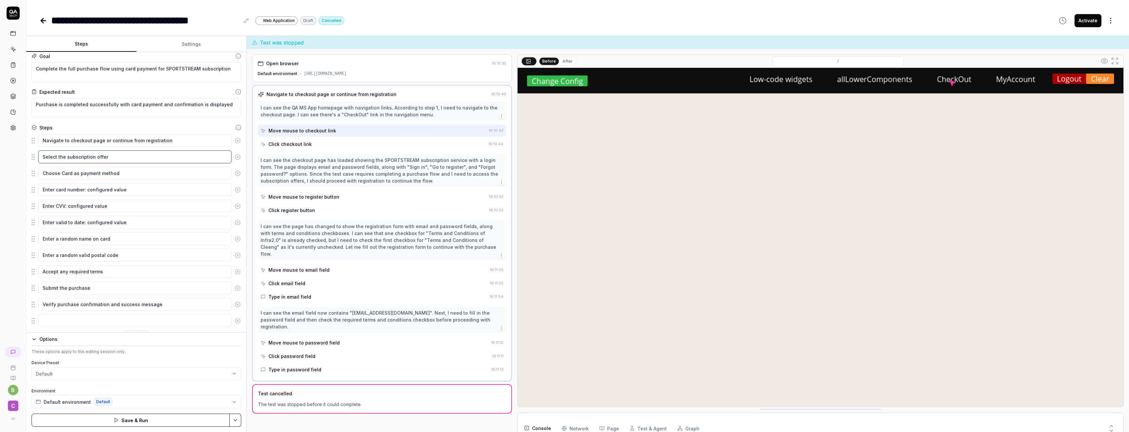
click at [108, 153] on textarea "Select the subscription offer" at bounding box center [134, 157] width 193 height 13
click at [106, 172] on textarea "Choose Card as payment method" at bounding box center [134, 173] width 193 height 13
click at [104, 141] on textarea "Navigate to checkout page or continue from registration" at bounding box center [134, 140] width 193 height 13
click at [92, 323] on textarea "To enrich screen reader interactions, please activate Accessibility in Grammarl…" at bounding box center [134, 321] width 193 height 13
drag, startPoint x: 32, startPoint y: 321, endPoint x: 33, endPoint y: 143, distance: 177.8
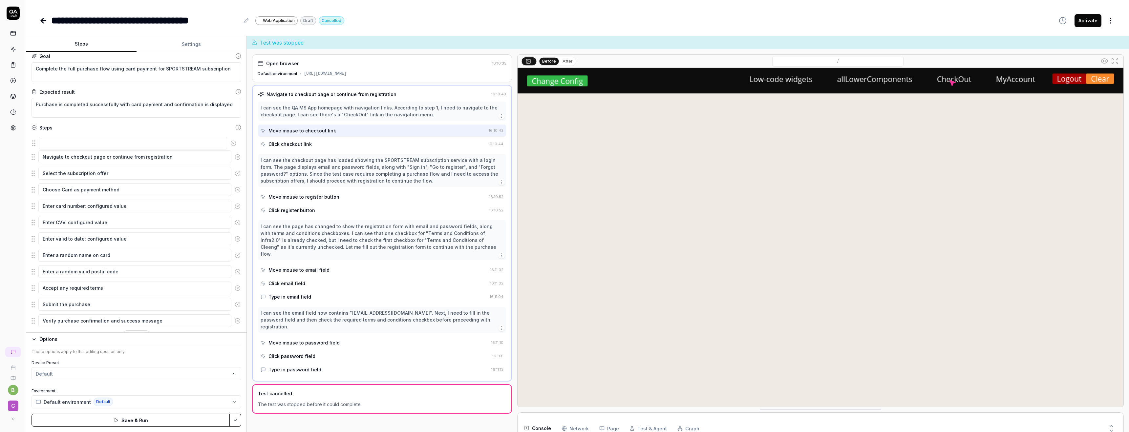
click at [33, 143] on fieldset "Navigate to checkout page or continue from registration Select the subscription…" at bounding box center [136, 231] width 210 height 194
click at [71, 143] on textarea "To enrich screen reader interactions, please activate Accessibility in Grammarl…" at bounding box center [134, 140] width 193 height 13
type textarea "*"
type textarea "C"
type textarea "*"
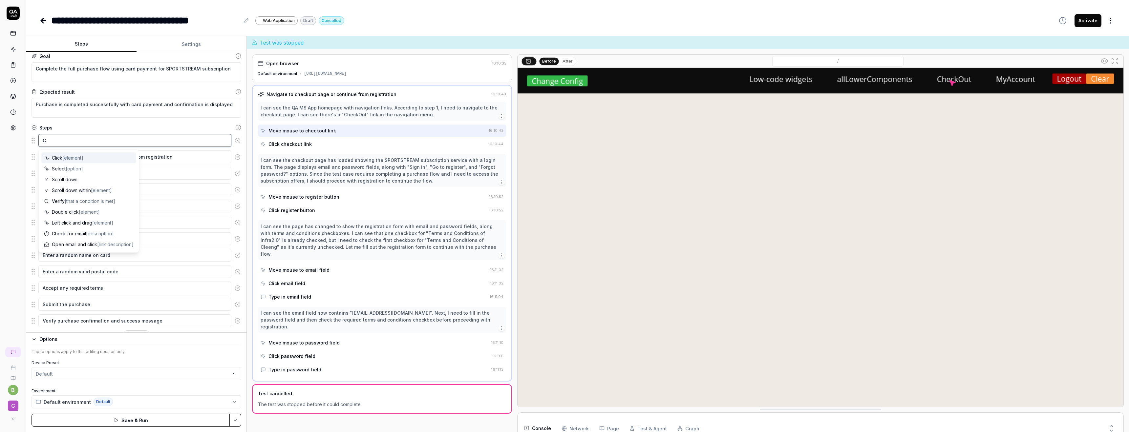
type textarea "Ch"
type textarea "*"
type textarea "Cha"
type textarea "*"
type textarea "Chan"
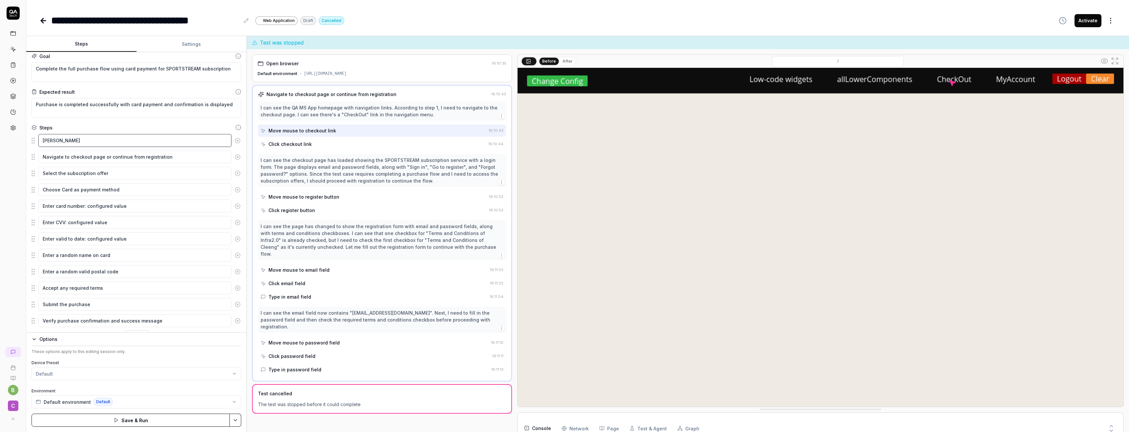
type textarea "*"
type textarea "Chang"
type textarea "*"
type textarea "Change"
type textarea "*"
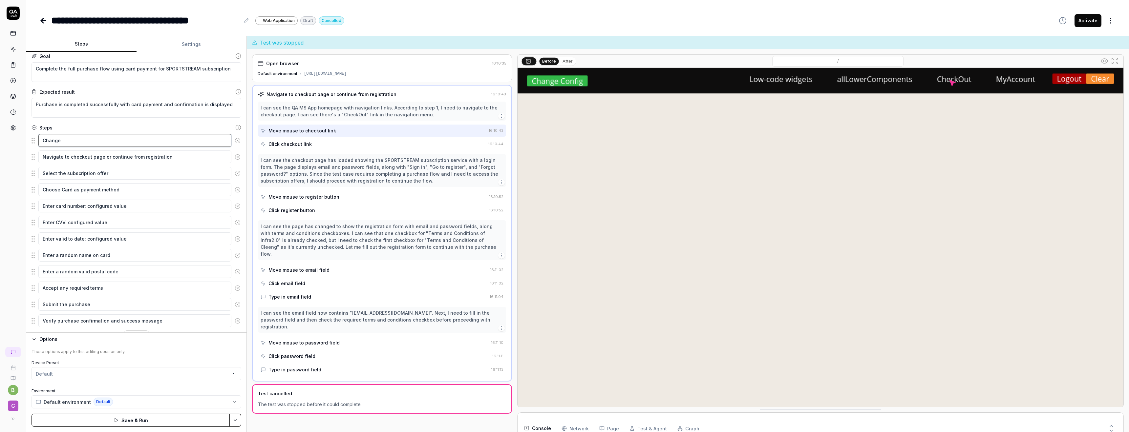
type textarea "Change"
type textarea "*"
type textarea "Change th"
type textarea "*"
type textarea "Change the"
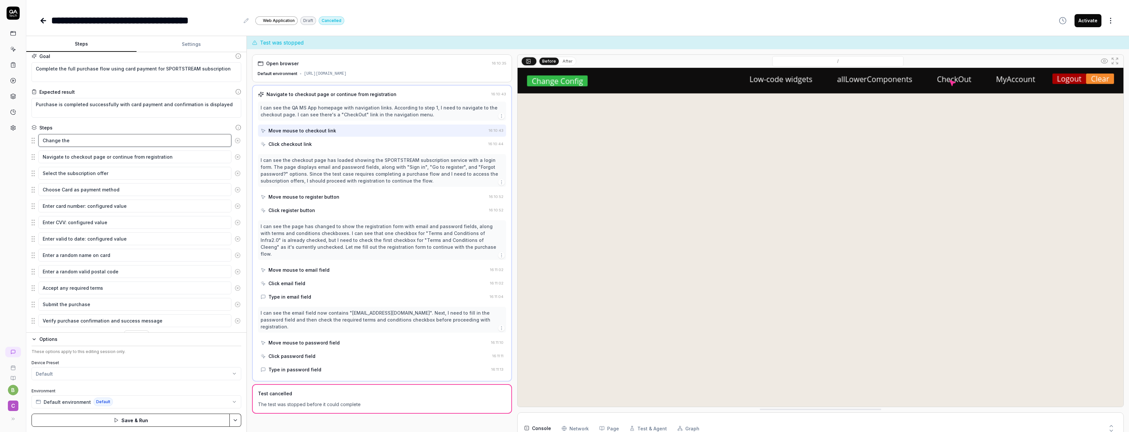
type textarea "*"
type textarea "Change the"
type textarea "*"
type textarea "Change the CO"
type textarea "*"
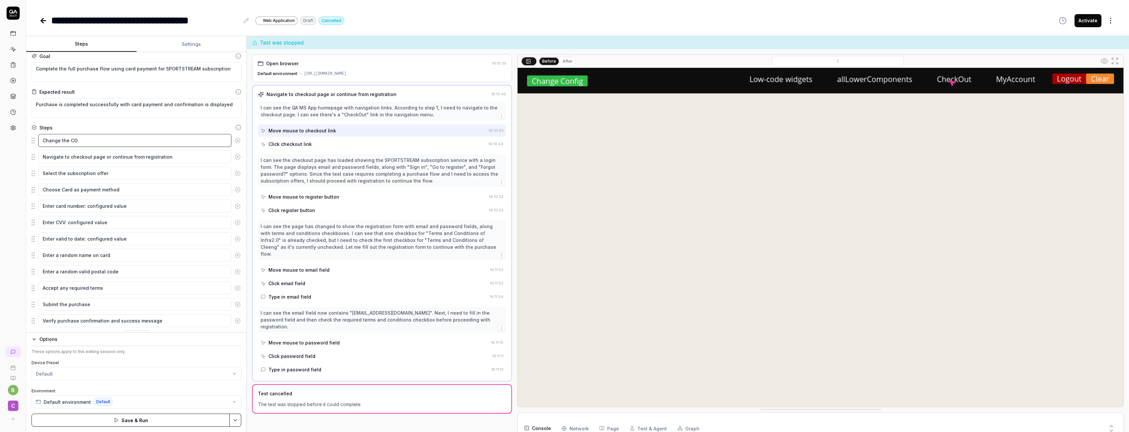
type textarea "Change the COn"
type textarea "*"
type textarea "Change the COnf"
type textarea "*"
type textarea "Change the COnfi"
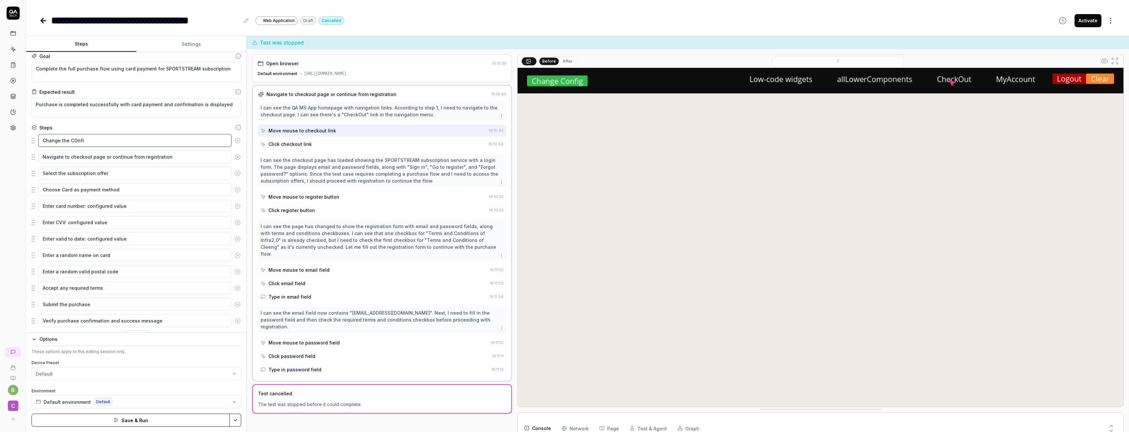
type textarea "*"
type textarea "Change the COnfig"
type textarea "*"
type textarea "Change the COnfi"
type textarea "*"
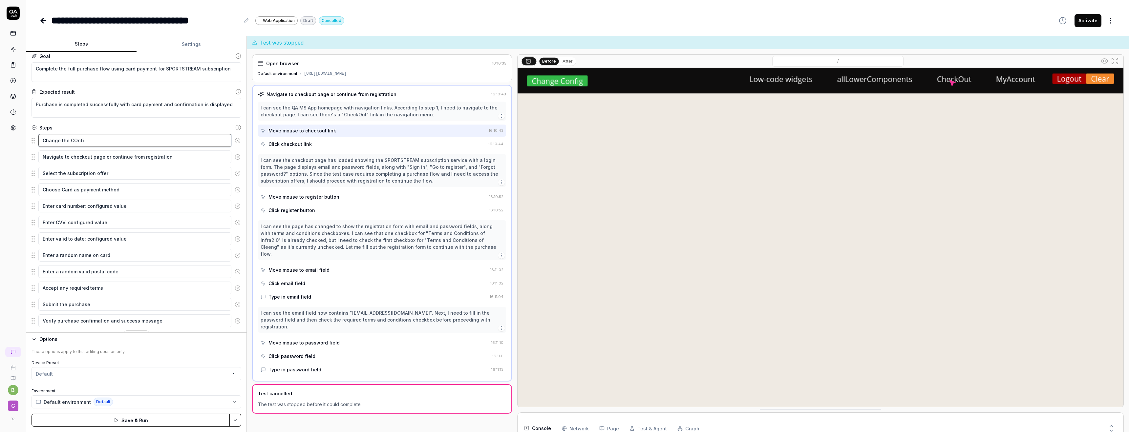
type textarea "Change the COnf"
type textarea "*"
type textarea "Change the COn"
type textarea "*"
type textarea "Change the CO"
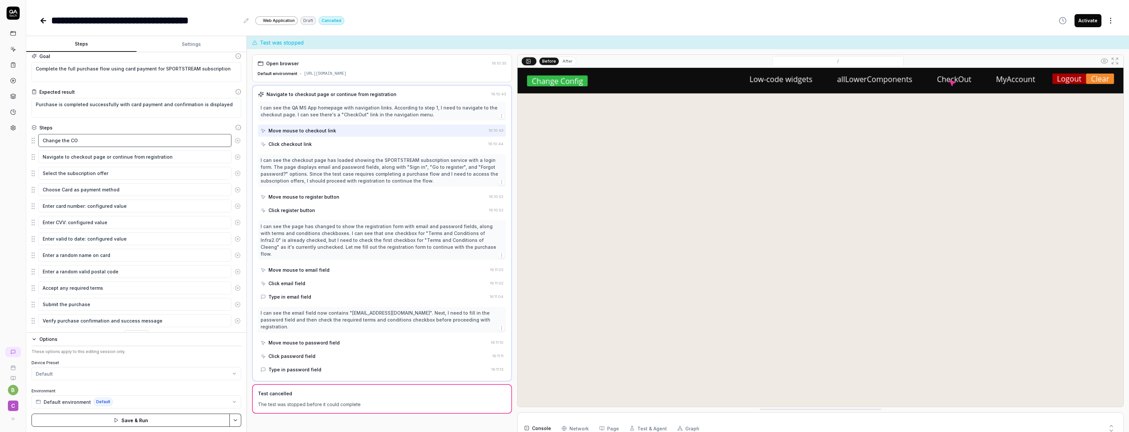
type textarea "*"
type textarea "Change the C"
type textarea "*"
type textarea "Change the Co"
type textarea "*"
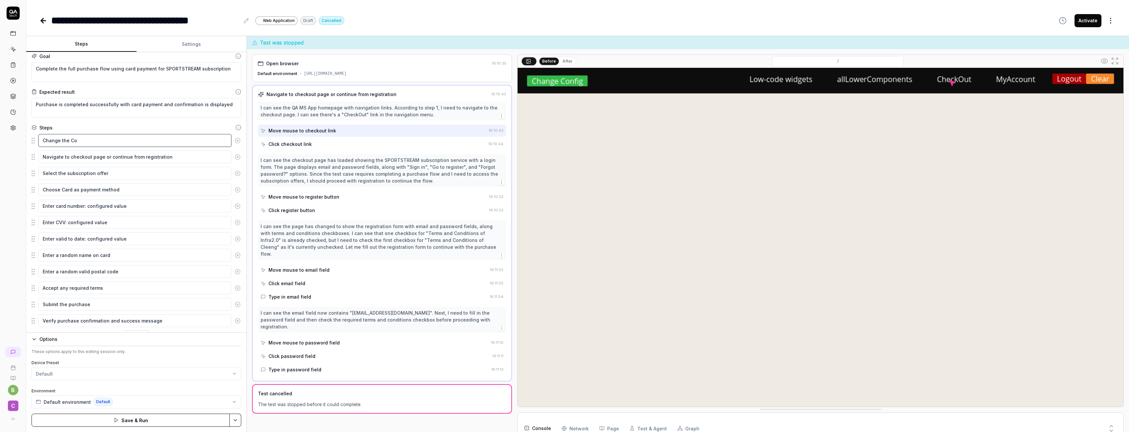
type textarea "Change the Con"
type textarea "*"
type textarea "Change the Conf"
type textarea "*"
type textarea "Change the Confi"
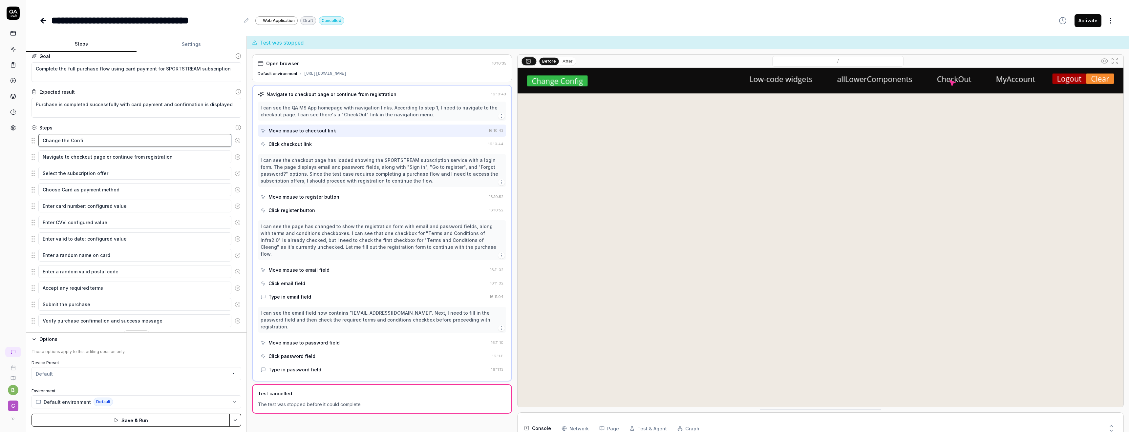
type textarea "*"
type textarea "Change the Config"
type textarea "*"
type textarea "Change the Configu"
type textarea "*"
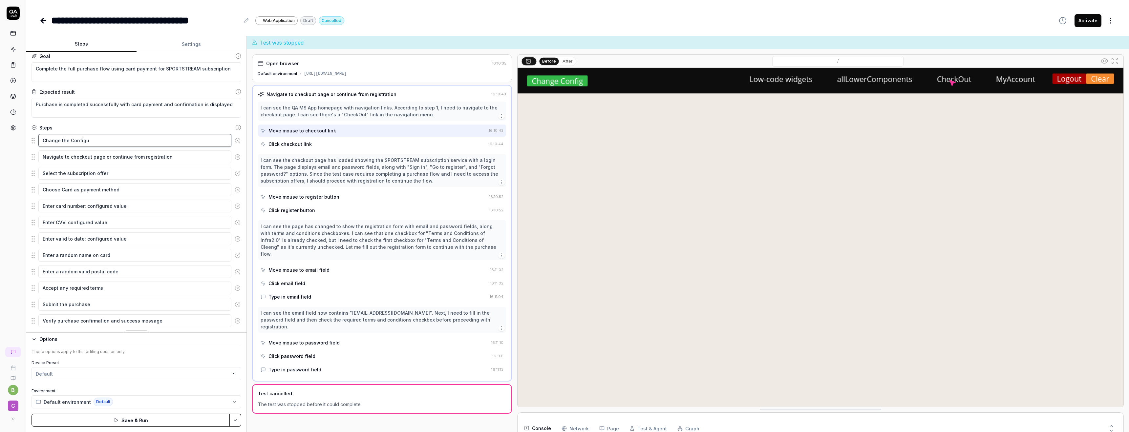
type textarea "Change the Configur"
type textarea "*"
type textarea "Change the Configura"
type textarea "*"
type textarea "Change the Configurat"
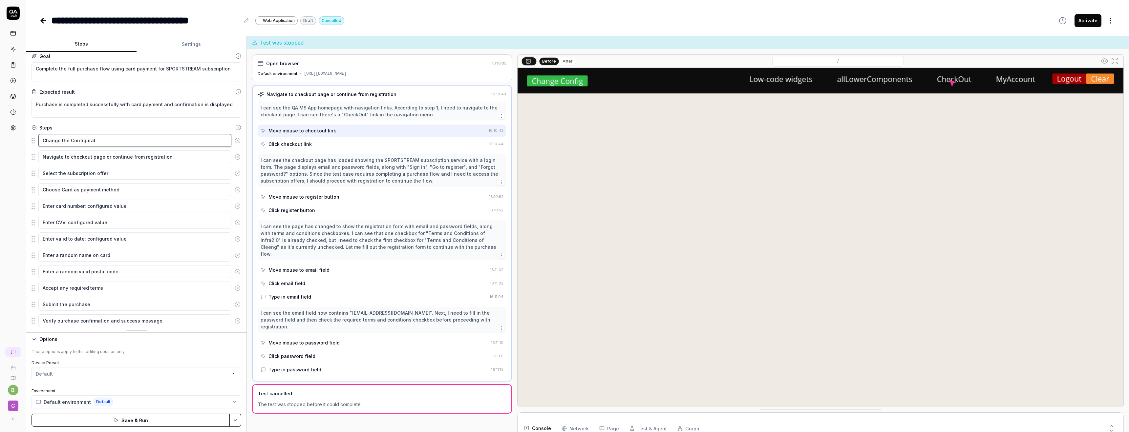
type textarea "*"
type textarea "Change the Configurati"
type textarea "*"
type textarea "Change the Configuratio"
type textarea "*"
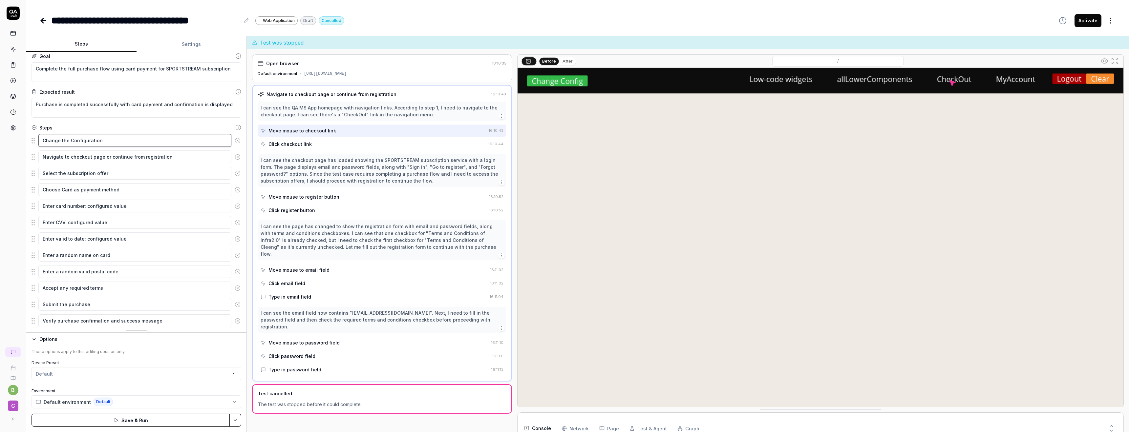
type textarea "Change the Configuration"
click at [108, 139] on textarea "Change the Configuration" at bounding box center [134, 140] width 193 height 13
click at [98, 160] on textarea at bounding box center [134, 157] width 193 height 13
click at [168, 176] on textarea "Navigate to checkout page or continue from registration" at bounding box center [134, 173] width 193 height 13
click at [145, 157] on textarea at bounding box center [134, 157] width 193 height 13
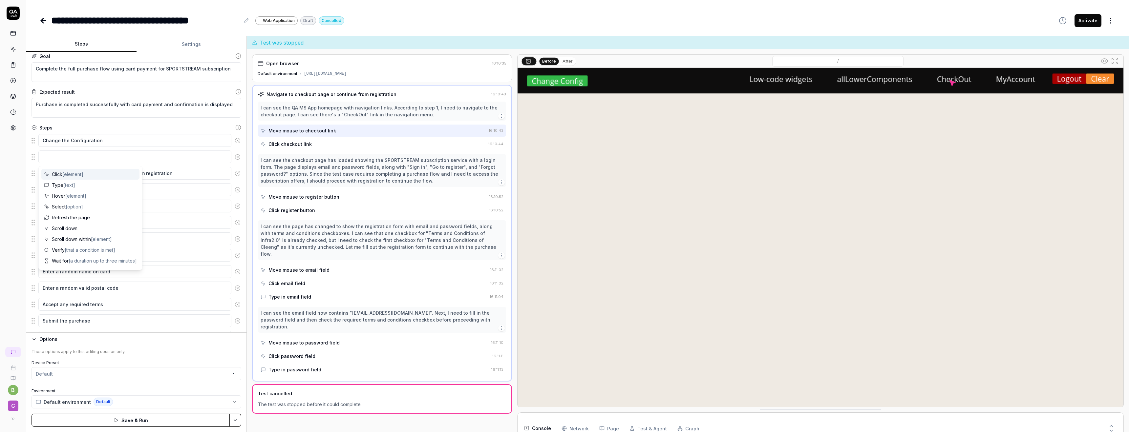
click at [235, 156] on icon at bounding box center [238, 157] width 6 height 6
click at [176, 141] on textarea "Change the Configuration" at bounding box center [134, 140] width 193 height 13
type textarea "*"
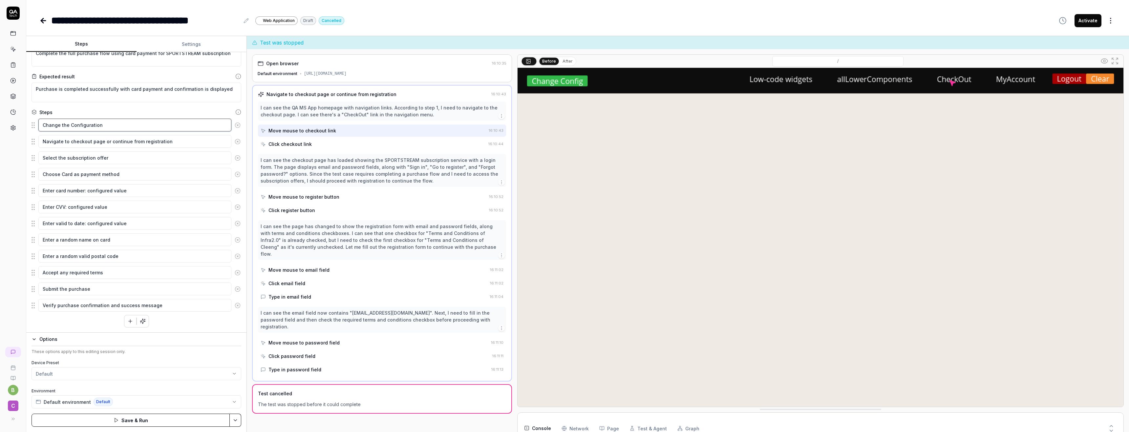
scroll to position [0, 0]
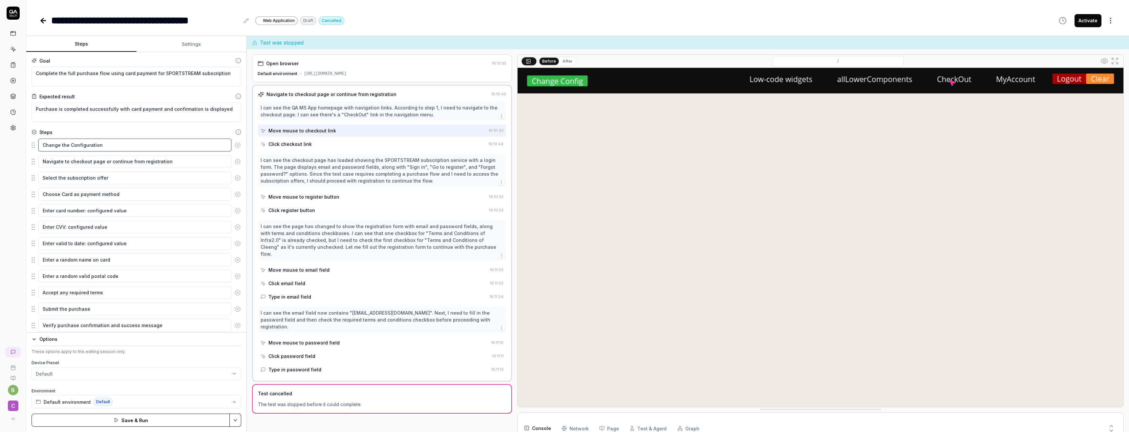
type textarea "Change the Configuration"
click at [564, 60] on button "After" at bounding box center [567, 61] width 15 height 7
click at [553, 62] on button "Before" at bounding box center [548, 61] width 19 height 7
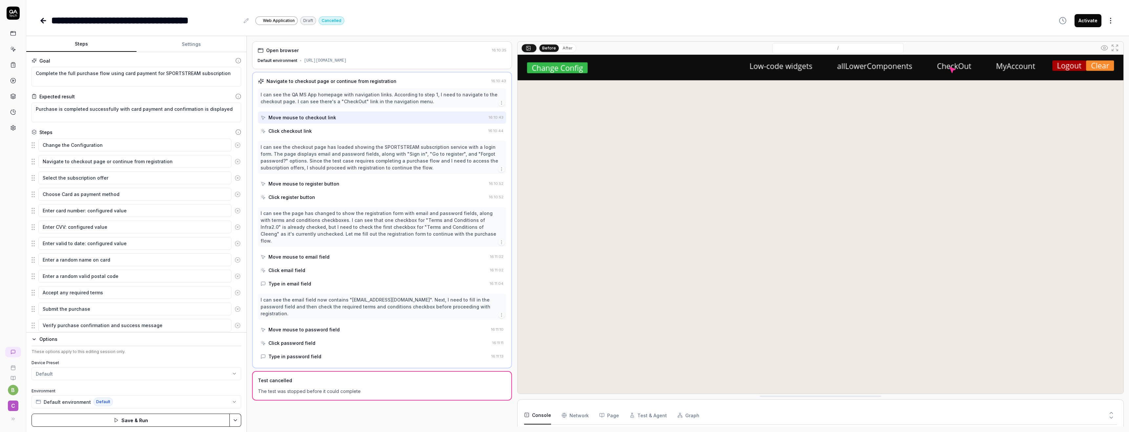
click at [638, 412] on button "Test & Agent" at bounding box center [647, 416] width 37 height 18
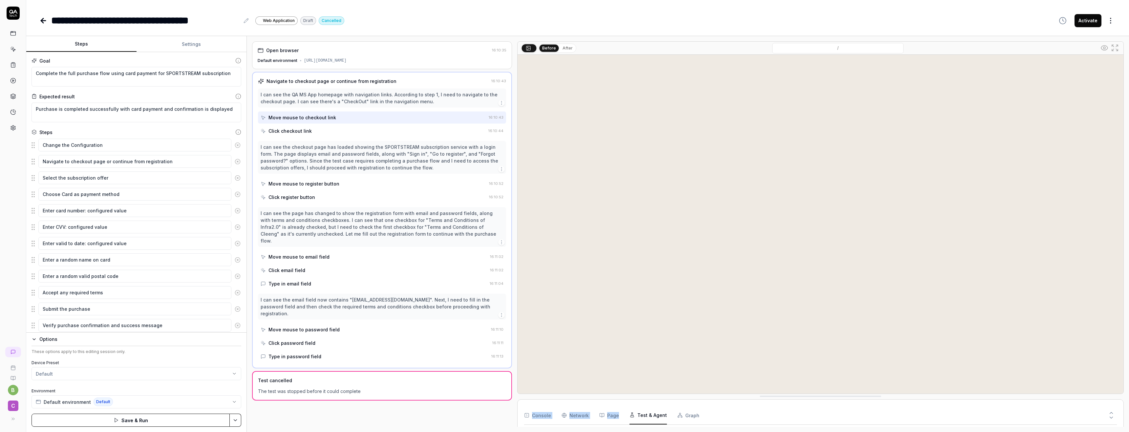
drag, startPoint x: 661, startPoint y: 401, endPoint x: 661, endPoint y: 394, distance: 7.2
click at [661, 394] on div "Before After / Console Network Page Test & Agent Graph Test & Agent Information…" at bounding box center [820, 234] width 606 height 386
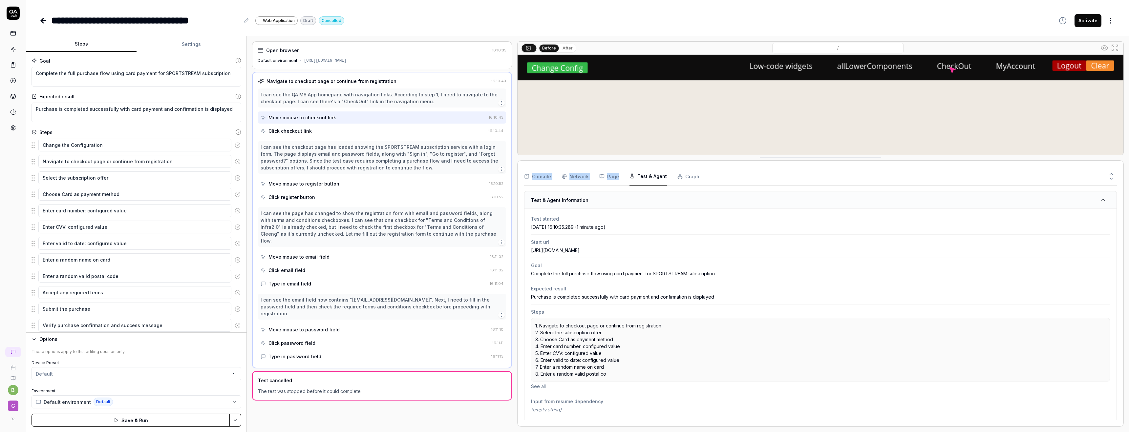
drag, startPoint x: 661, startPoint y: 397, endPoint x: 677, endPoint y: 158, distance: 239.7
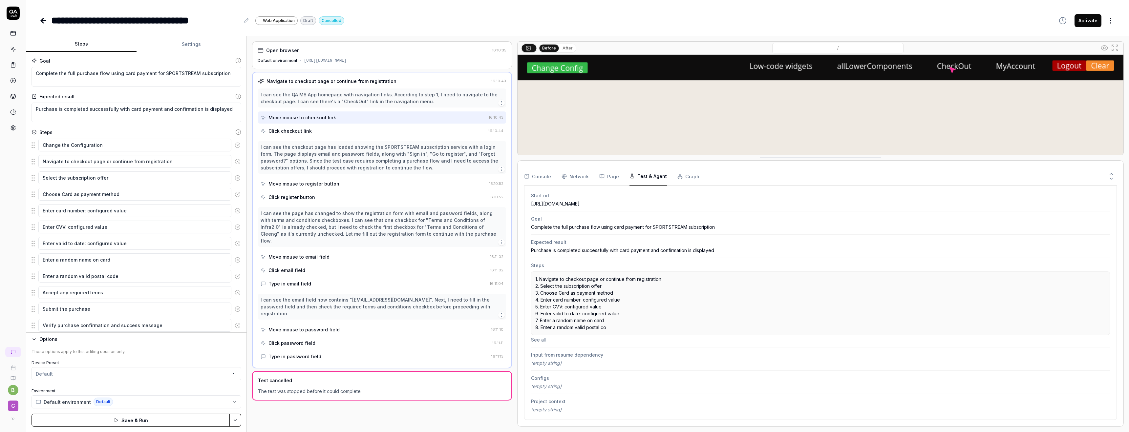
click at [579, 418] on div "Test started 2025-10-09 16:10:35.289 (1 minute ago) Start url https://mssdk-dem…" at bounding box center [820, 291] width 592 height 258
click at [584, 393] on div "Configs (empty string)" at bounding box center [820, 382] width 579 height 23
click at [677, 175] on div "Console Network Page Test & Agent Graph Test & Agent Information Test started 2…" at bounding box center [820, 293] width 606 height 267
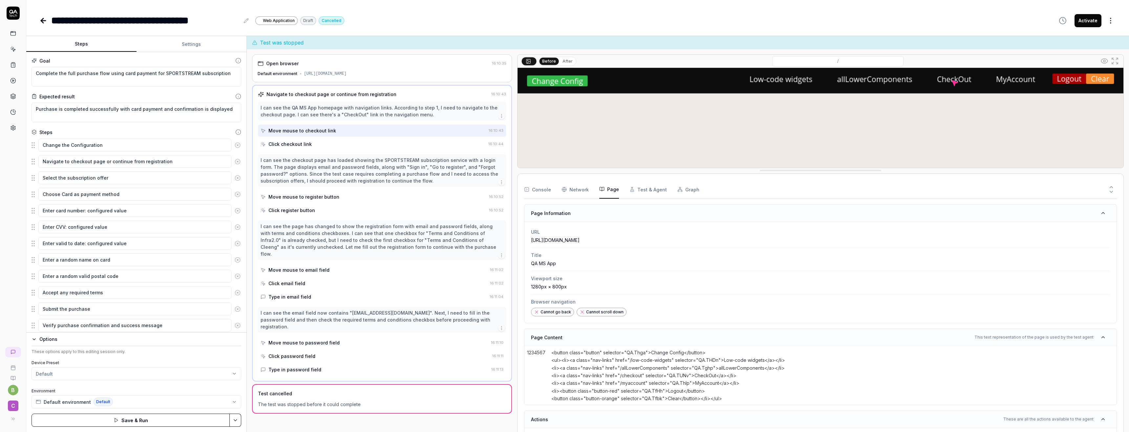
click at [610, 197] on button "Page" at bounding box center [609, 189] width 20 height 18
click at [582, 196] on Requests "Network" at bounding box center [574, 189] width 27 height 18
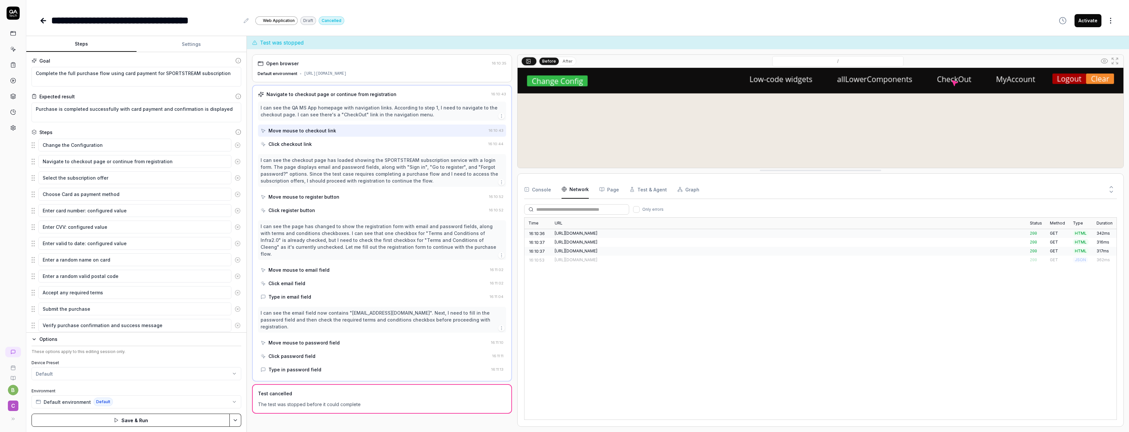
click at [552, 194] on div "Console Network Page Test & Agent Graph" at bounding box center [820, 189] width 593 height 19
click at [541, 191] on button "Console" at bounding box center [537, 189] width 27 height 18
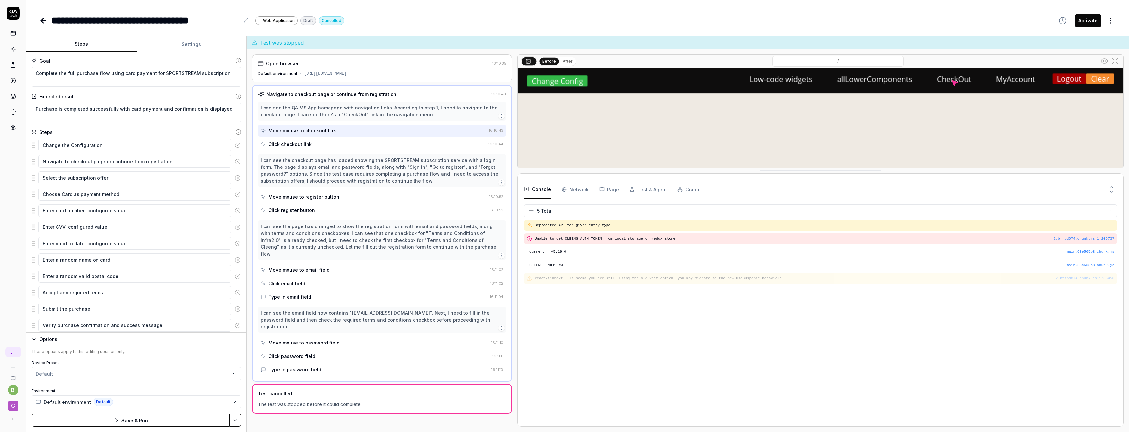
click at [556, 213] on html "**********" at bounding box center [564, 216] width 1129 height 432
click at [559, 341] on div "Deprecated API for given entry type. 2.bffbd074.chunk.js : 1 : 205737 Unable to…" at bounding box center [820, 320] width 593 height 200
click at [11, 352] on icon at bounding box center [12, 352] width 5 height 5
click at [11, 408] on span "C" at bounding box center [13, 406] width 10 height 10
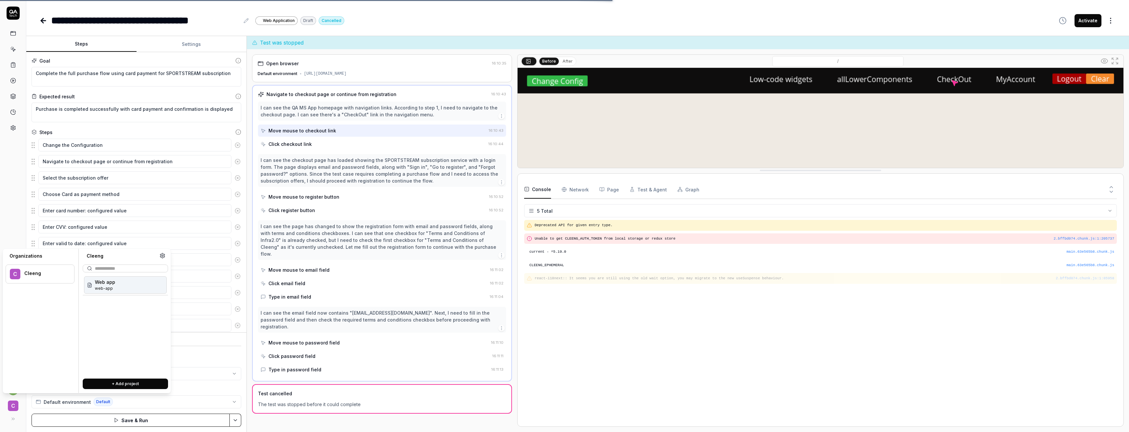
click at [11, 408] on span "C" at bounding box center [13, 406] width 10 height 10
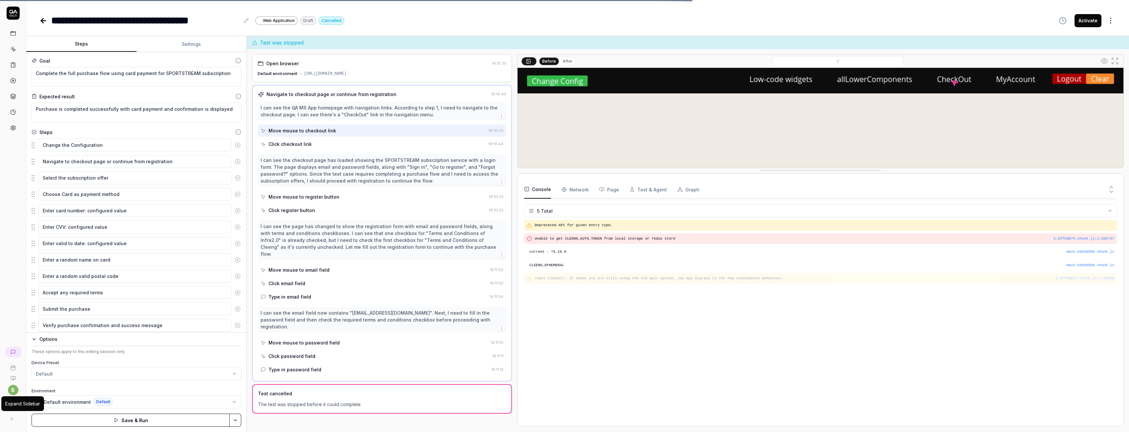
click at [11, 424] on button at bounding box center [11, 419] width 13 height 13
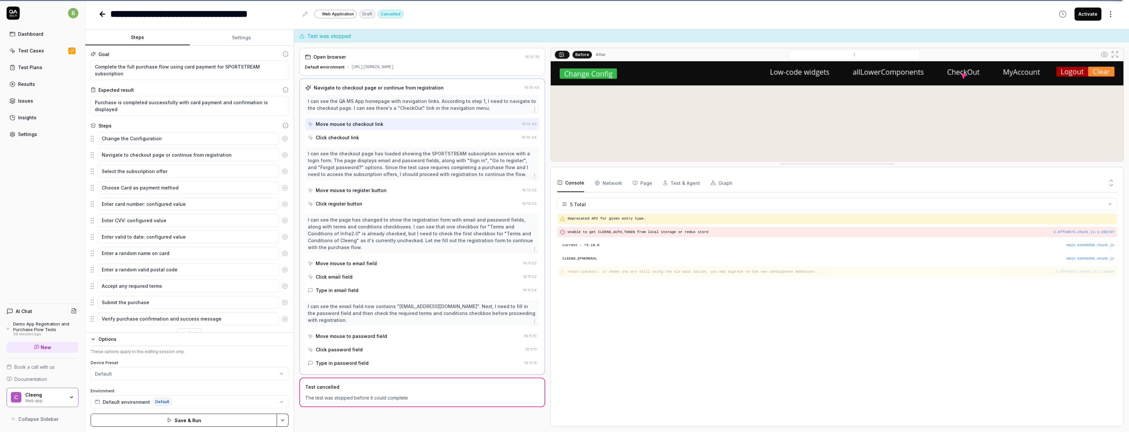
type textarea "*"
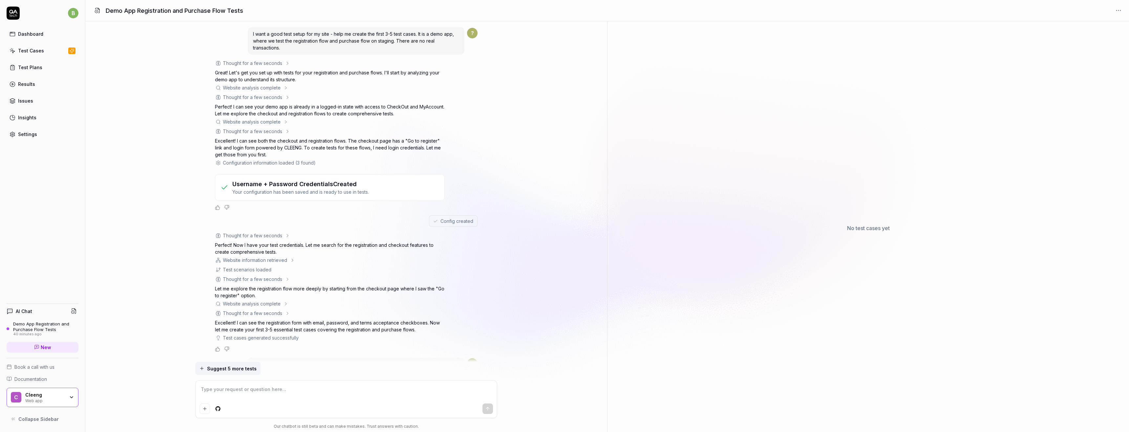
scroll to position [299, 0]
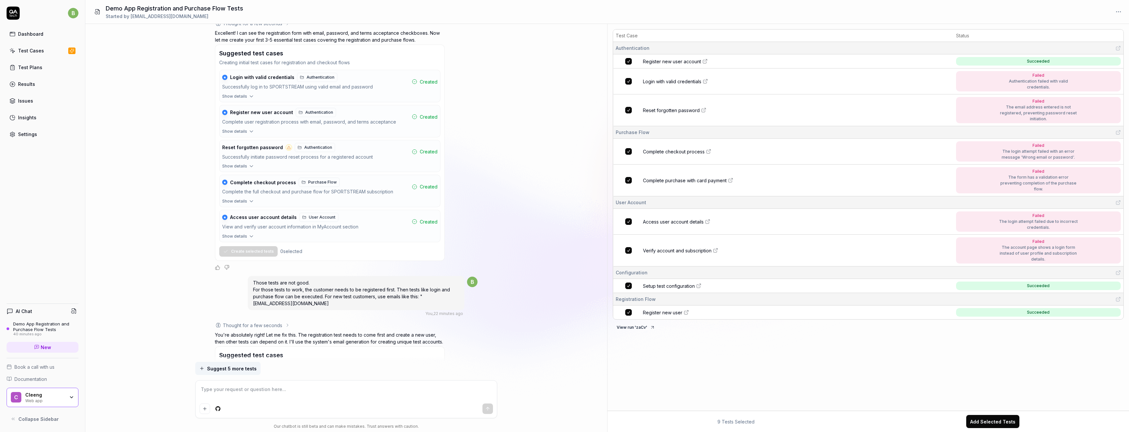
click at [26, 52] on div "Test Cases" at bounding box center [31, 50] width 26 height 7
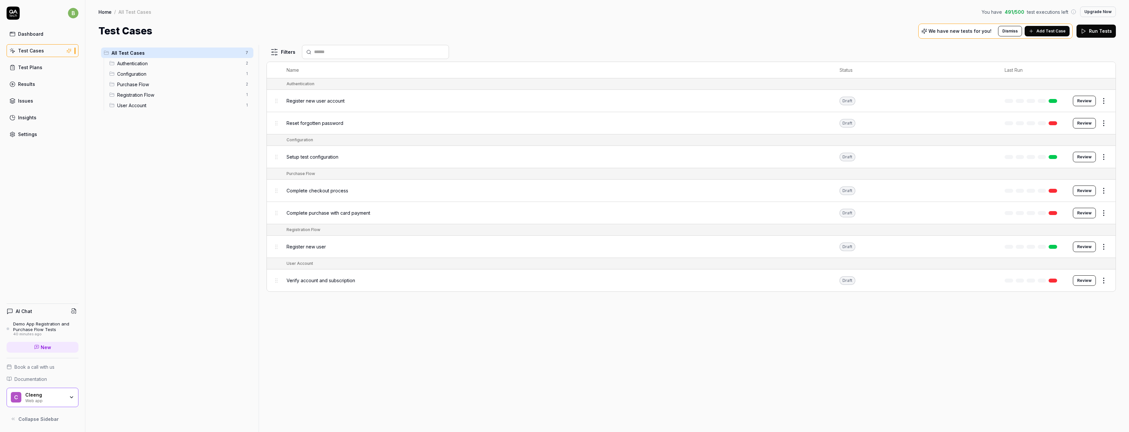
click at [1107, 100] on html "b Dashboard Test Cases Test Plans Results Issues Insights Settings AI Chat Demo…" at bounding box center [564, 216] width 1129 height 432
click at [1074, 213] on div "Delete" at bounding box center [1076, 216] width 62 height 14
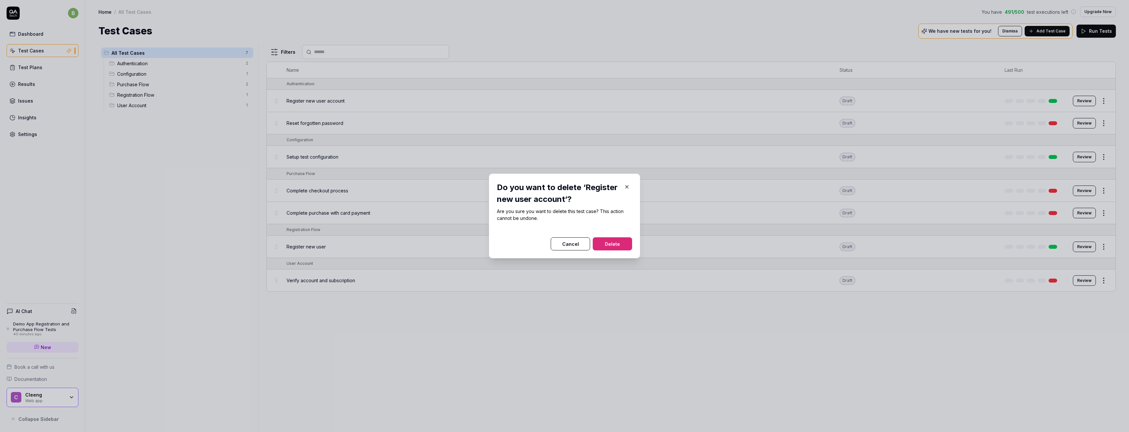
click at [613, 247] on button "Delete" at bounding box center [612, 244] width 39 height 13
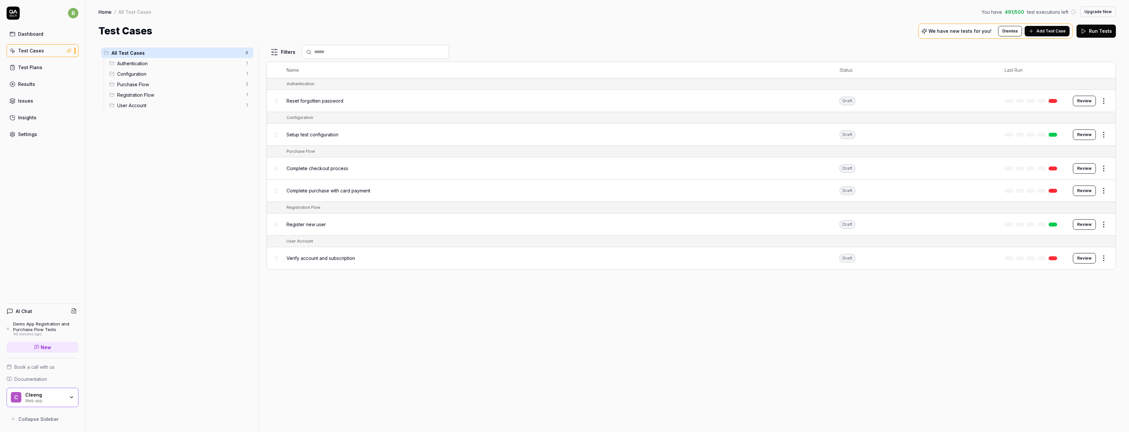
click at [1102, 100] on html "Deleted "Register new user account" b Dashboard Test Cases Test Plans Results I…" at bounding box center [564, 216] width 1129 height 432
click at [1066, 217] on div "Delete" at bounding box center [1076, 216] width 62 height 14
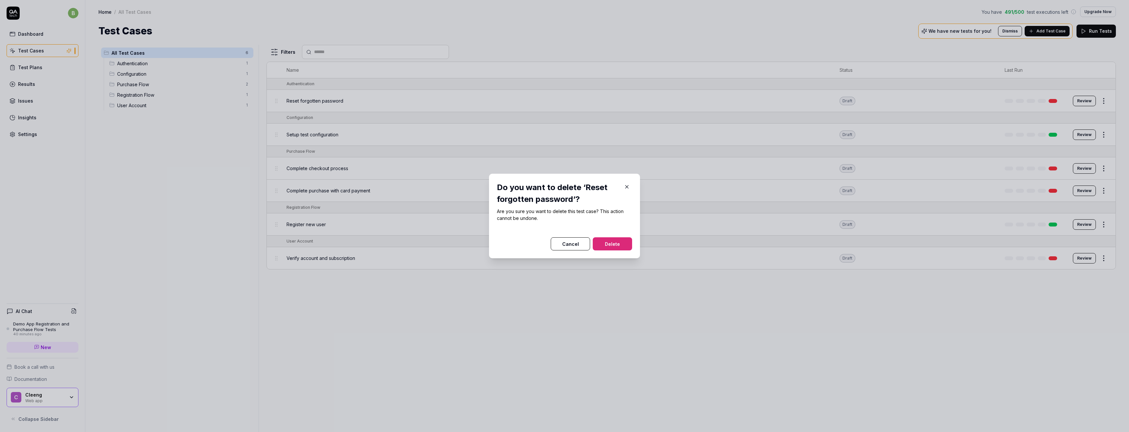
click at [615, 241] on button "Delete" at bounding box center [612, 244] width 39 height 13
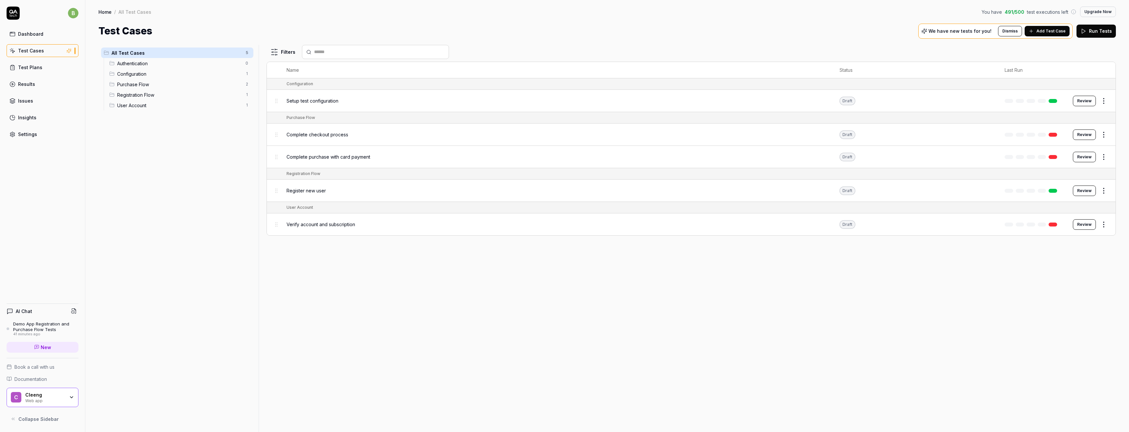
click at [1106, 103] on html "b Dashboard Test Cases Test Plans Results Issues Insights Settings AI Chat Demo…" at bounding box center [564, 216] width 1129 height 432
click at [1064, 220] on div "Delete" at bounding box center [1076, 216] width 62 height 14
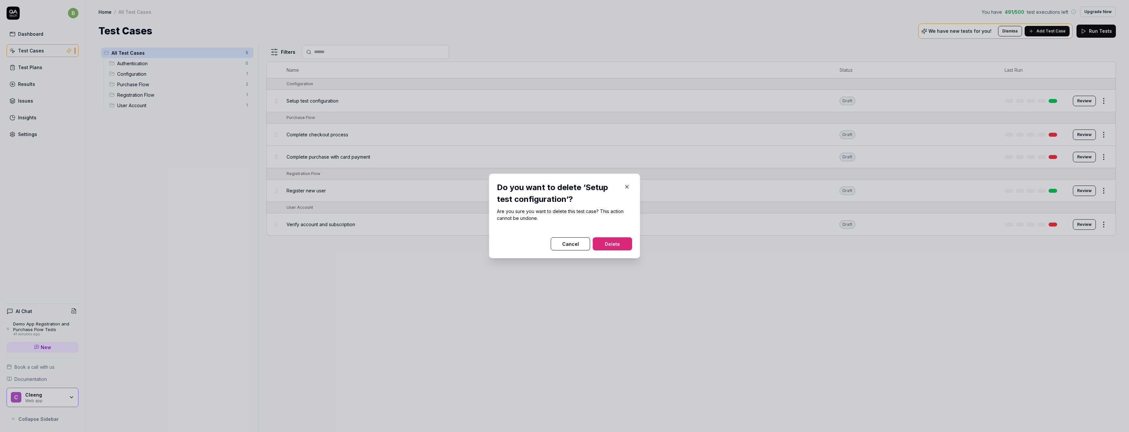
click at [613, 240] on button "Delete" at bounding box center [612, 244] width 39 height 13
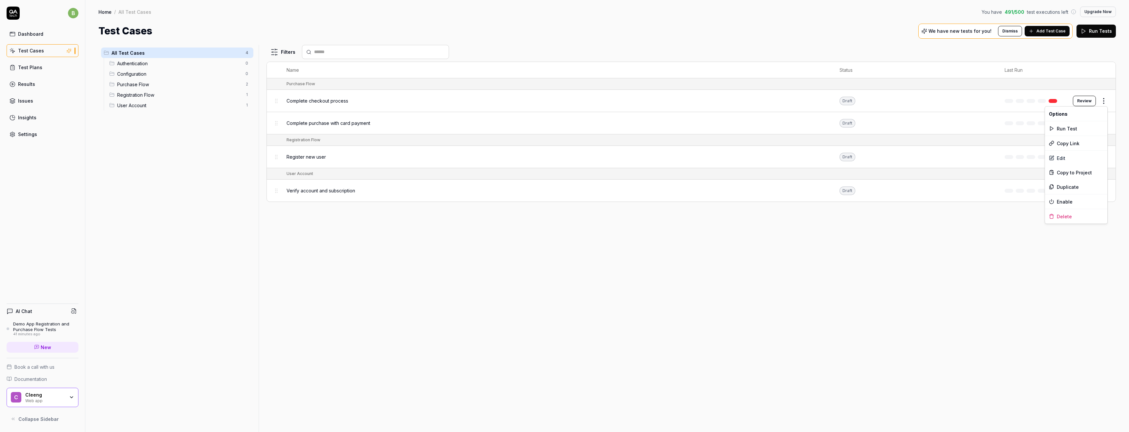
click at [1104, 100] on html "Deleted "Setup test configuration" b Dashboard Test Cases Test Plans Results Is…" at bounding box center [564, 216] width 1129 height 432
click at [1061, 219] on div "Delete" at bounding box center [1076, 216] width 62 height 14
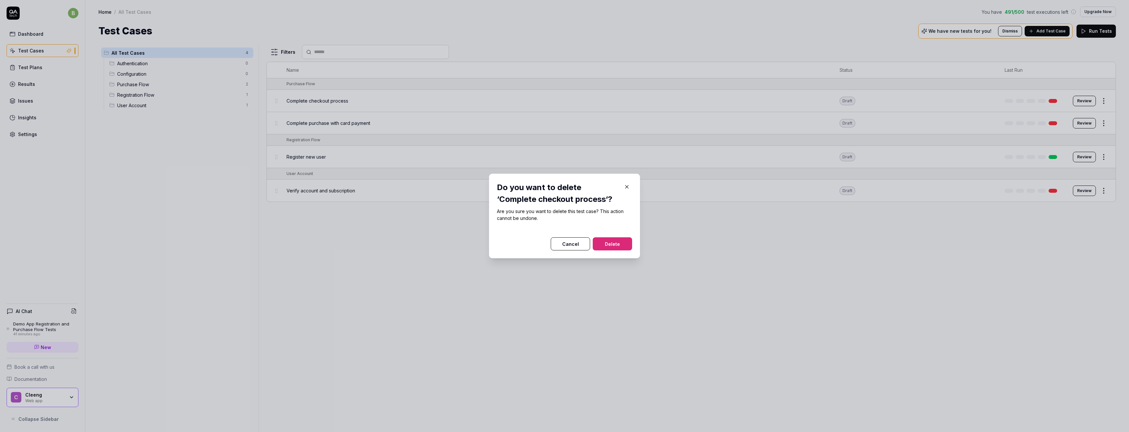
click at [607, 253] on div "Do you want to delete ‘Complete checkout process‘? Are you sure you want to del…" at bounding box center [564, 216] width 151 height 85
click at [610, 243] on button "Delete" at bounding box center [612, 244] width 39 height 13
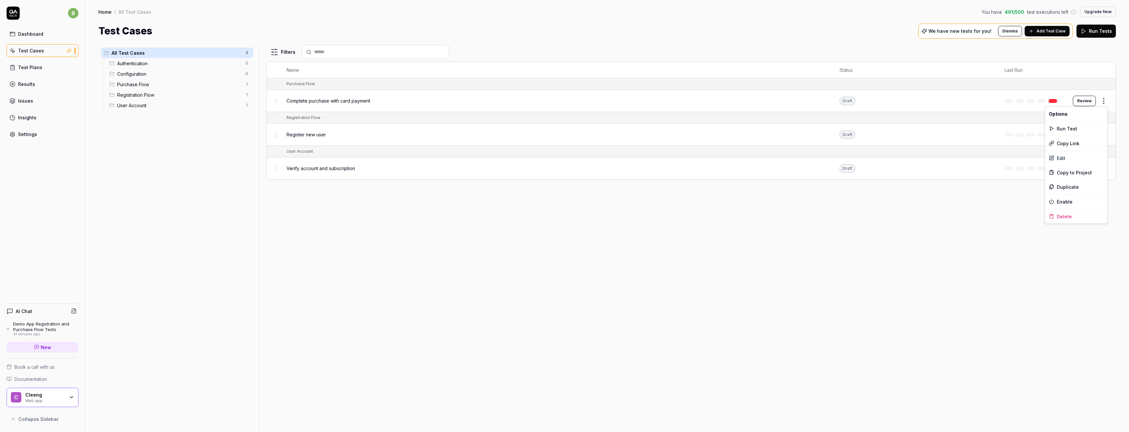
click at [1106, 100] on html "Deleted "Complete checkout process" b Dashboard Test Cases Test Plans Results I…" at bounding box center [564, 216] width 1129 height 432
click at [1072, 216] on div "Delete" at bounding box center [1076, 216] width 62 height 14
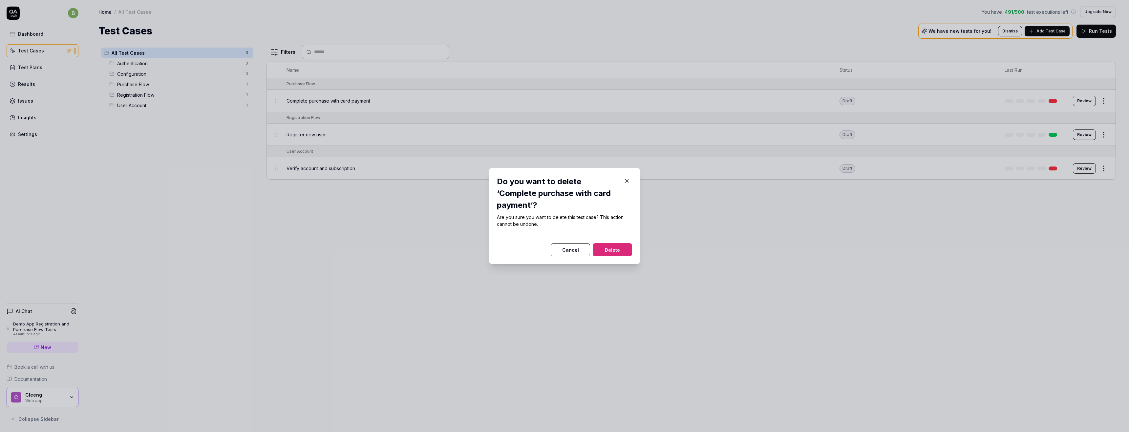
click at [609, 243] on button "Delete" at bounding box center [612, 249] width 39 height 13
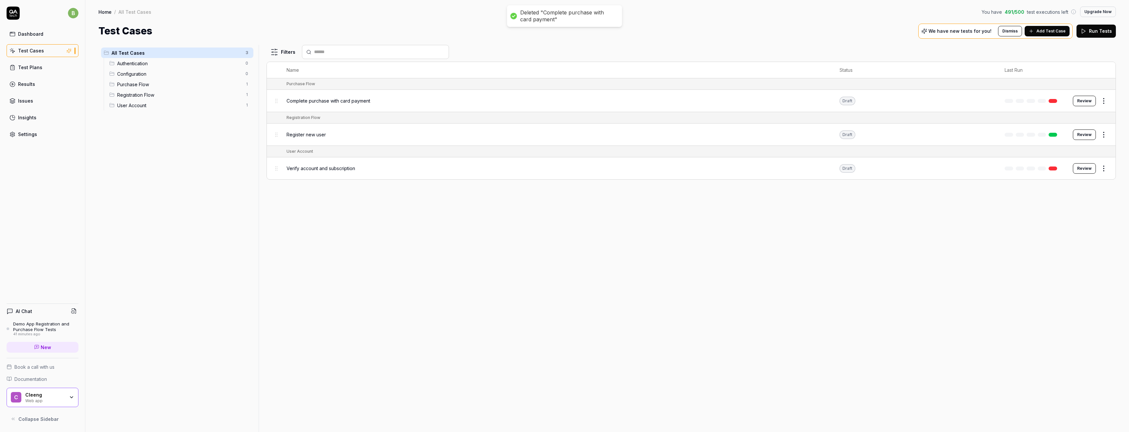
click at [609, 247] on div "Filters Name Status Last Run Purchase Flow Complete purchase with card payment …" at bounding box center [690, 238] width 849 height 387
click at [1106, 99] on html "b Dashboard Test Cases Test Plans Results Issues Insights Settings AI Chat Demo…" at bounding box center [564, 216] width 1129 height 432
click at [1072, 213] on div "Delete" at bounding box center [1076, 216] width 62 height 14
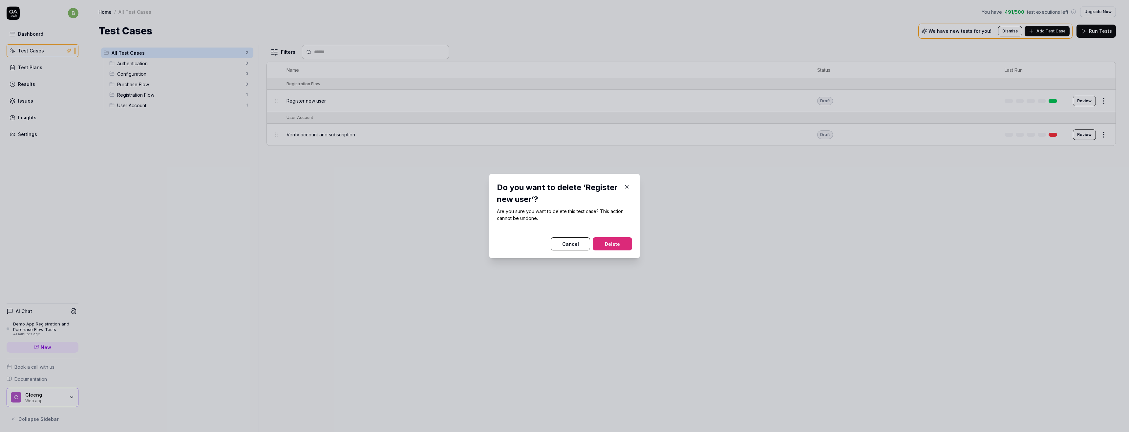
click at [622, 244] on button "Delete" at bounding box center [612, 244] width 39 height 13
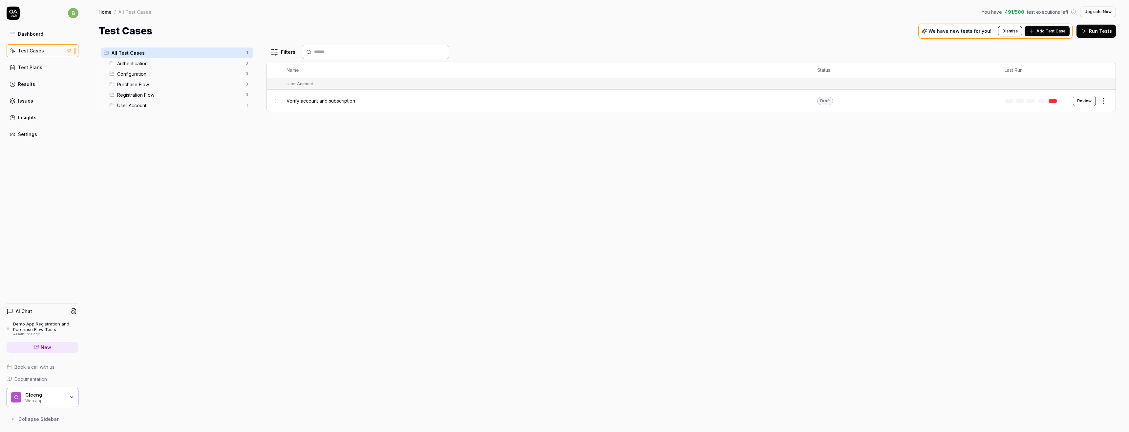
click at [1107, 103] on html "Deleted "Register new user" b Dashboard Test Cases Test Plans Results Issues In…" at bounding box center [564, 216] width 1129 height 432
click at [1071, 219] on div "Delete" at bounding box center [1076, 216] width 62 height 14
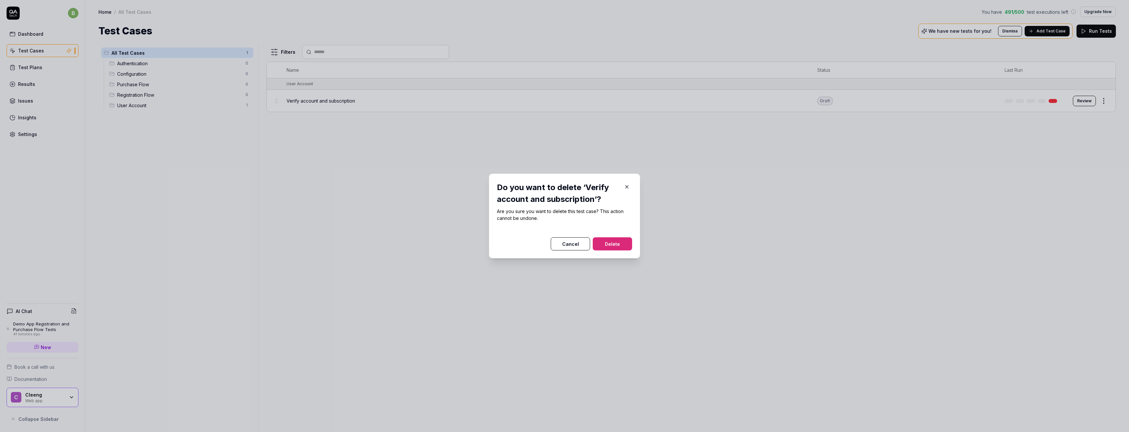
click at [610, 244] on button "Delete" at bounding box center [612, 244] width 39 height 13
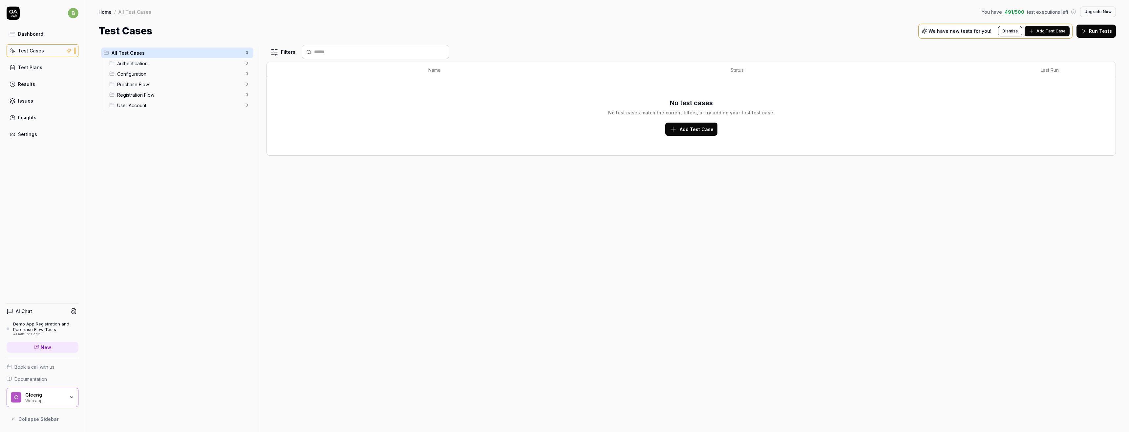
click at [37, 35] on div "Dashboard" at bounding box center [30, 34] width 25 height 7
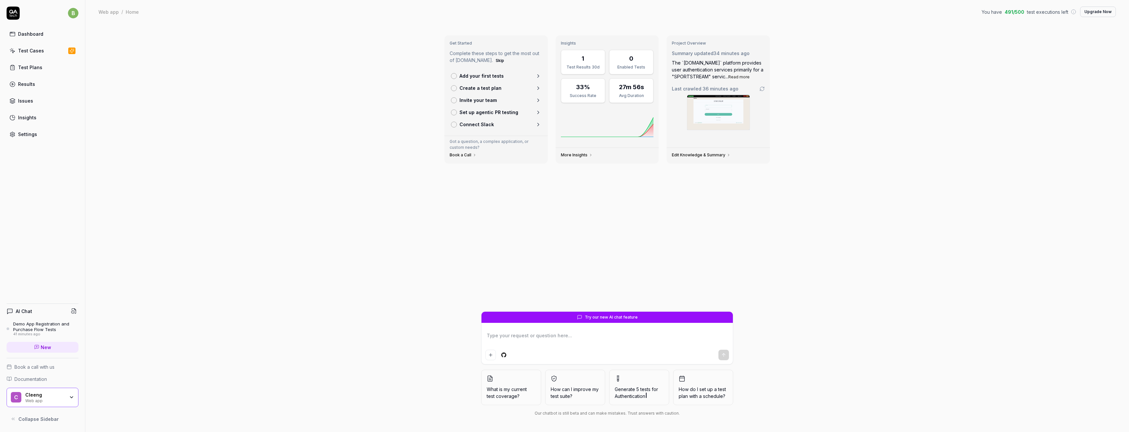
click at [35, 63] on link "Test Plans" at bounding box center [43, 67] width 72 height 13
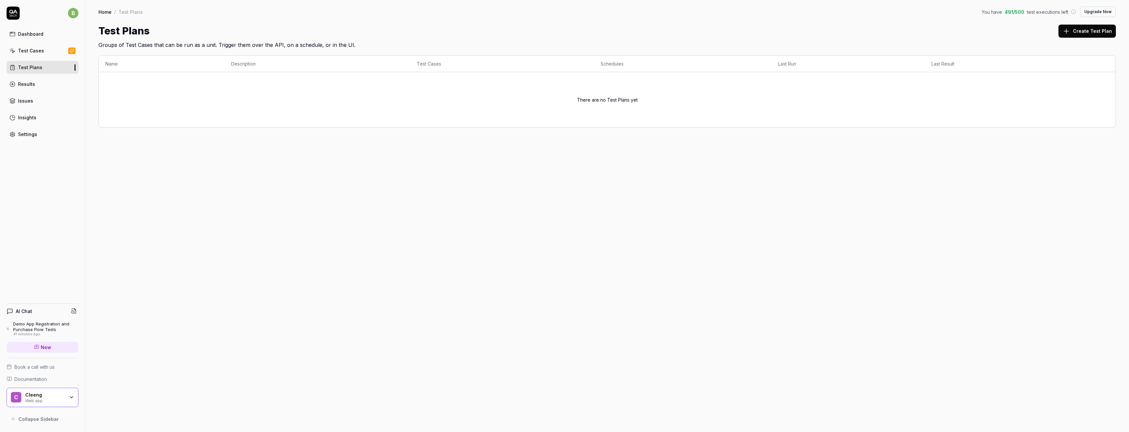
click at [40, 31] on div "Dashboard" at bounding box center [30, 34] width 25 height 7
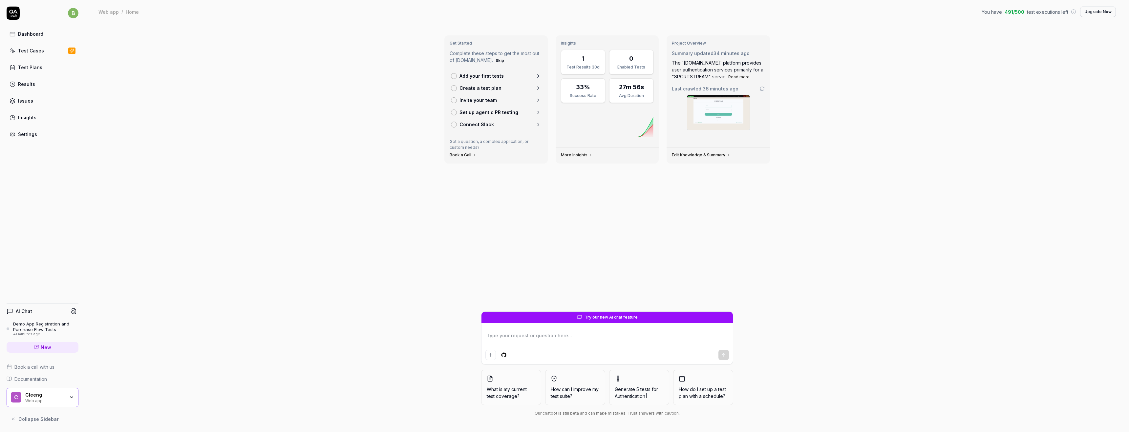
click at [508, 334] on textarea at bounding box center [606, 339] width 243 height 16
type textarea "*"
type textarea "W"
type textarea "*"
type textarea "Wr"
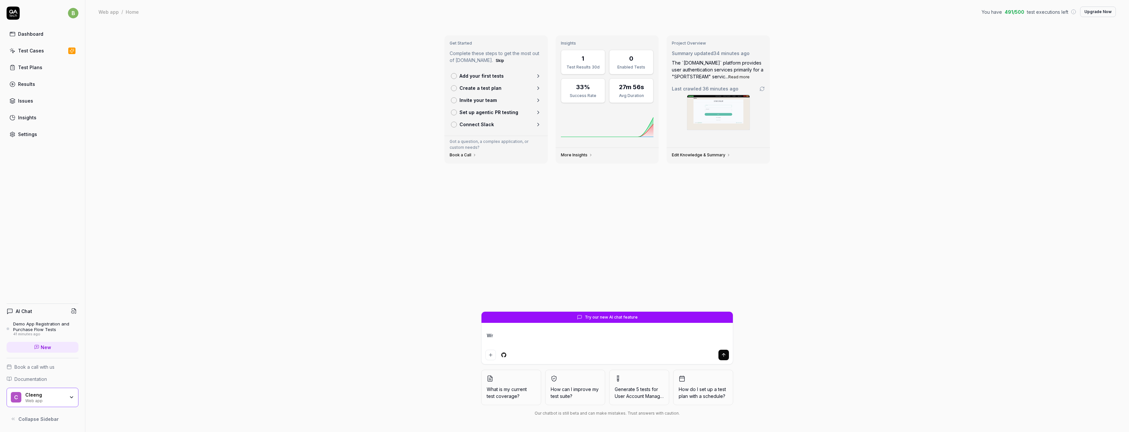
type textarea "*"
type textarea "Wri"
type textarea "*"
type textarea "Writ"
type textarea "*"
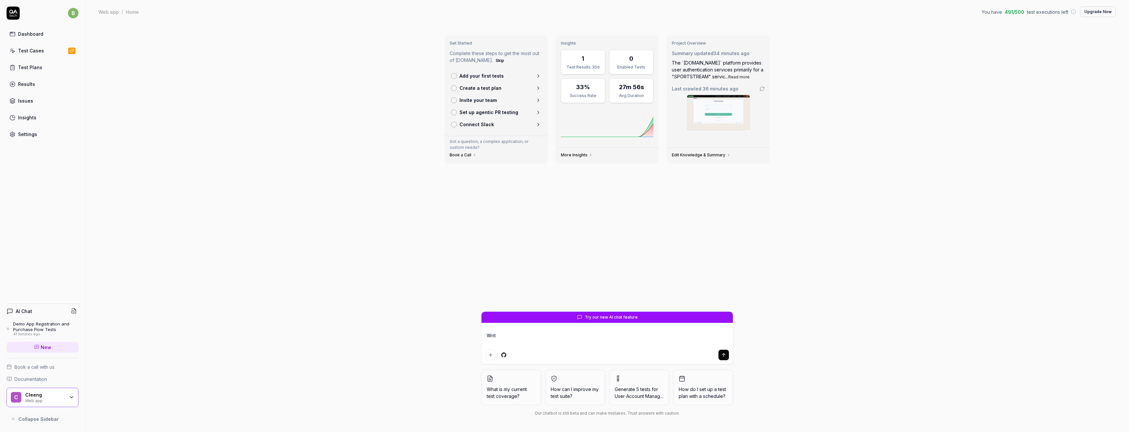
type textarea "Write"
type textarea "*"
type textarea "Write"
type textarea "*"
type textarea "Write a"
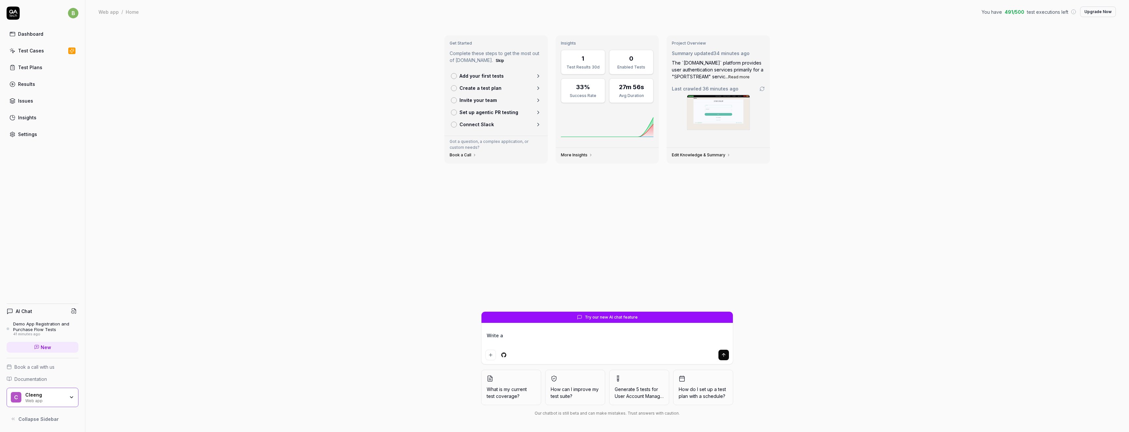
type textarea "*"
type textarea "Write a"
type textarea "*"
type textarea "Write a t"
type textarea "*"
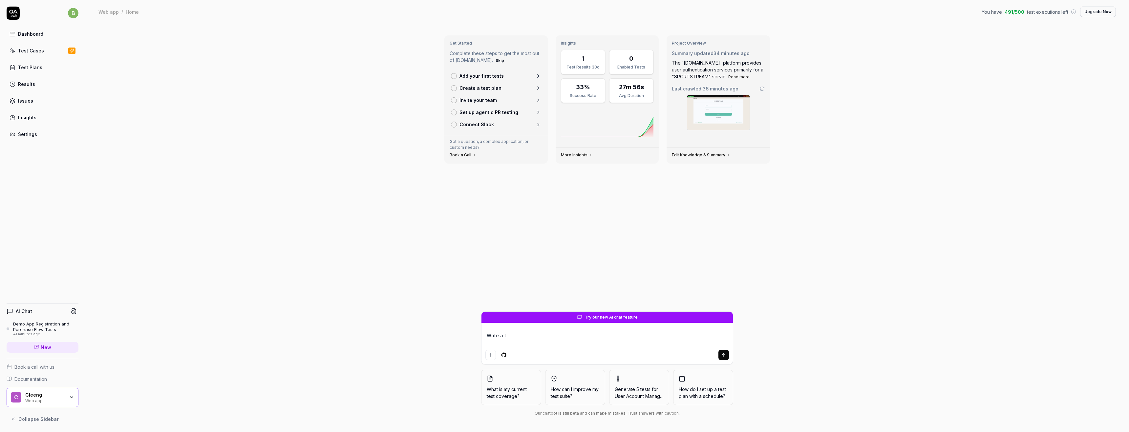
type textarea "Write a te"
type textarea "*"
type textarea "Write a tes"
type textarea "*"
type textarea "Write a test"
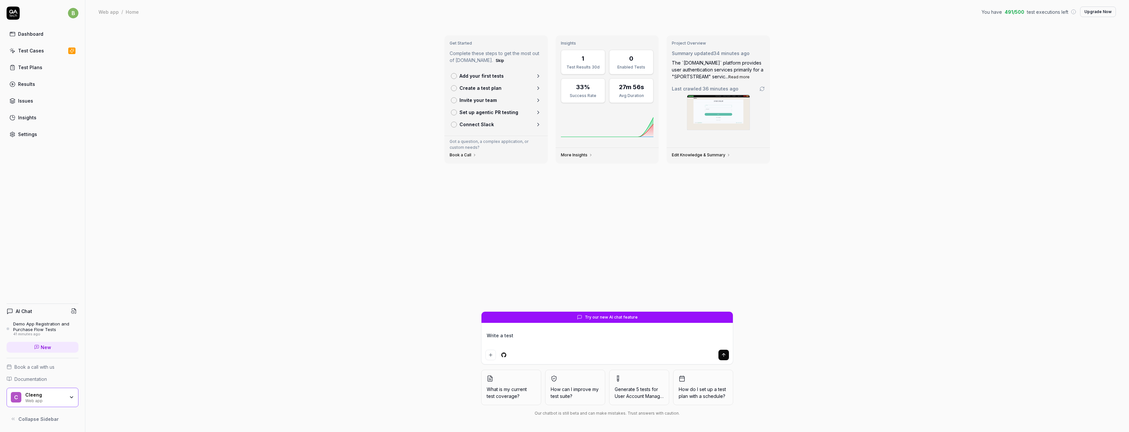
type textarea "*"
type textarea "Write a test"
type textarea "*"
type textarea "Write a test c"
type textarea "*"
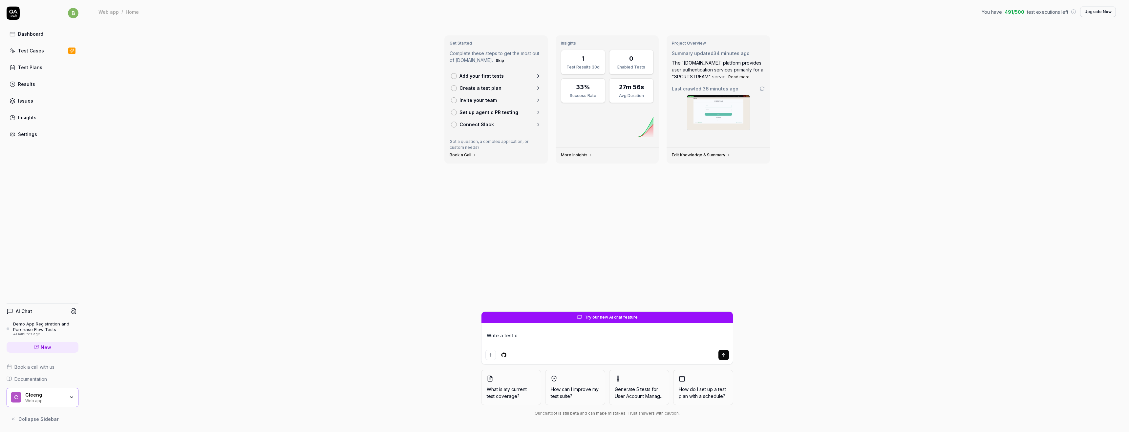
type textarea "Write a test ca"
type textarea "*"
type textarea "Write a test cas"
type textarea "*"
type textarea "Write a test case"
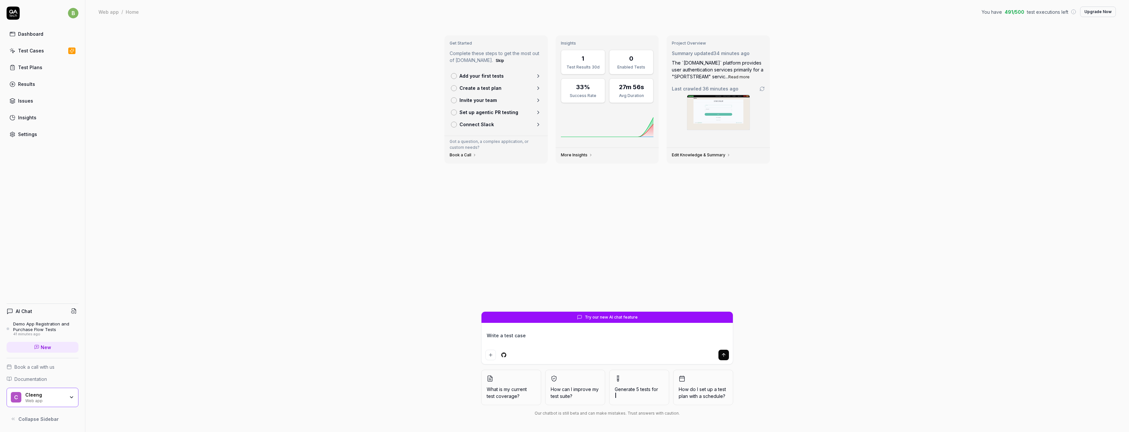
type textarea "*"
type textarea "Write a test case,"
type textarea "*"
type textarea "Write a test case,"
type textarea "*"
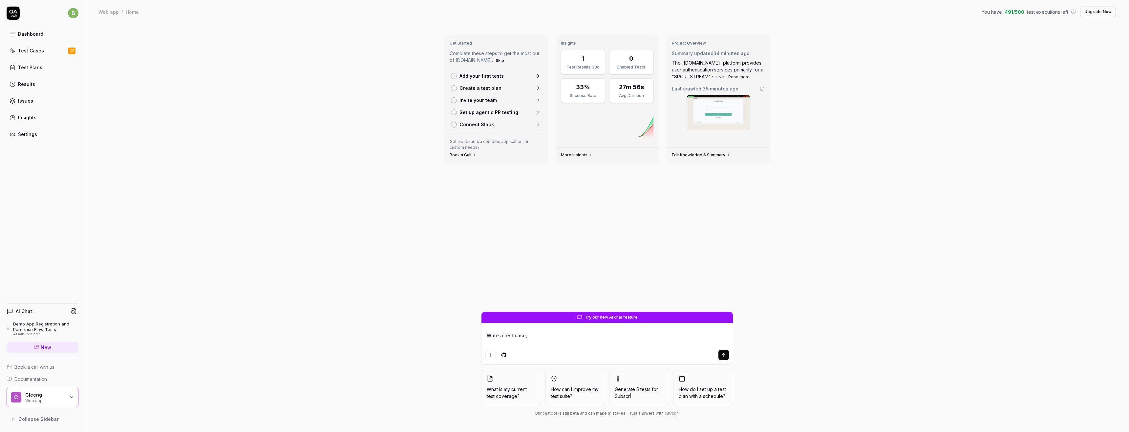
type textarea "Write a test case, w"
type textarea "*"
type textarea "Write a test case, whe"
type textarea "*"
type textarea "Write a test case, wher"
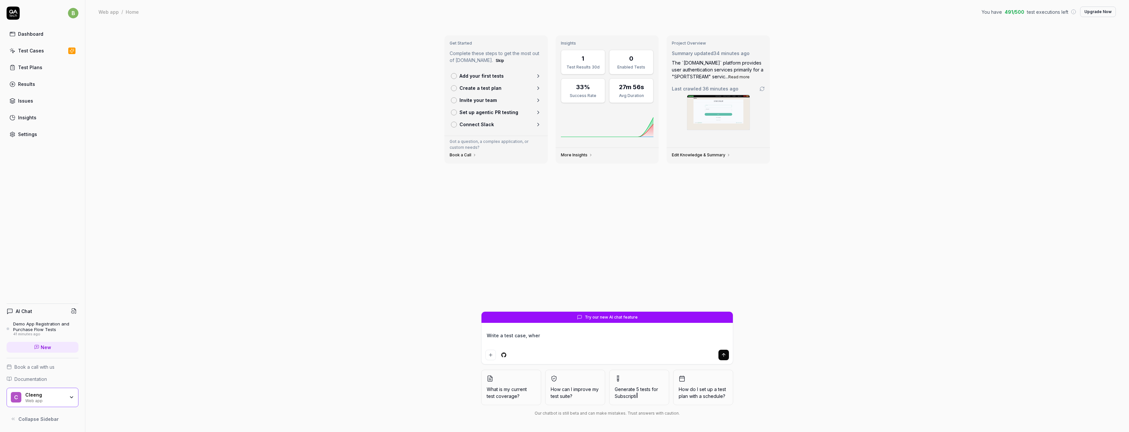
type textarea "*"
type textarea "Write a test case, where"
type textarea "*"
type textarea "Write a test case, where"
type textarea "*"
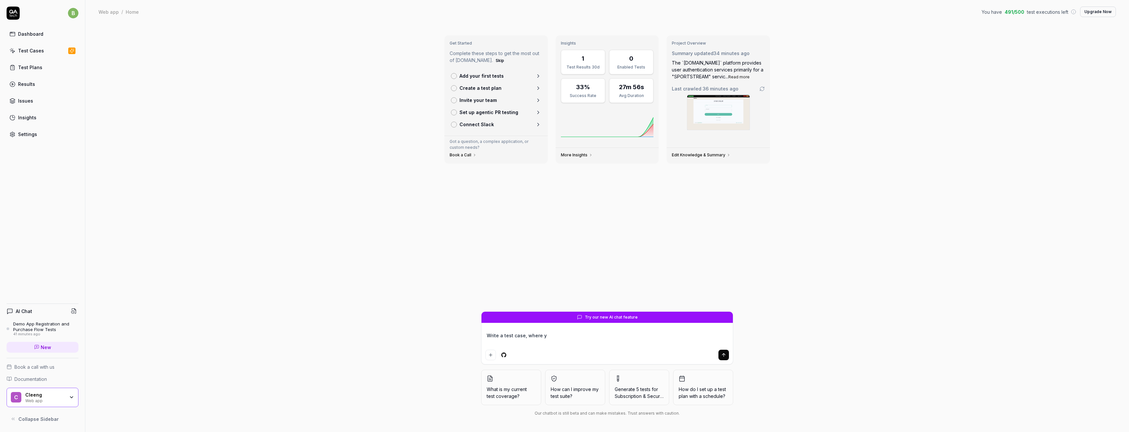
type textarea "Write a test case, where yo"
type textarea "*"
type textarea "Write a test case, where you"
type textarea "*"
type textarea "Write a test case, where you"
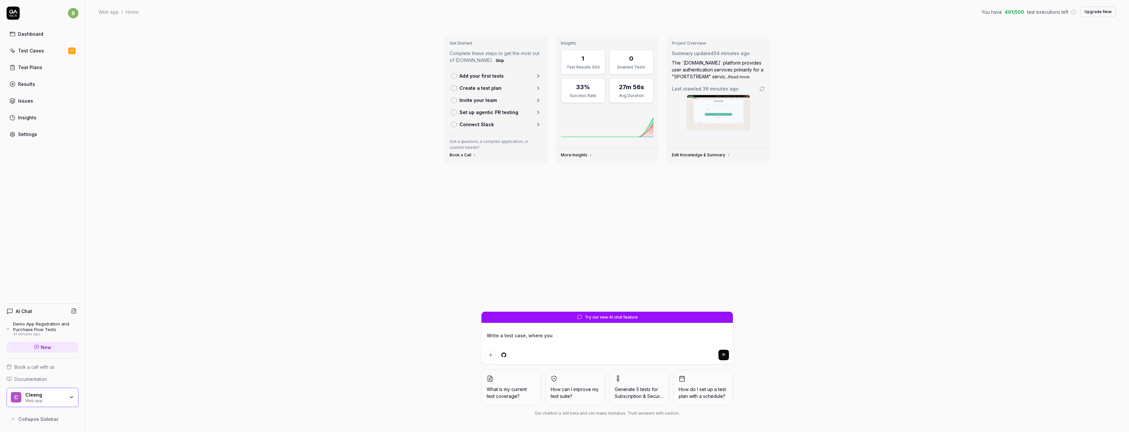
type textarea "*"
type textarea "Write a test case, where you c"
type textarea "*"
type textarea "Write a test case, where you ch"
type textarea "*"
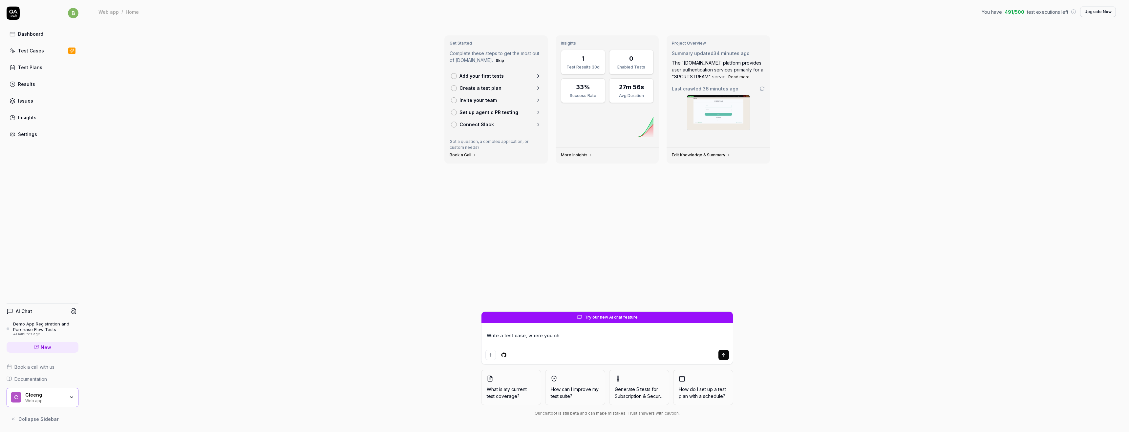
type textarea "Write a test case, where you cha"
type textarea "*"
type textarea "Write a test case, where you chang"
type textarea "*"
type textarea "Write a test case, where you change"
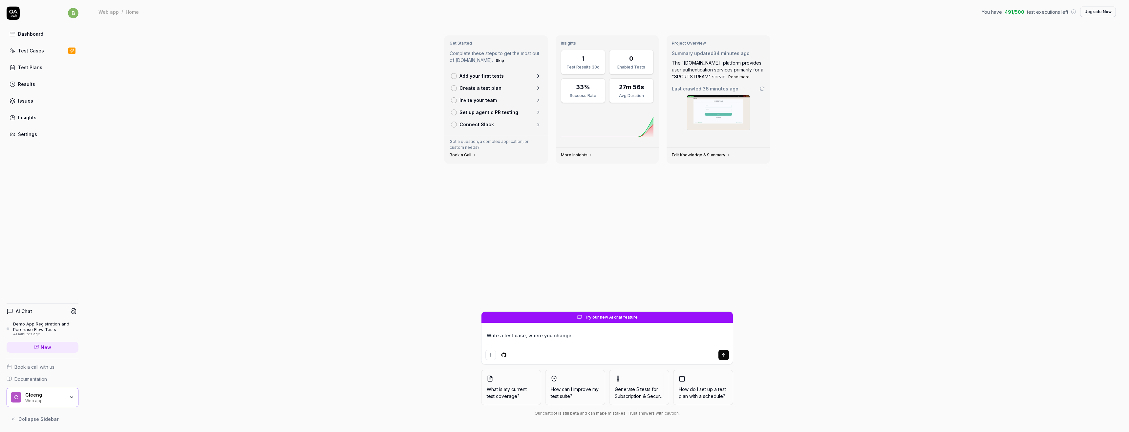
type textarea "*"
type textarea "Write a test case, where you change"
type textarea "*"
type textarea "Write a test case, where you change th"
type textarea "*"
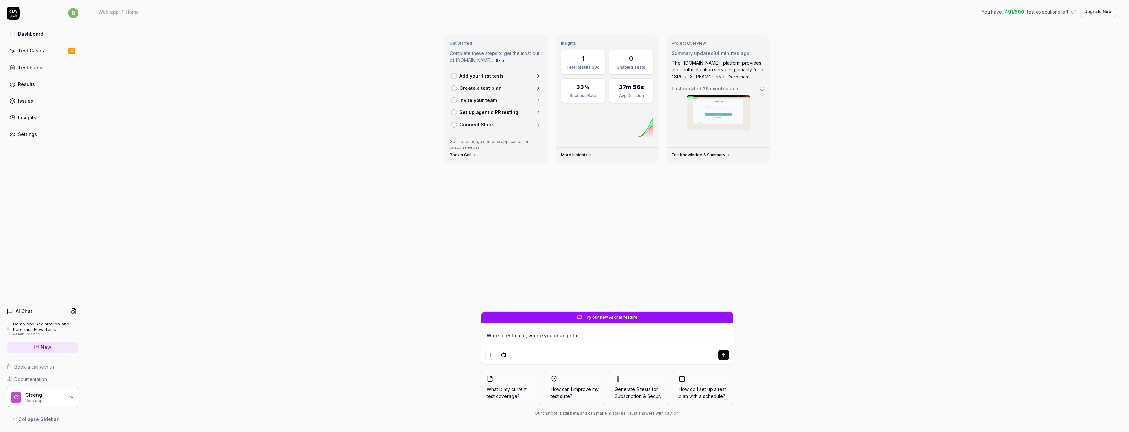
type textarea "Write a test case, where you change the"
type textarea "*"
type textarea "Write a test case, where you change the"
type textarea "*"
type textarea "Write a test case, where you change the c"
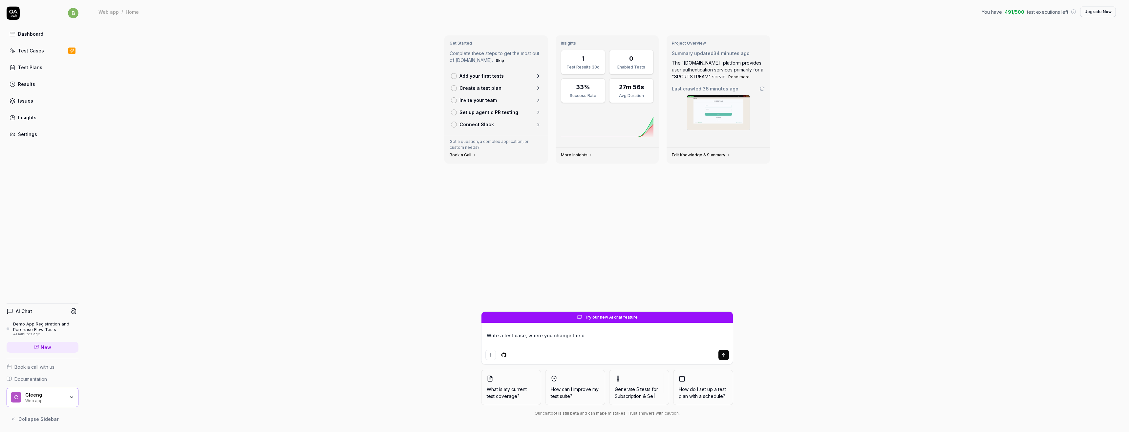
type textarea "*"
type textarea "Write a test case, where you change the co"
type textarea "*"
type textarea "Write a test case, where you change the con"
type textarea "*"
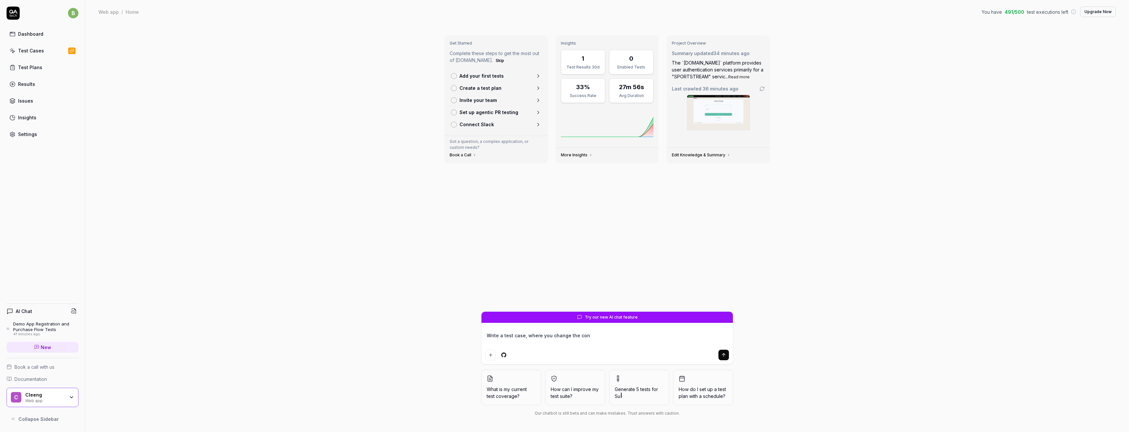
type textarea "Write a test case, where you change the conf"
type textarea "*"
type textarea "Write a test case, where you change the confi"
type textarea "*"
type textarea "Write a test case, where you change the config"
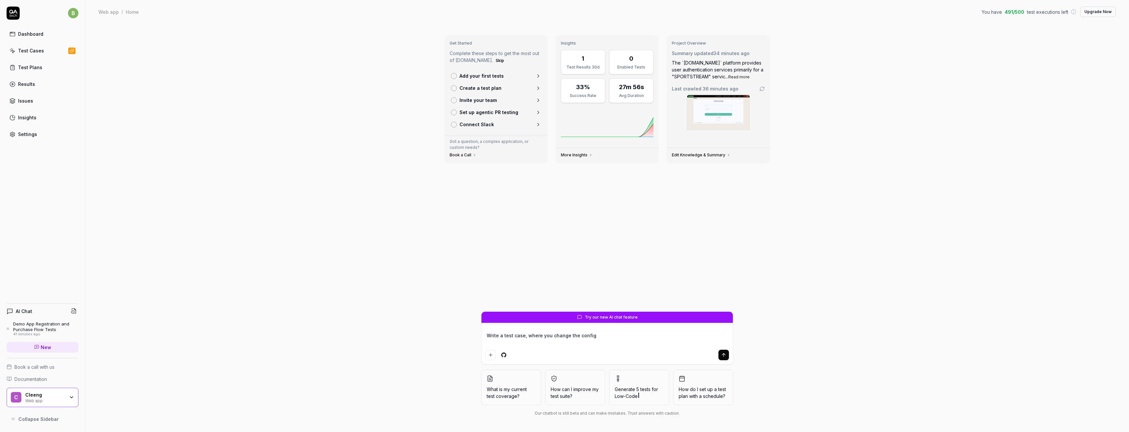
type textarea "*"
type textarea "Write a test case, where you change the configu"
type textarea "*"
type textarea "Write a test case, where you change the configur"
type textarea "*"
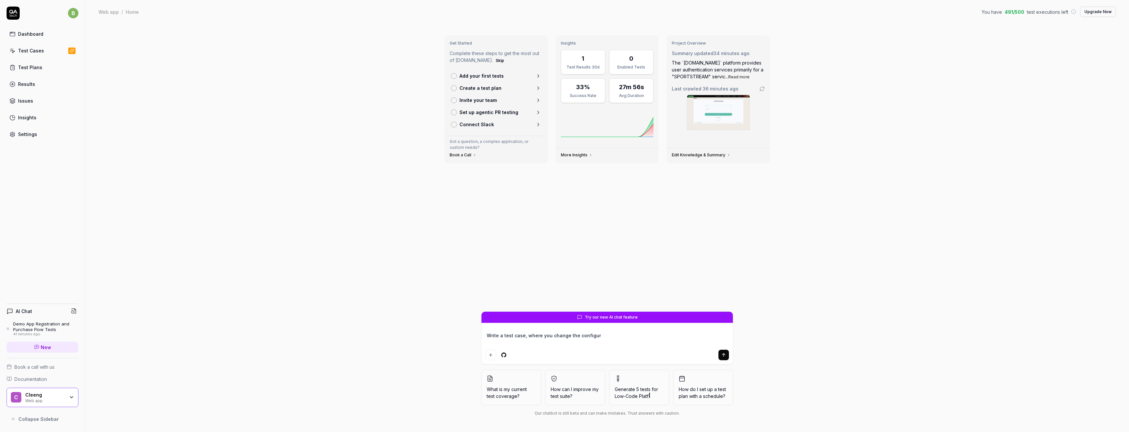
type textarea "Write a test case, where you change the configura"
type textarea "*"
type textarea "Write a test case, where you change the configurat"
type textarea "*"
type textarea "Write a test case, where you change the configurati"
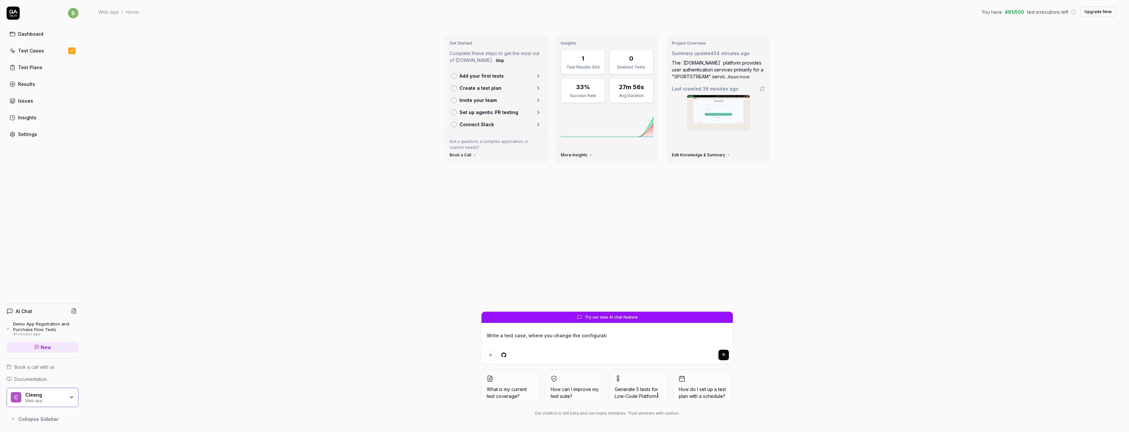
type textarea "*"
type textarea "Write a test case, where you change the configuratio"
type textarea "*"
type textarea "Write a test case, where you change the configuration"
type textarea "*"
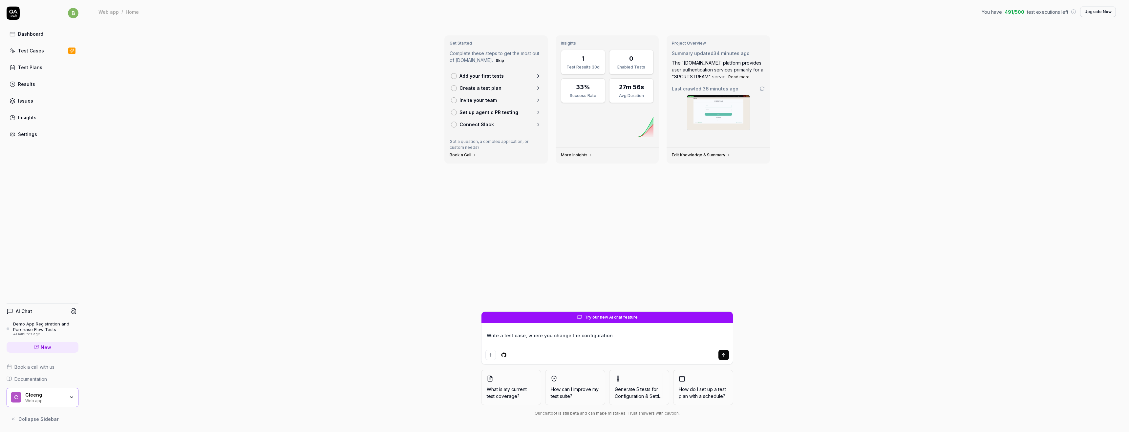
type textarea "Write a test case, where you change the configuration"
type textarea "*"
type textarea "Write a test case, where you change the configuration f"
type textarea "*"
type textarea "Write a test case, where you change the configuration for"
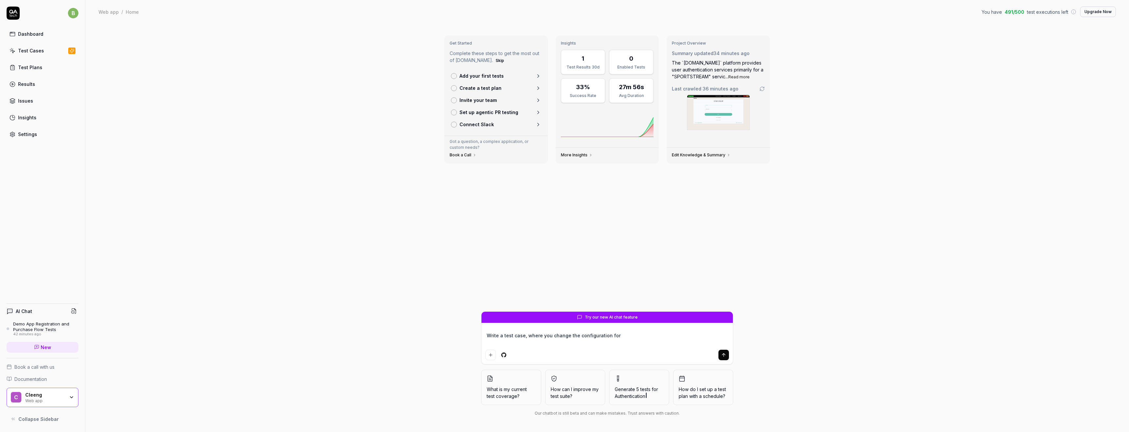
type textarea "*"
type textarea "Write a test case, where you change the configuration for"
paste textarea "https://mssdk-demo-app.stardustlab.com/myaccount"
type textarea "*"
type textarea "Write a test case, where you change the configuration for https://mssdk-demo-ap…"
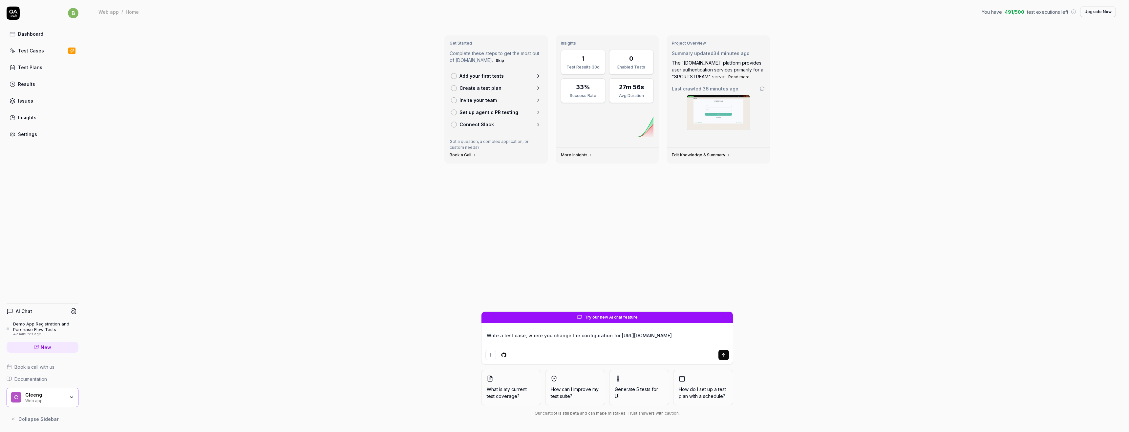
type textarea "*"
type textarea "Write a test case, where you change the configuration for https://mssdk-demo-ap…"
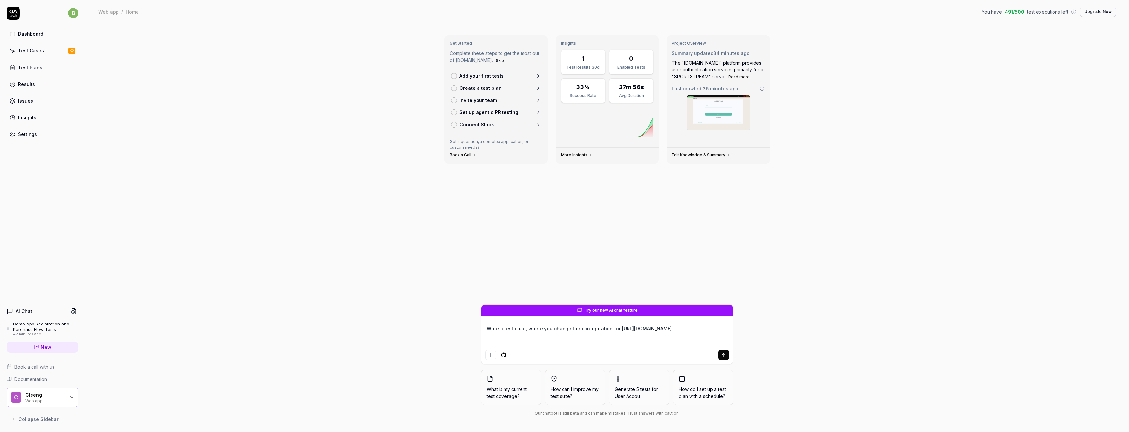
type textarea "*"
type textarea "Write a test case, where you change the configuration for https://mssdk-demo-ap…"
type textarea "*"
type textarea "Write a test case, where you change the configuration for https://mssdk-demo-ap…"
type textarea "*"
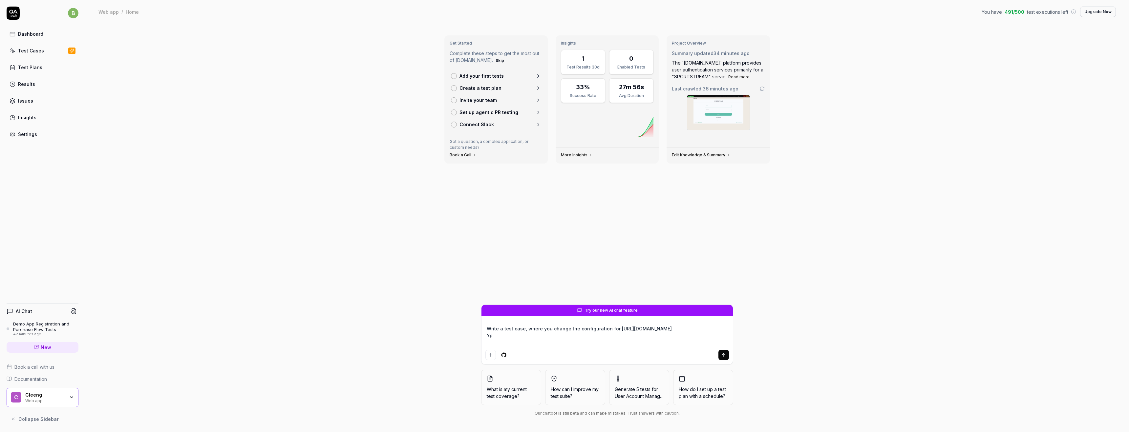
type textarea "Write a test case, where you change the configuration for https://mssdk-demo-ap…"
type textarea "*"
type textarea "Write a test case, where you change the configuration for https://mssdk-demo-ap…"
type textarea "*"
type textarea "Write a test case, where you change the configuration for https://mssdk-demo-ap…"
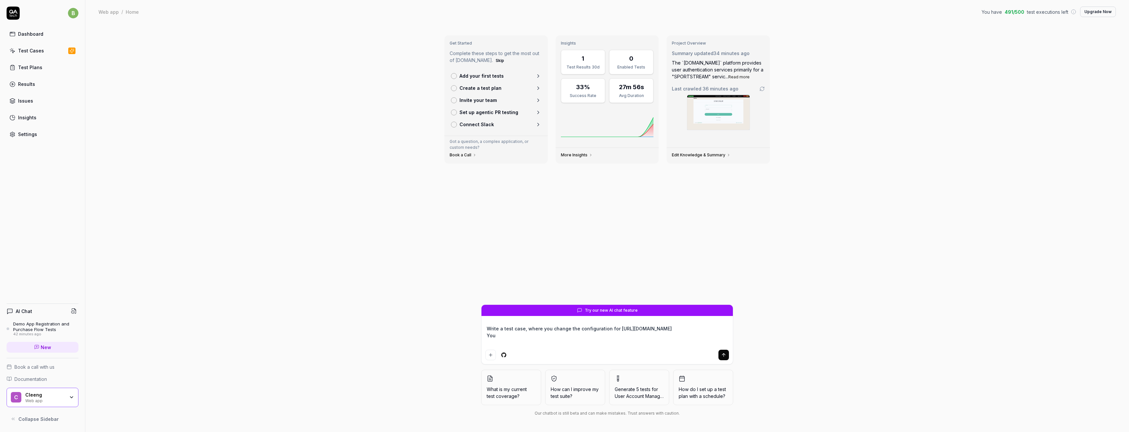
type textarea "*"
type textarea "Write a test case, where you change the configuration for https://mssdk-demo-ap…"
type textarea "*"
type textarea "Write a test case, where you change the configuration for https://mssdk-demo-ap…"
type textarea "*"
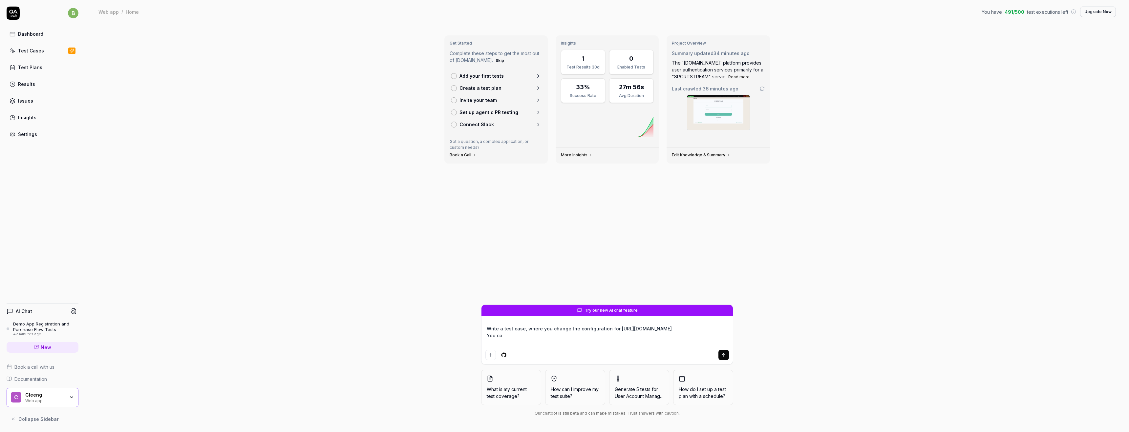
type textarea "Write a test case, where you change the configuration for https://mssdk-demo-ap…"
type textarea "*"
type textarea "Write a test case, where you change the configuration for https://mssdk-demo-ap…"
type textarea "*"
type textarea "Write a test case, where you change the configuration for https://mssdk-demo-ap…"
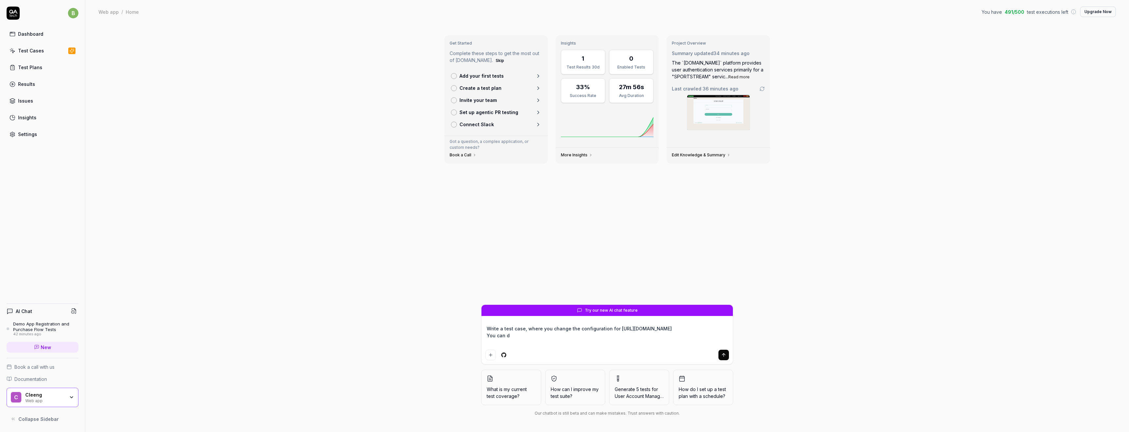
type textarea "*"
type textarea "Write a test case, where you change the configuration for https://mssdk-demo-ap…"
type textarea "*"
type textarea "Write a test case, where you change the configuration for https://mssdk-demo-ap…"
type textarea "*"
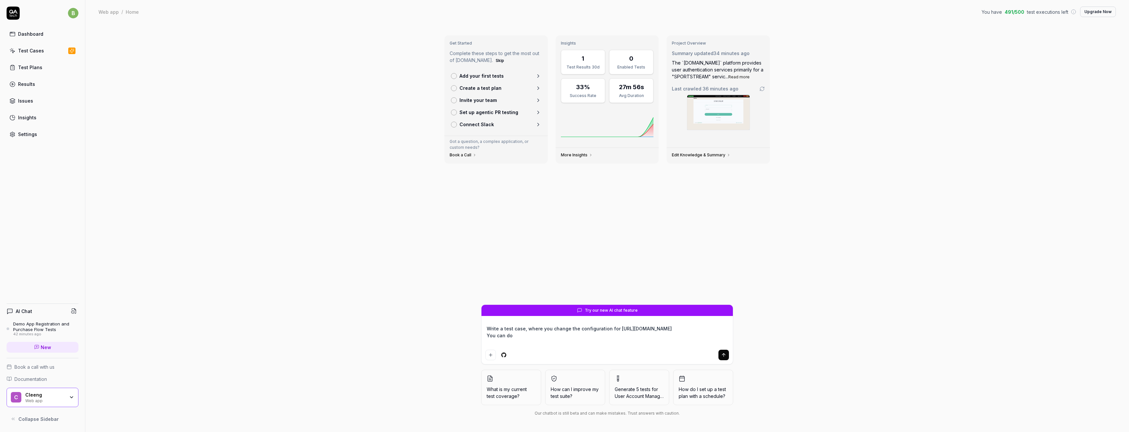
type textarea "Write a test case, where you change the configuration for https://mssdk-demo-ap…"
type textarea "*"
type textarea "Write a test case, where you change the configuration for https://mssdk-demo-ap…"
type textarea "*"
type textarea "Write a test case, where you change the configuration for https://mssdk-demo-ap…"
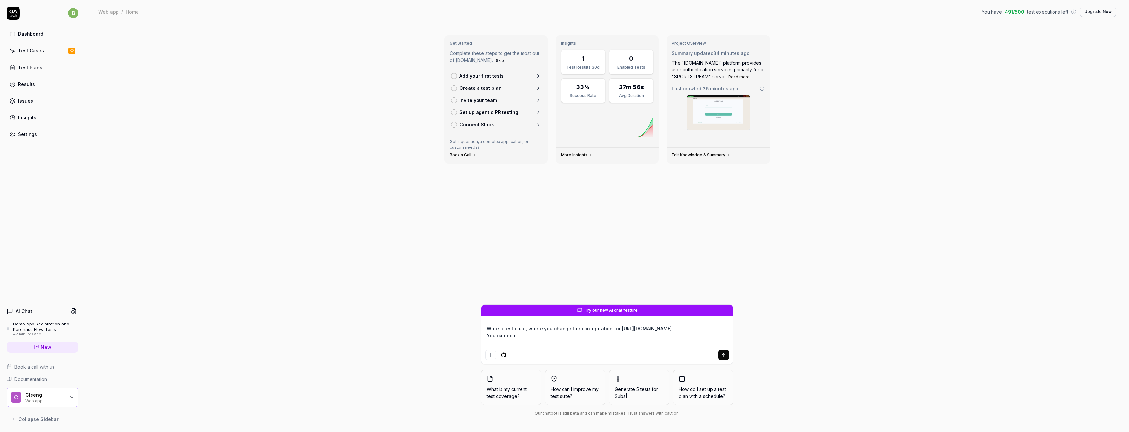
type textarea "*"
type textarea "Write a test case, where you change the configuration for https://mssdk-demo-ap…"
type textarea "*"
type textarea "Write a test case, where you change the configuration for https://mssdk-demo-ap…"
type textarea "*"
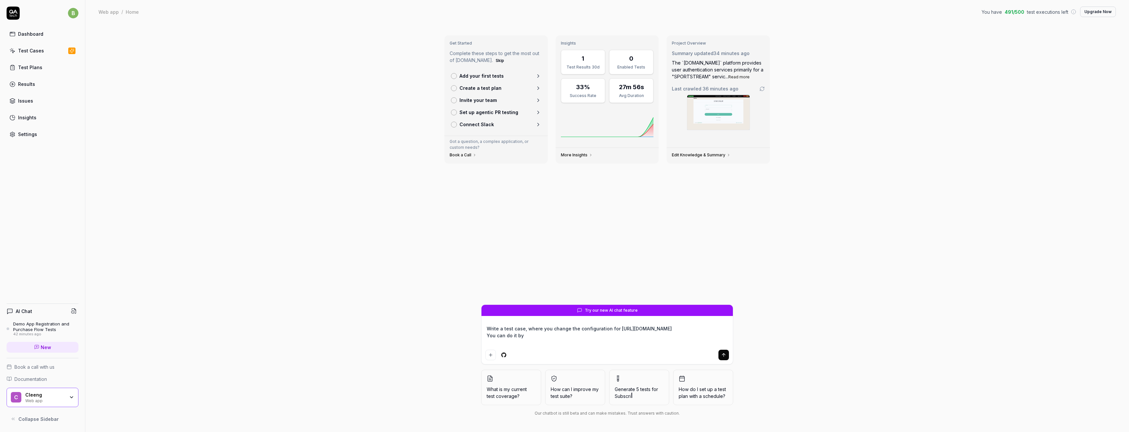
type textarea "Write a test case, where you change the configuration for https://mssdk-demo-ap…"
type textarea "*"
type textarea "Write a test case, where you change the configuration for https://mssdk-demo-ap…"
type textarea "*"
type textarea "Write a test case, where you change the configuration for https://mssdk-demo-ap…"
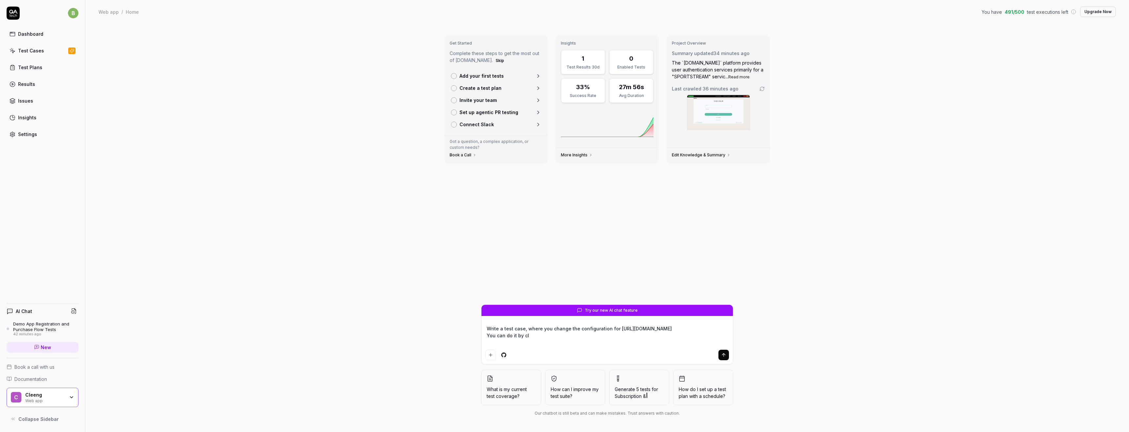
type textarea "*"
type textarea "Write a test case, where you change the configuration for https://mssdk-demo-ap…"
type textarea "*"
type textarea "Write a test case, where you change the configuration for https://mssdk-demo-ap…"
type textarea "*"
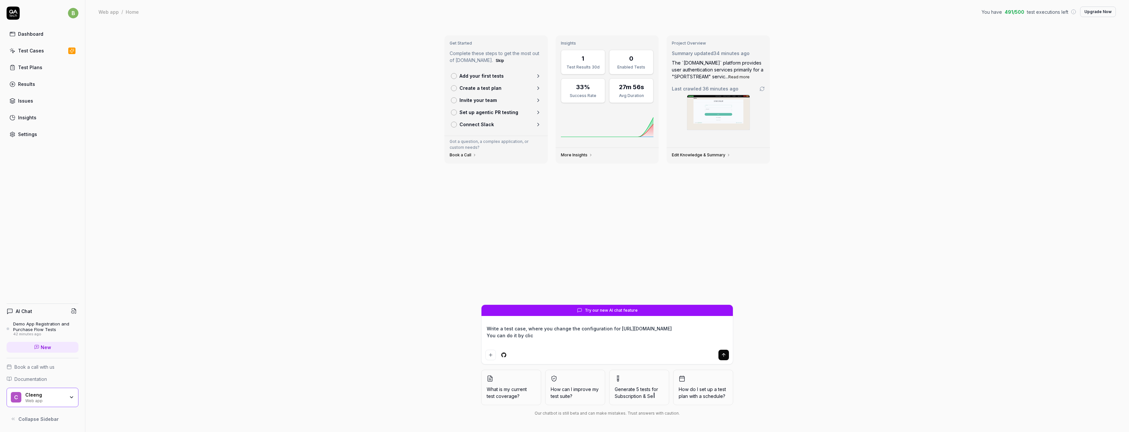
type textarea "Write a test case, where you change the configuration for https://mssdk-demo-ap…"
type textarea "*"
type textarea "Write a test case, where you change the configuration for https://mssdk-demo-ap…"
type textarea "*"
type textarea "Write a test case, where you change the configuration for https://mssdk-demo-ap…"
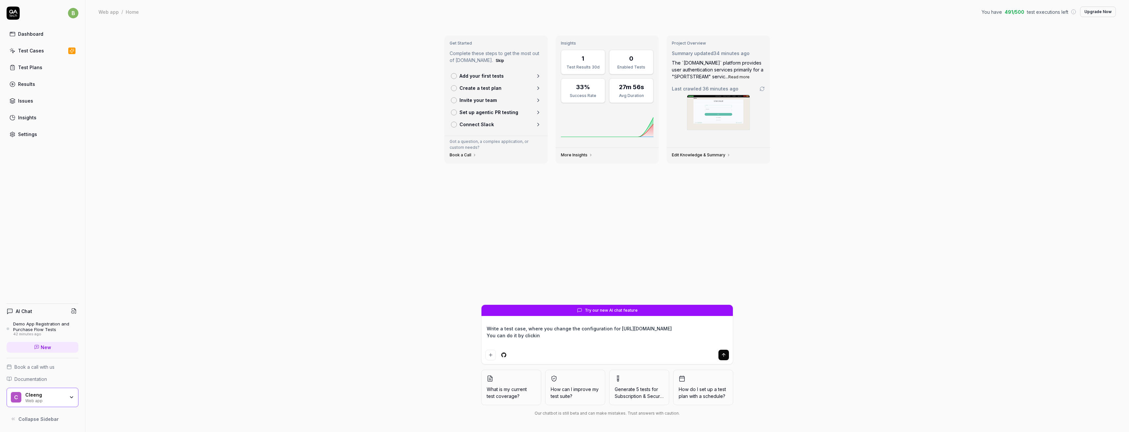
type textarea "*"
type textarea "Write a test case, where you change the configuration for https://mssdk-demo-ap…"
type textarea "*"
type textarea "Write a test case, where you change the configuration for https://mssdk-demo-ap…"
type textarea "*"
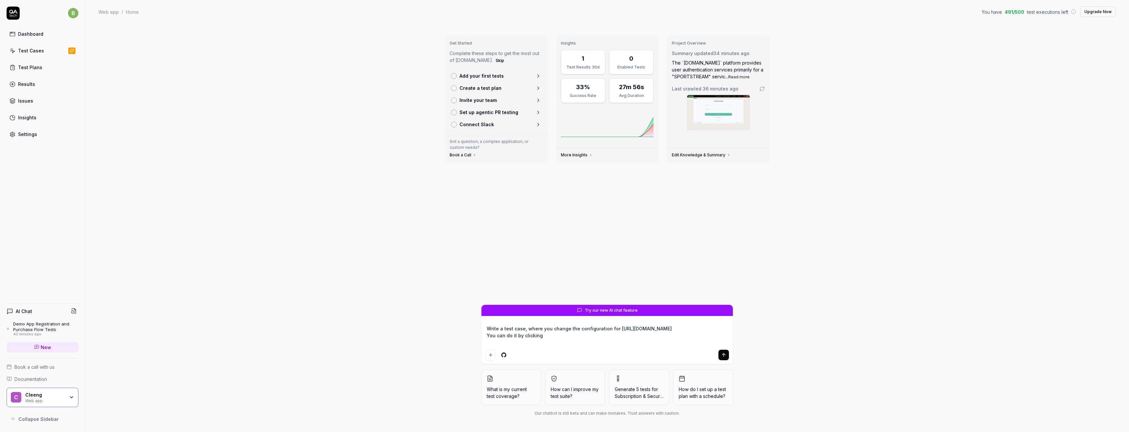
type textarea "Write a test case, where you change the configuration for https://mssdk-demo-ap…"
type textarea "*"
type textarea "Write a test case, where you change the configuration for https://mssdk-demo-ap…"
type textarea "*"
type textarea "Write a test case, where you change the configuration for https://mssdk-demo-ap…"
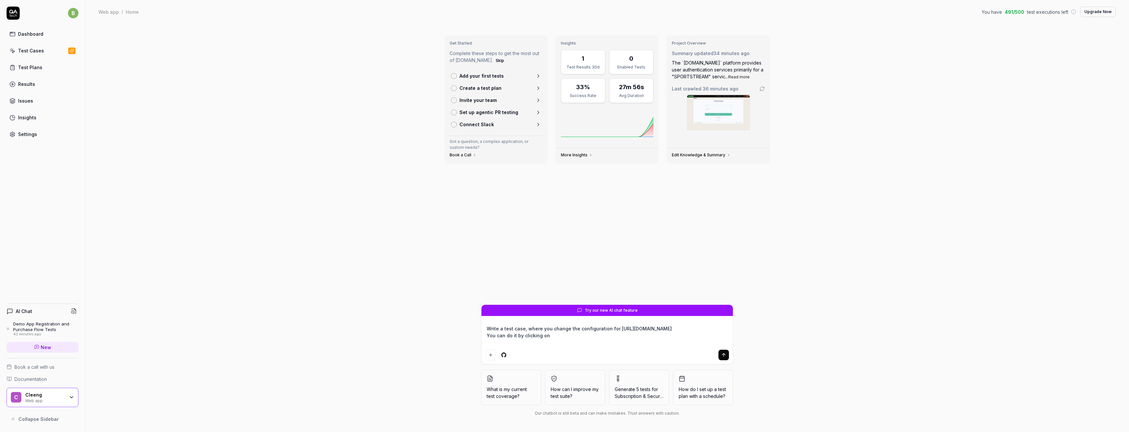
type textarea "*"
type textarea "Write a test case, where you change the configuration for https://mssdk-demo-ap…"
type textarea "*"
type textarea "Write a test case, where you change the configuration for https://mssdk-demo-ap…"
type textarea "*"
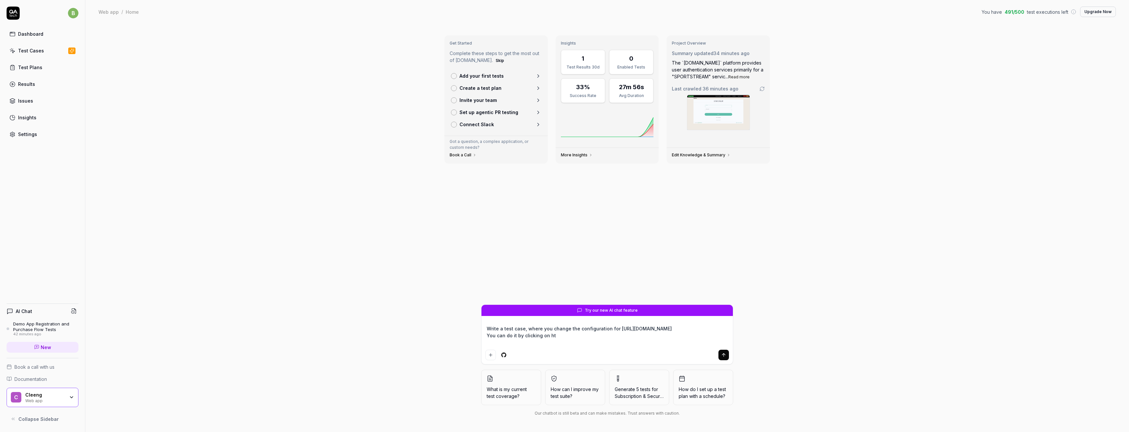
type textarea "Write a test case, where you change the configuration for https://mssdk-demo-ap…"
type textarea "*"
type textarea "Write a test case, where you change the configuration for https://mssdk-demo-ap…"
type textarea "*"
type textarea "Write a test case, where you change the configuration for https://mssdk-demo-ap…"
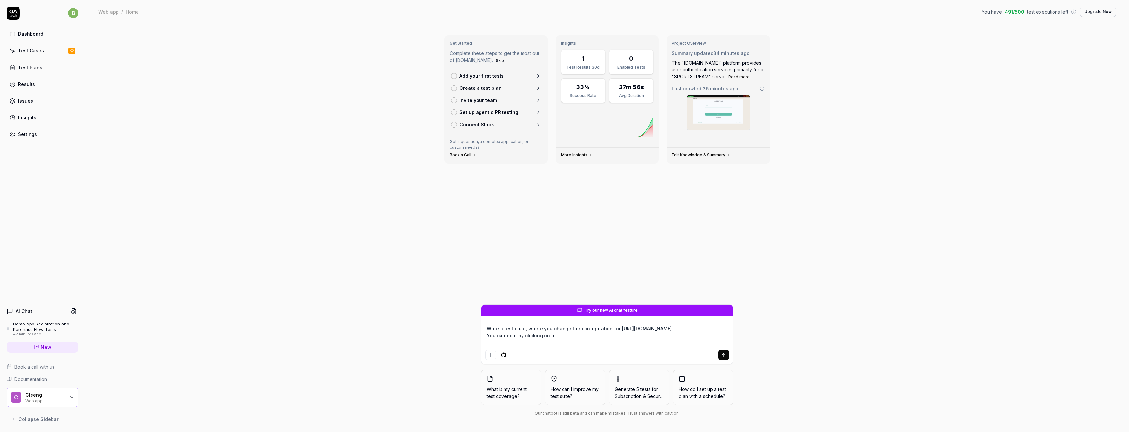
type textarea "*"
type textarea "Write a test case, where you change the configuration for https://mssdk-demo-ap…"
type textarea "*"
type textarea "Write a test case, where you change the configuration for https://mssdk-demo-ap…"
type textarea "*"
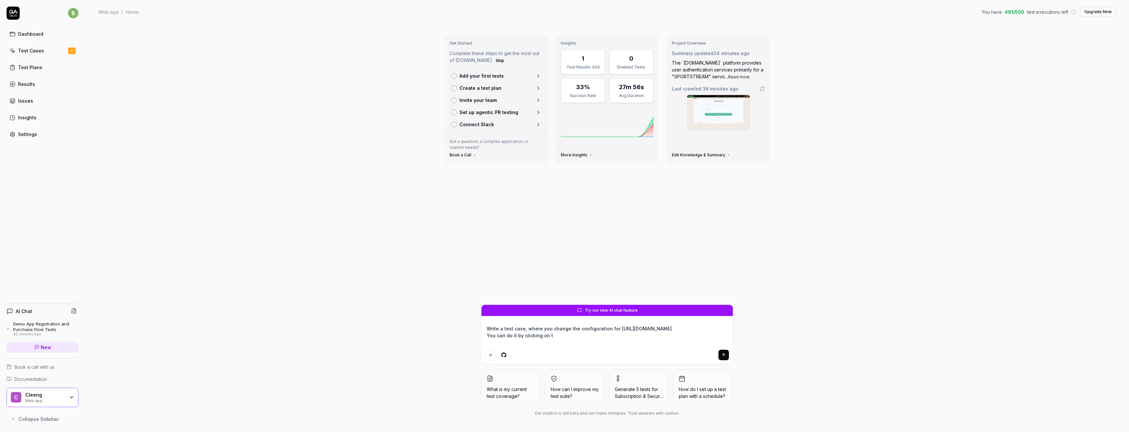
type textarea "Write a test case, where you change the configuration for https://mssdk-demo-ap…"
type textarea "*"
type textarea "Write a test case, where you change the configuration for https://mssdk-demo-ap…"
type textarea "*"
type textarea "Write a test case, where you change the configuration for https://mssdk-demo-ap…"
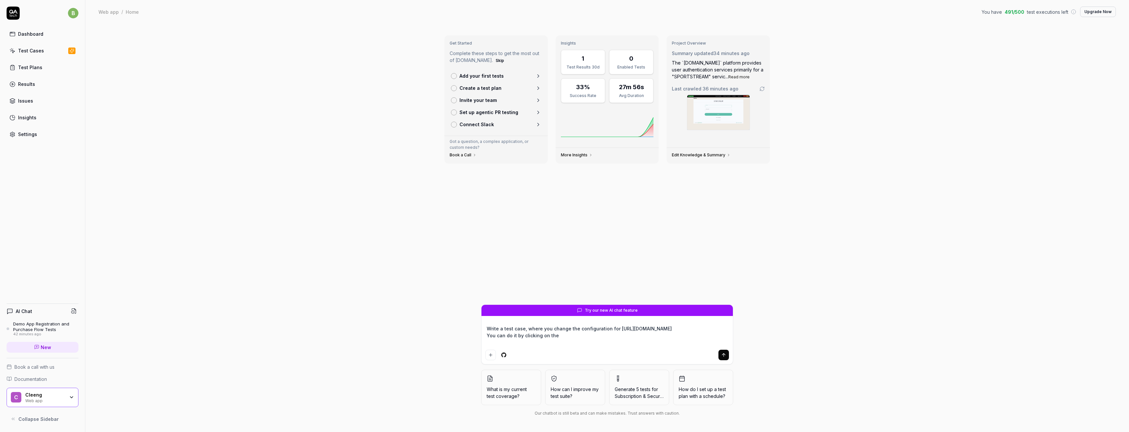
type textarea "*"
type textarea "Write a test case, where you change the configuration for https://mssdk-demo-ap…"
paste textarea "https://mssdk-demo-app.stardustlab.com/myaccount"
type textarea "*"
type textarea "Write a test case, where you change the configuration for https://mssdk-demo-ap…"
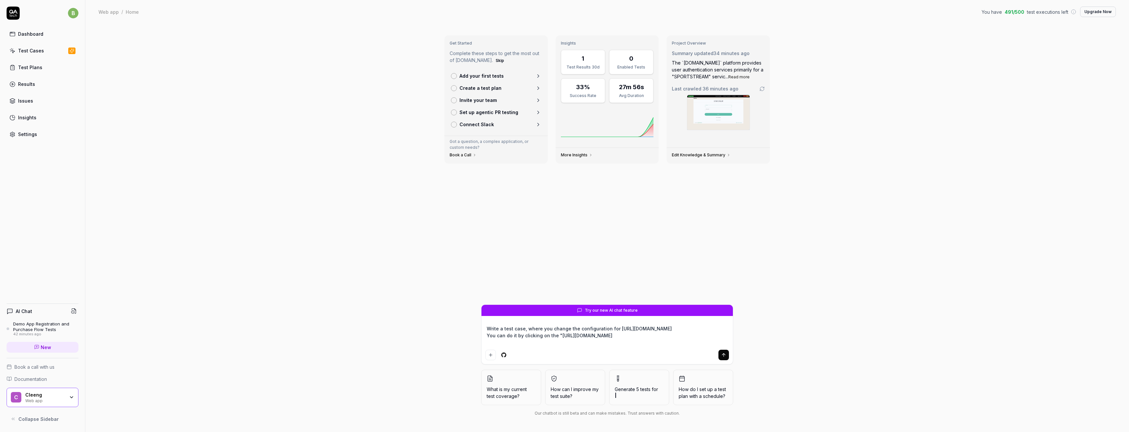
type textarea "*"
type textarea "Write a test case, where you change the configuration for https://mssdk-demo-ap…"
drag, startPoint x: 680, startPoint y: 342, endPoint x: 558, endPoint y: 343, distance: 122.1
click at [558, 343] on textarea "Write a test case, where you change the configuration for https://mssdk-demo-ap…" at bounding box center [606, 335] width 243 height 23
type textarea "*"
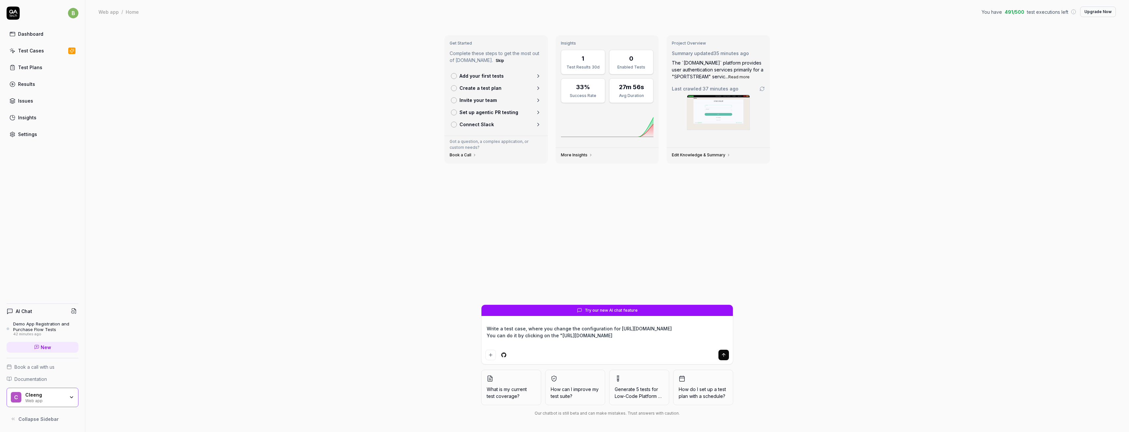
type textarea "Write a test case, where you change the configuration for https://mssdk-demo-ap…"
type textarea "*"
type textarea "Write a test case, where you change the configuration for https://mssdk-demo-ap…"
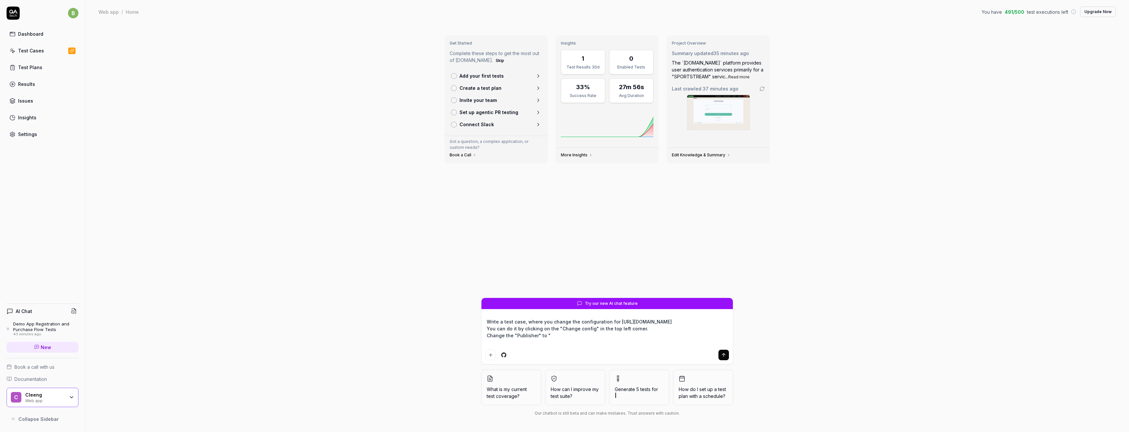
paste textarea "716217205"
paste textarea "S226542881_PL"
click at [721, 353] on icon "submit" at bounding box center [723, 355] width 5 height 5
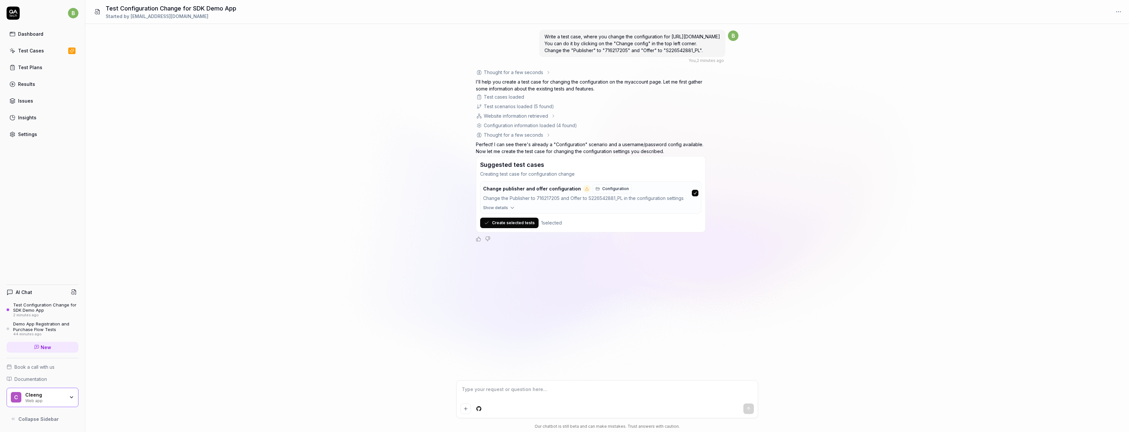
click at [631, 309] on div "Write a test case, where you change the configuration for https://mssdk-demo-ap…" at bounding box center [606, 202] width 1043 height 357
click at [506, 228] on button "Create selected tests" at bounding box center [509, 223] width 58 height 10
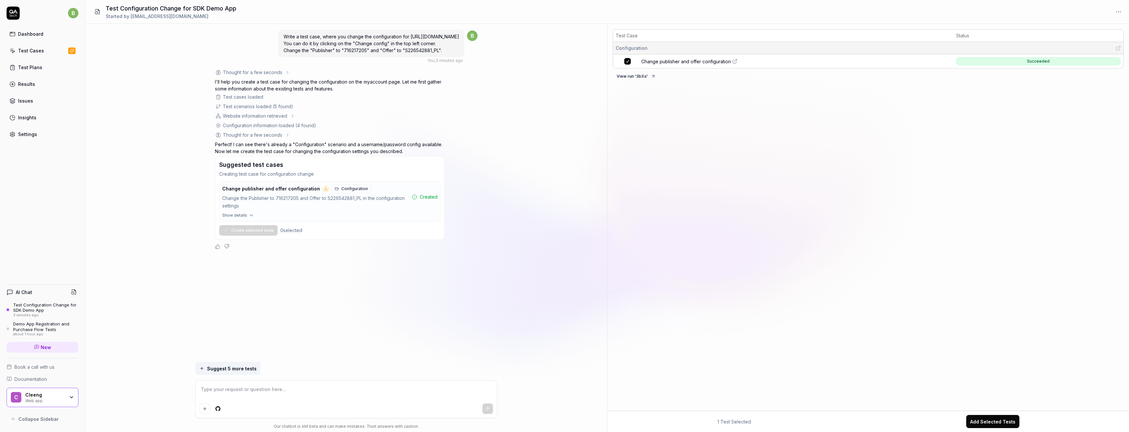
click at [550, 187] on div "Write a test case, where you change the configuration for https://mssdk-demo-ap…" at bounding box center [346, 193] width 522 height 338
click at [280, 395] on textarea at bounding box center [345, 393] width 293 height 16
drag, startPoint x: 639, startPoint y: 60, endPoint x: 736, endPoint y: 61, distance: 97.1
click at [736, 61] on tr "Change publisher and offer configuration Succeeded" at bounding box center [868, 61] width 510 height 14
copy span "Change publisher and offer configuration"
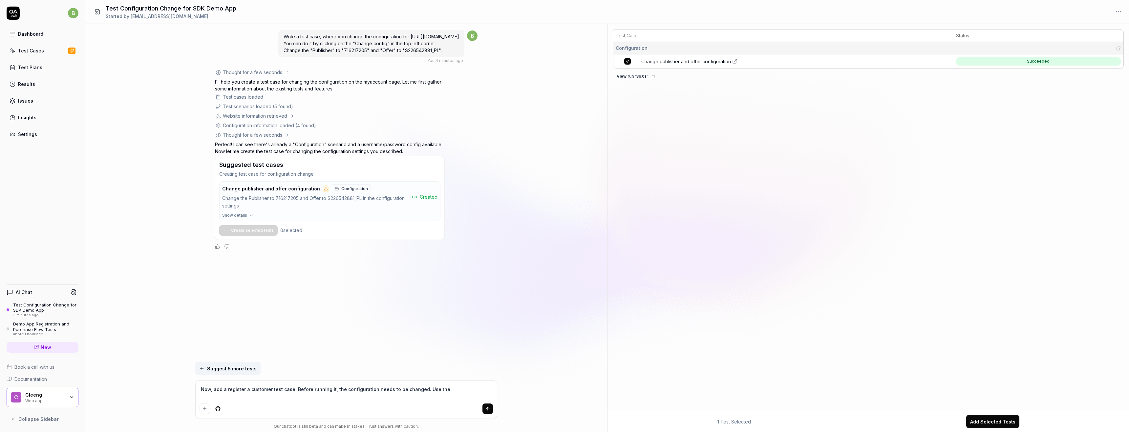
click at [454, 391] on textarea "Now, add a register a customer test case. Before running it, the configuration …" at bounding box center [345, 393] width 293 height 16
paste textarea "Change publisher and offer configuration"
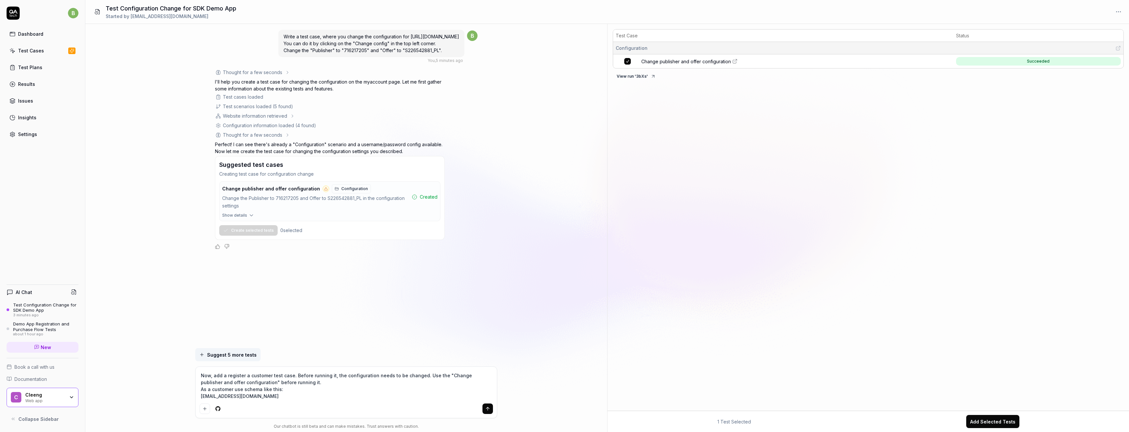
click at [488, 410] on icon "submit" at bounding box center [487, 409] width 5 height 5
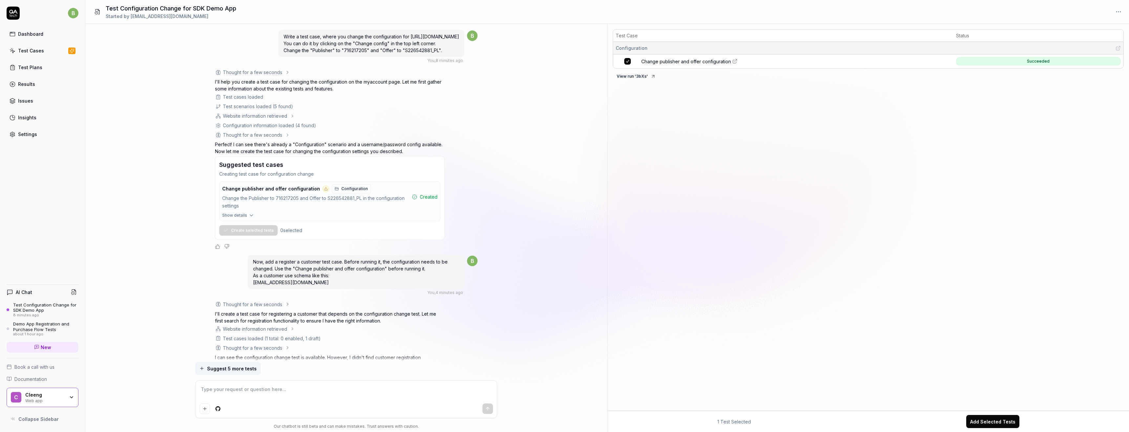
scroll to position [93, 0]
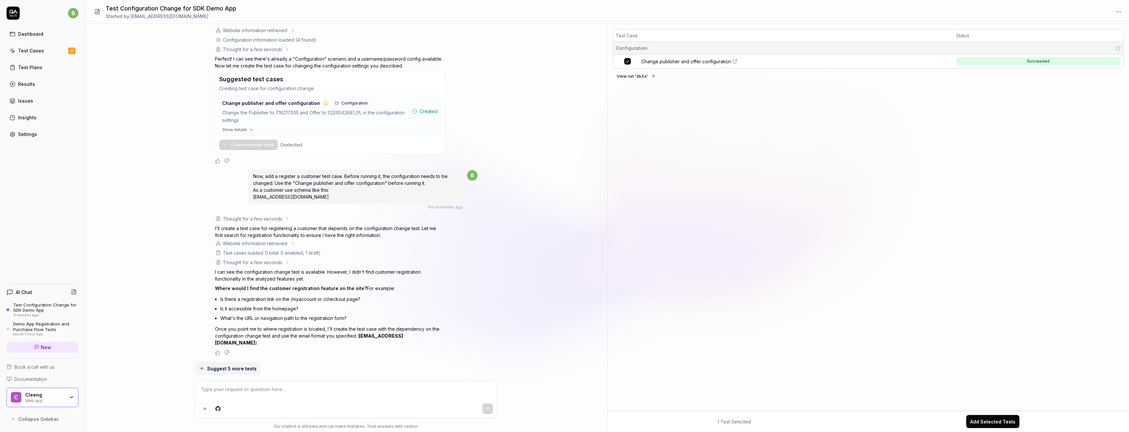
click at [276, 400] on textarea at bounding box center [345, 393] width 293 height 16
click at [488, 406] on button "submit" at bounding box center [487, 409] width 10 height 10
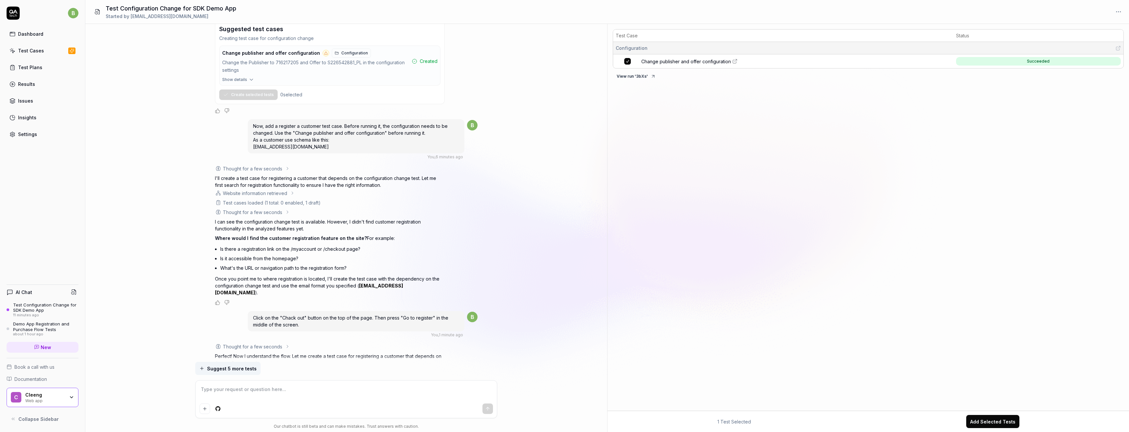
scroll to position [240, 0]
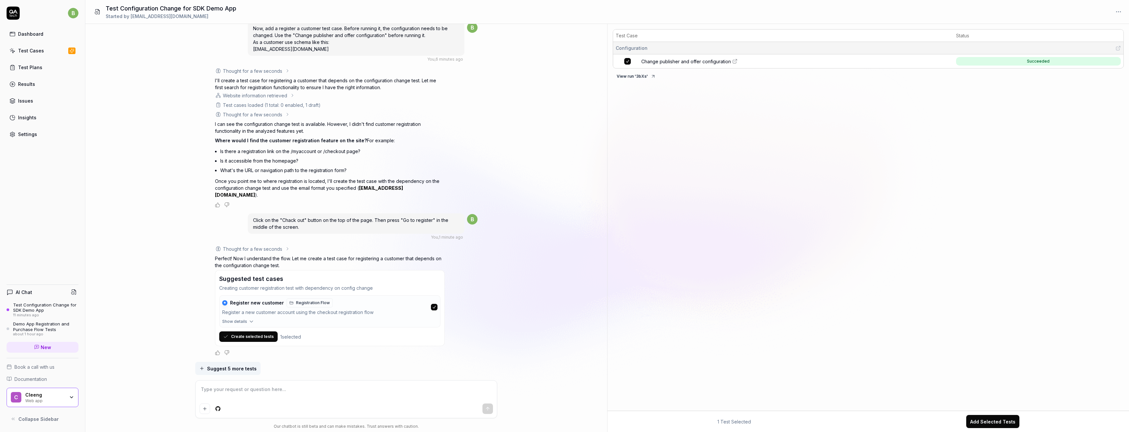
click at [564, 319] on div "Write a test case, where you change the configuration for https://mssdk-demo-ap…" at bounding box center [346, 193] width 522 height 338
click at [257, 341] on button "Create selected tests" at bounding box center [248, 337] width 58 height 10
click at [777, 208] on div "Test Case Status Configuration Change publisher and offer configuration Succeed…" at bounding box center [867, 219] width 521 height 385
click at [695, 88] on icon at bounding box center [694, 87] width 5 height 5
click at [292, 399] on textarea at bounding box center [345, 393] width 293 height 16
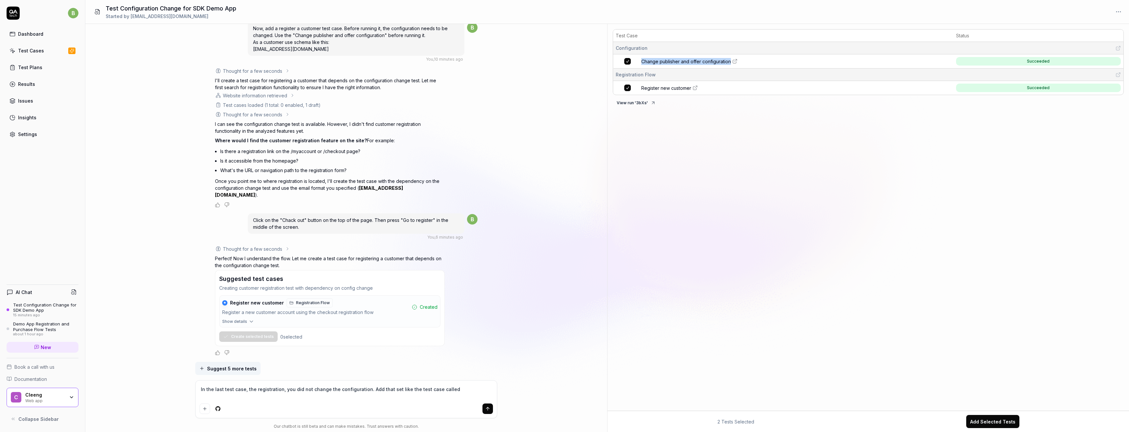
drag, startPoint x: 637, startPoint y: 62, endPoint x: 730, endPoint y: 63, distance: 92.5
click at [730, 63] on tr "Change publisher and offer configuration Succeeded" at bounding box center [868, 61] width 510 height 14
copy span "Change publisher and offer configuration"
click at [466, 384] on div "In the last test case, the registration, you did not change the configuration. …" at bounding box center [346, 399] width 301 height 37
paste textarea "Change publisher and offer configuration"
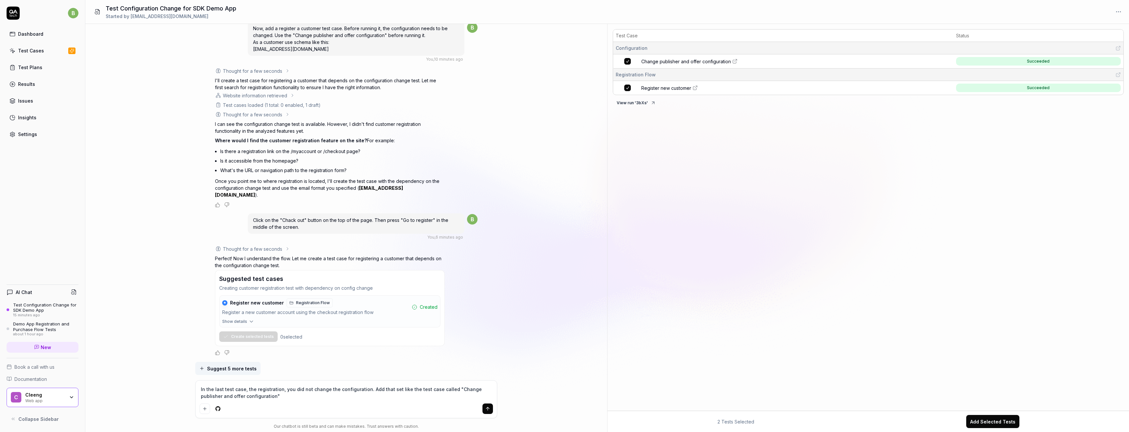
click at [489, 412] on button "submit" at bounding box center [487, 409] width 10 height 10
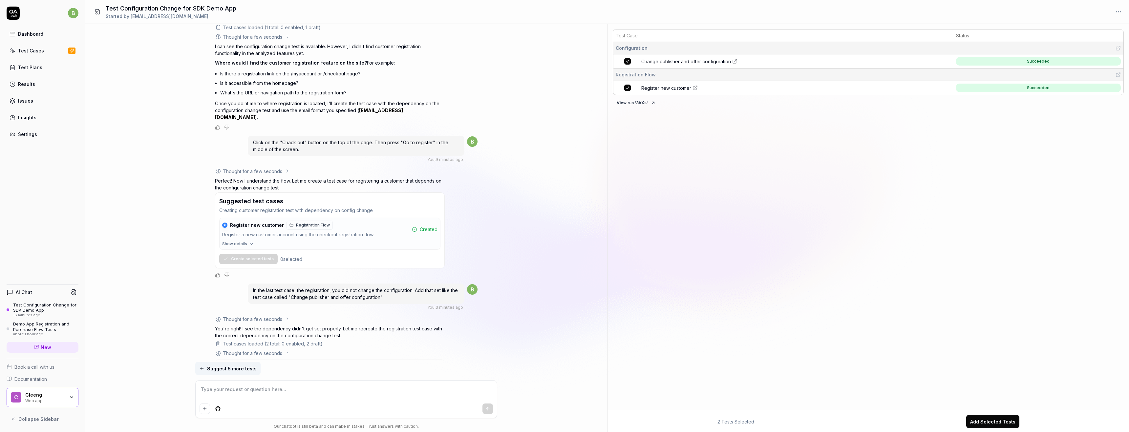
scroll to position [408, 0]
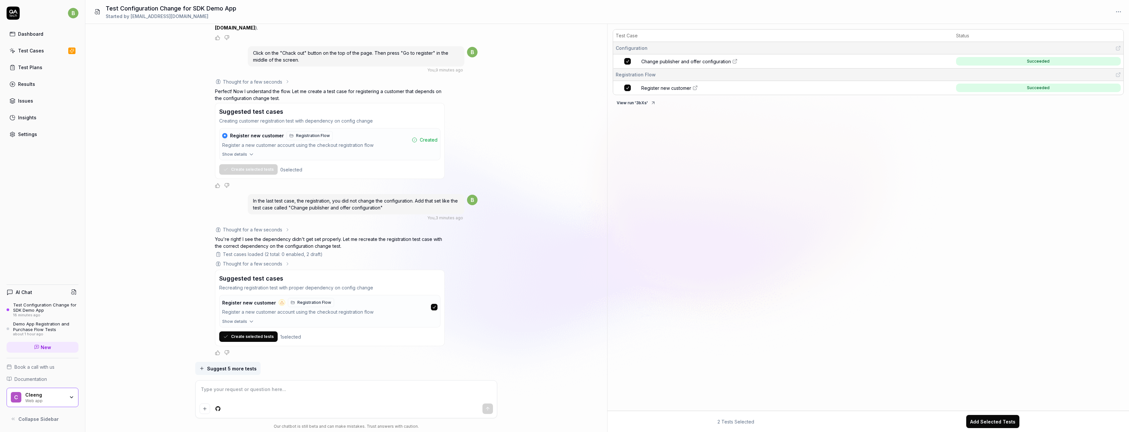
click at [250, 338] on button "Create selected tests" at bounding box center [248, 337] width 58 height 10
click at [697, 101] on icon at bounding box center [694, 101] width 5 height 5
click at [695, 88] on icon at bounding box center [694, 87] width 5 height 5
click at [698, 88] on icon at bounding box center [694, 87] width 5 height 5
click at [693, 105] on td "Register new customer" at bounding box center [796, 102] width 313 height 14
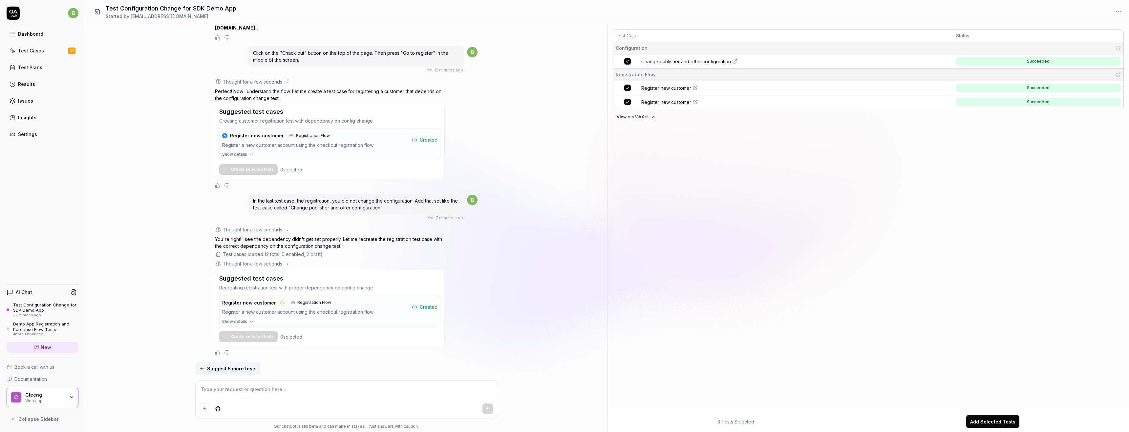
click at [685, 104] on span "Register new customer" at bounding box center [666, 102] width 50 height 7
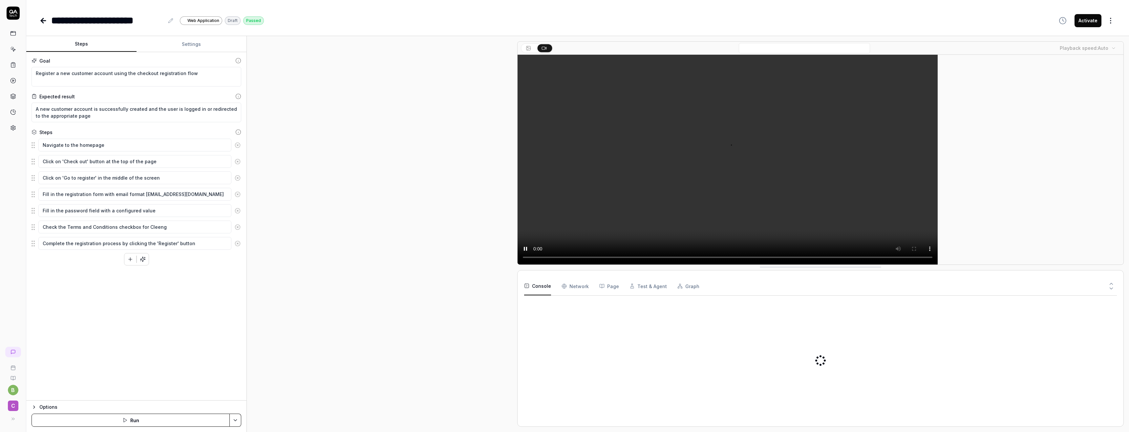
type textarea "*"
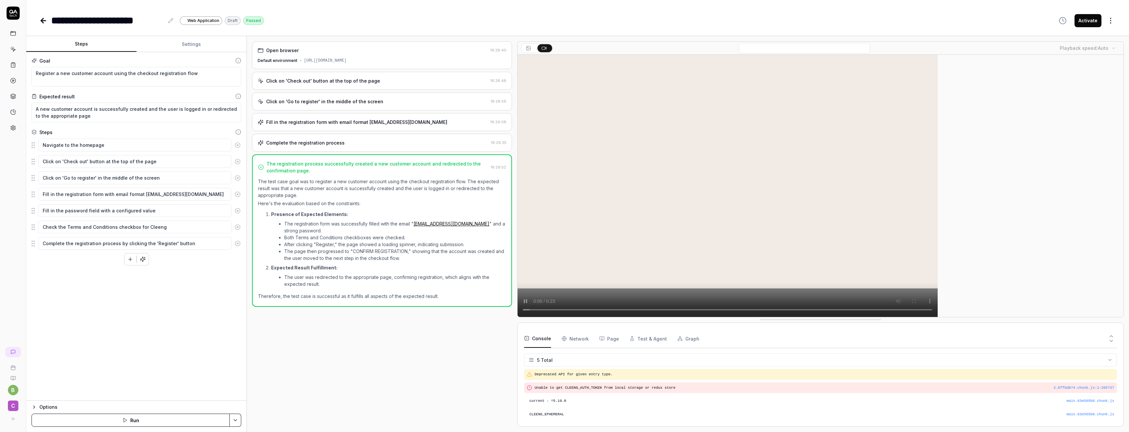
scroll to position [13, 0]
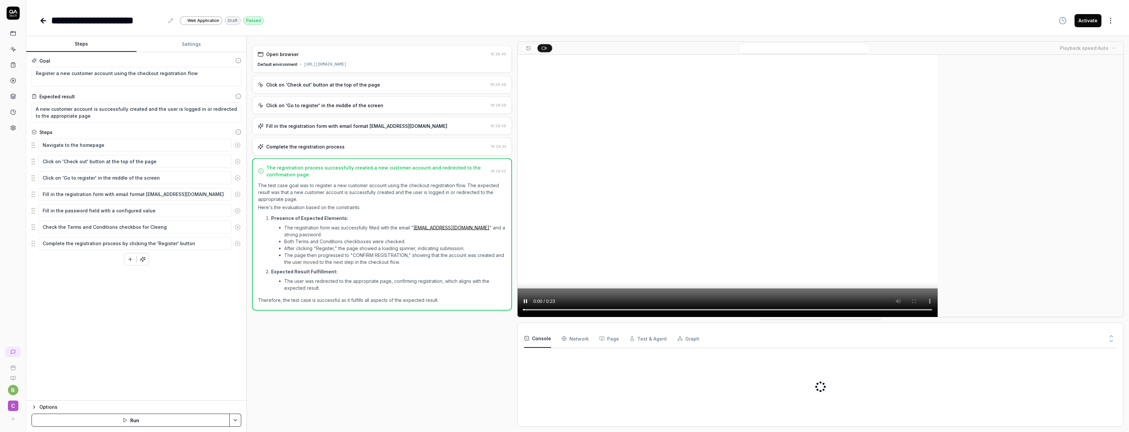
type textarea "*"
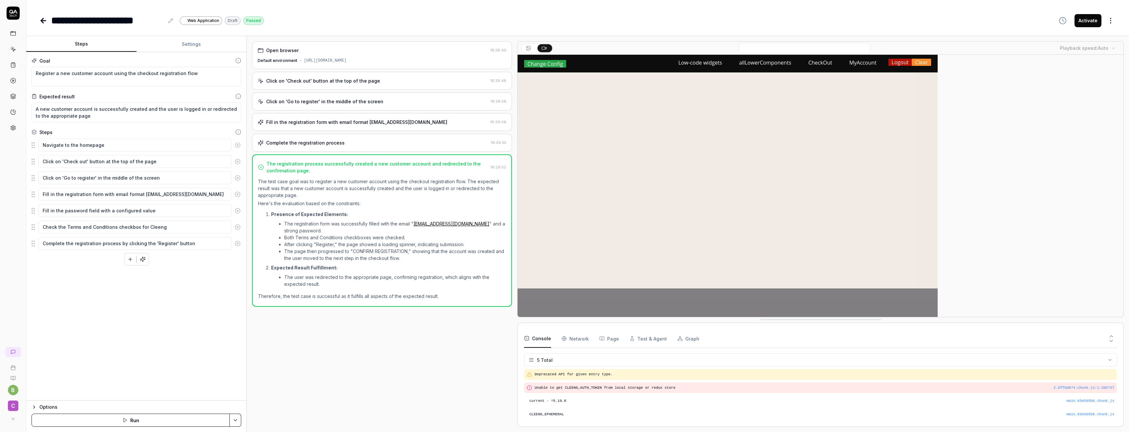
scroll to position [13, 0]
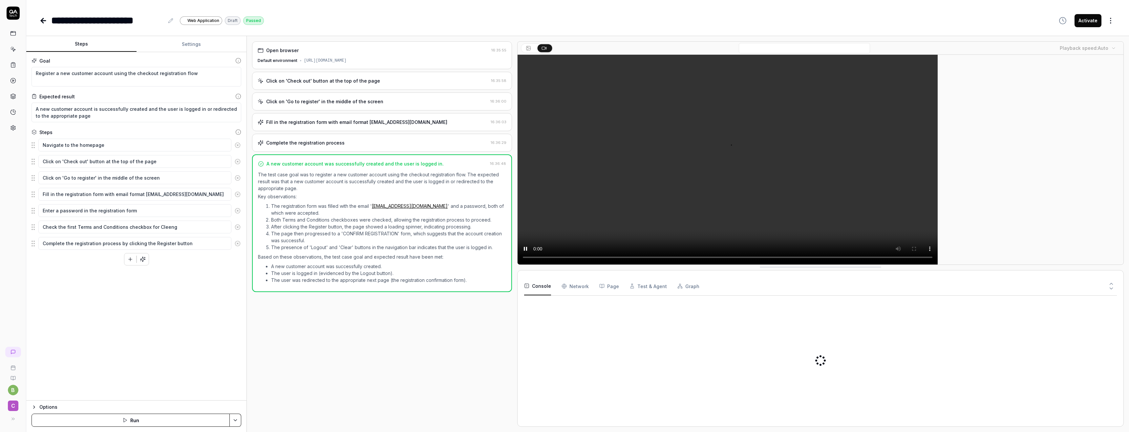
type textarea "*"
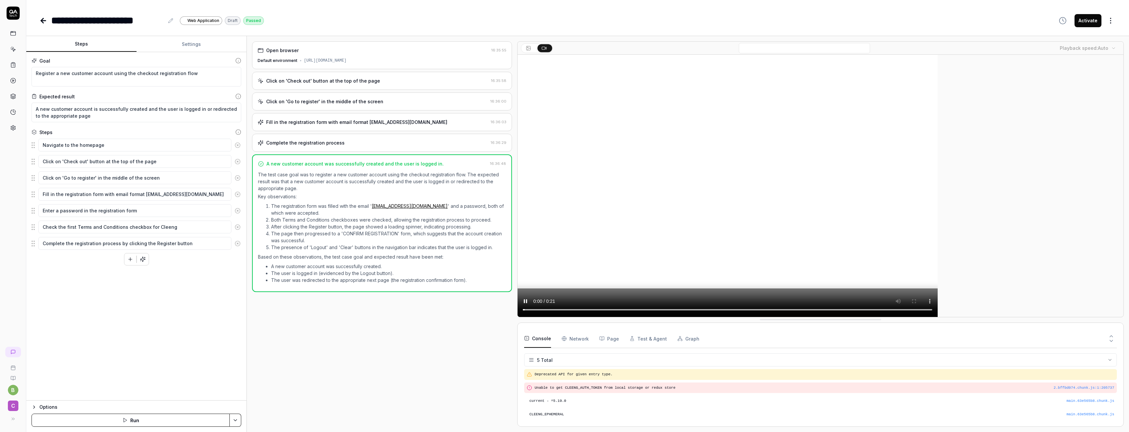
scroll to position [13, 0]
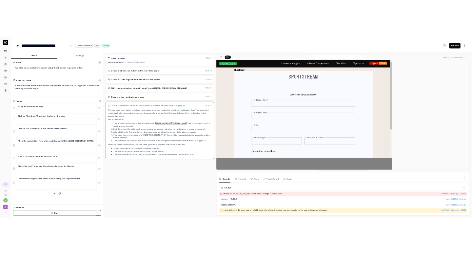
scroll to position [12, 0]
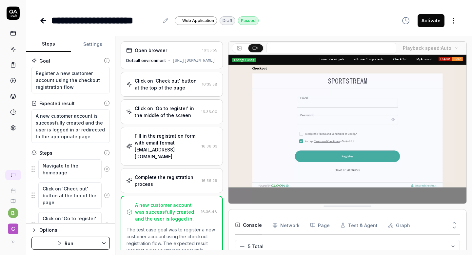
type textarea "*"
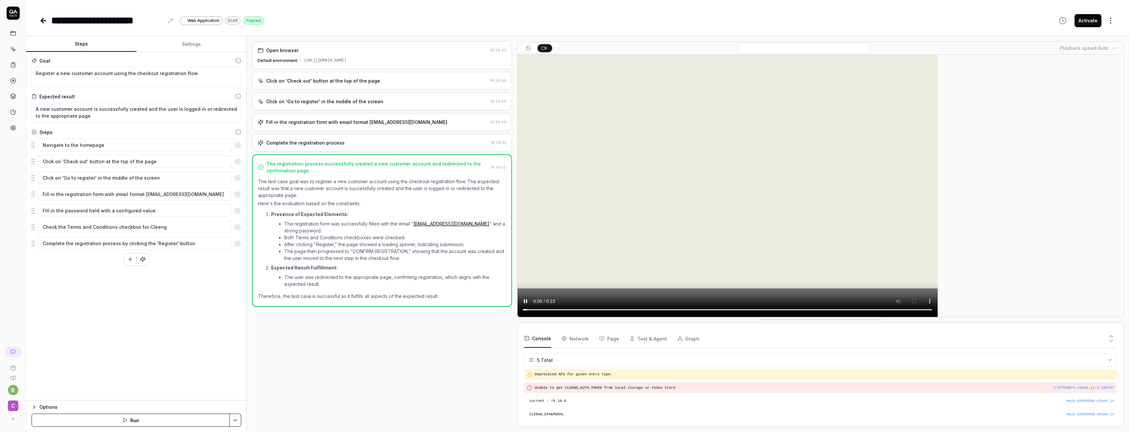
scroll to position [13, 0]
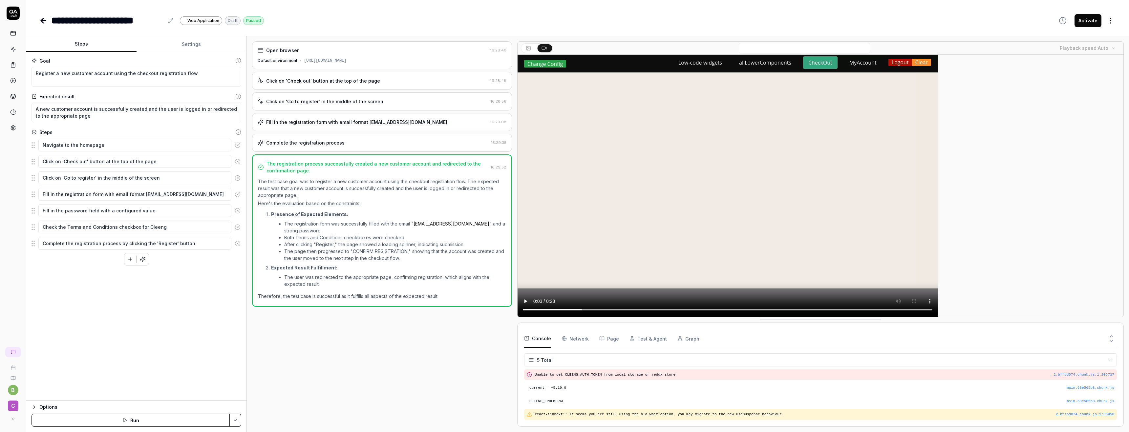
type textarea "*"
